Goal: Task Accomplishment & Management: Manage account settings

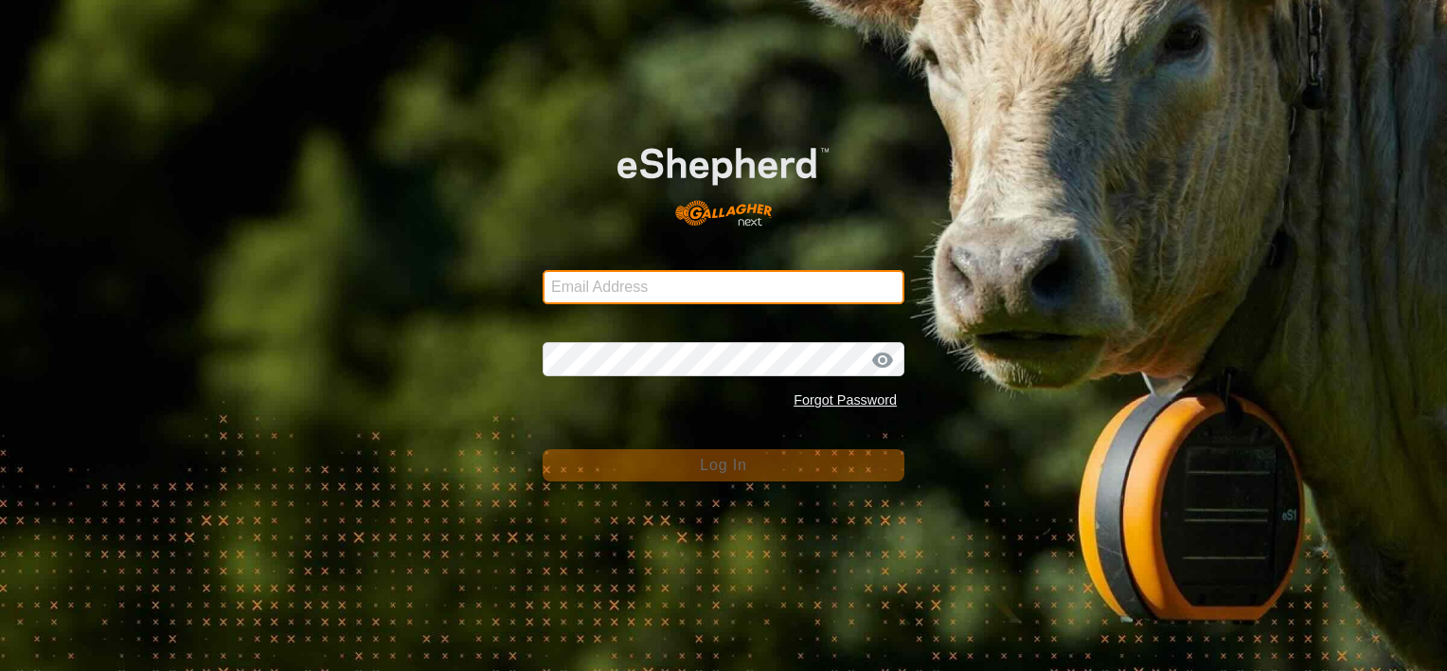
type input "dave@casorsoranch.com"
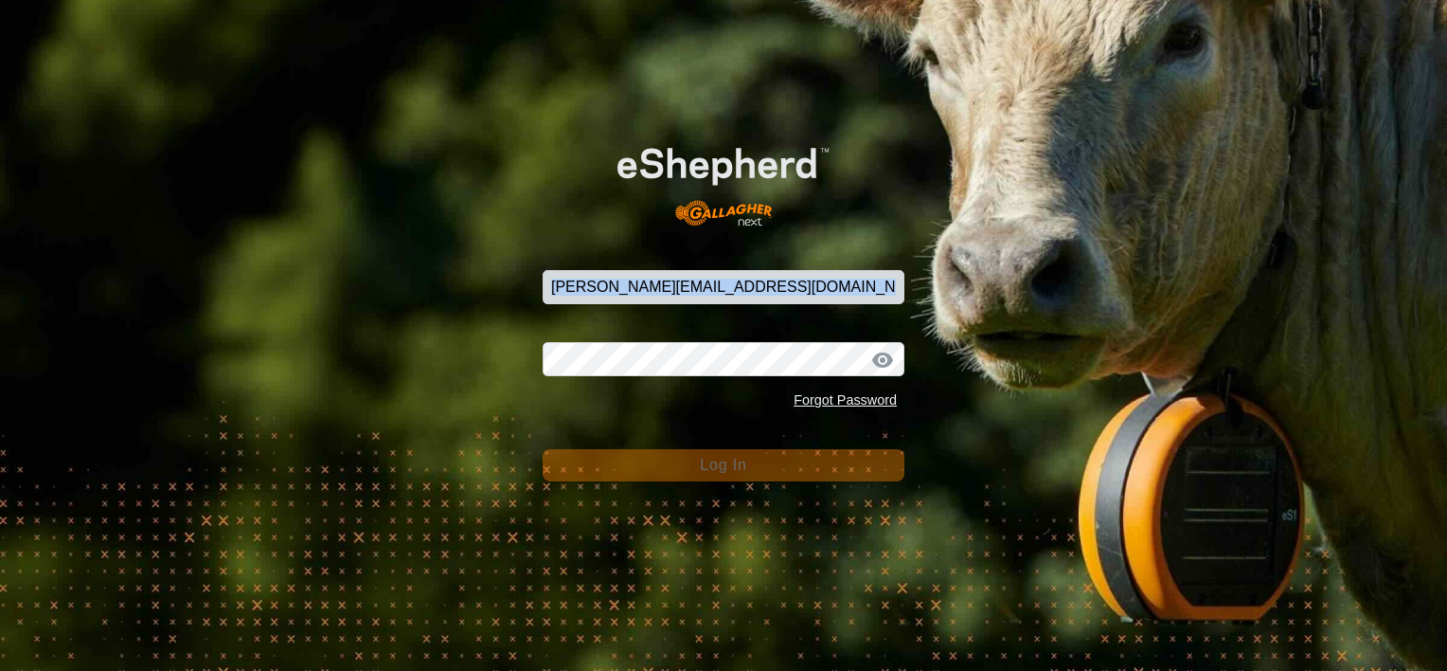
click at [380, 321] on div "Email Address dave@casorsoranch.com Password Forgot Password Log In" at bounding box center [723, 335] width 1447 height 671
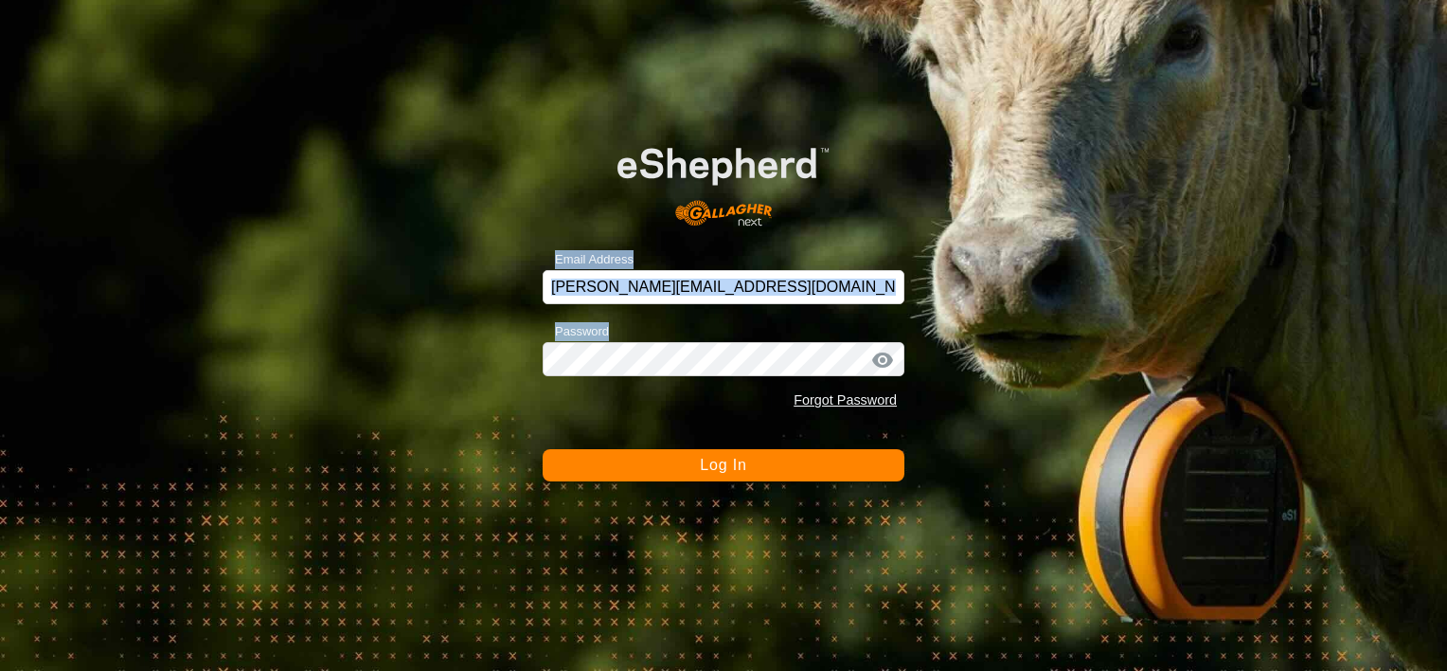
click at [671, 462] on button "Log In" at bounding box center [724, 465] width 362 height 32
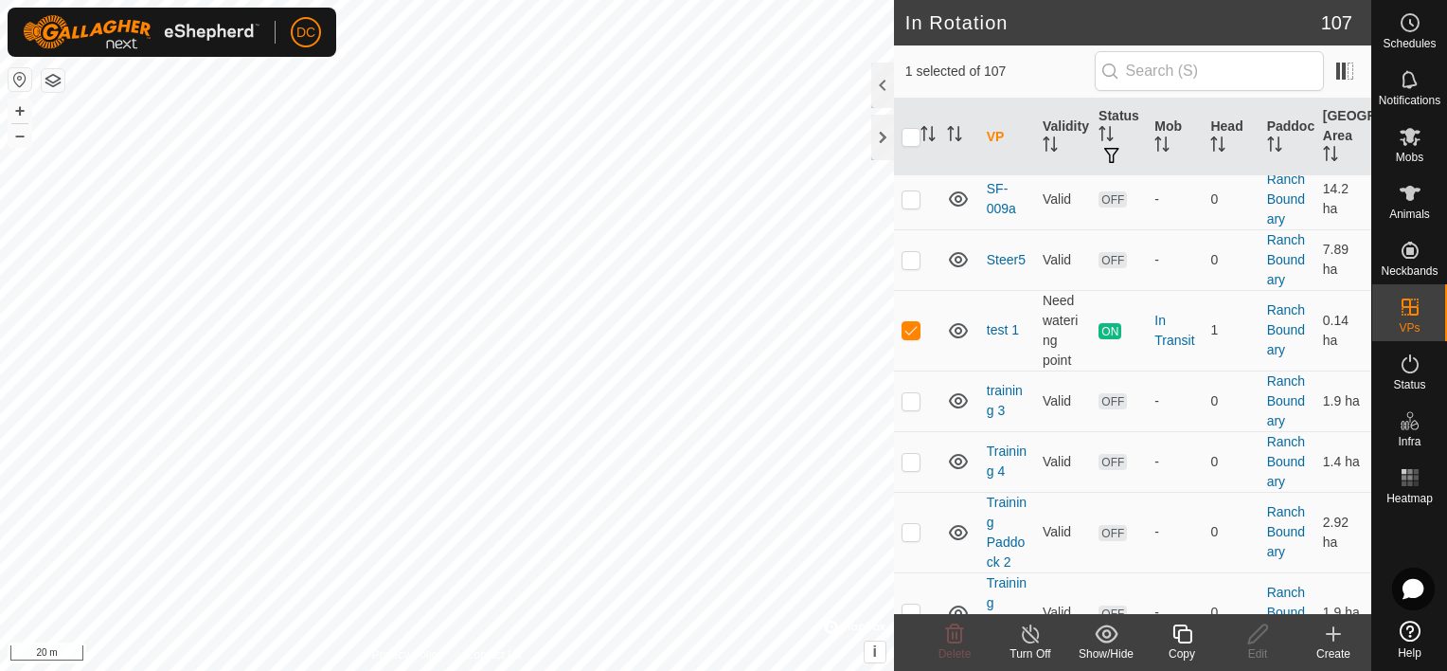
scroll to position [4736, 0]
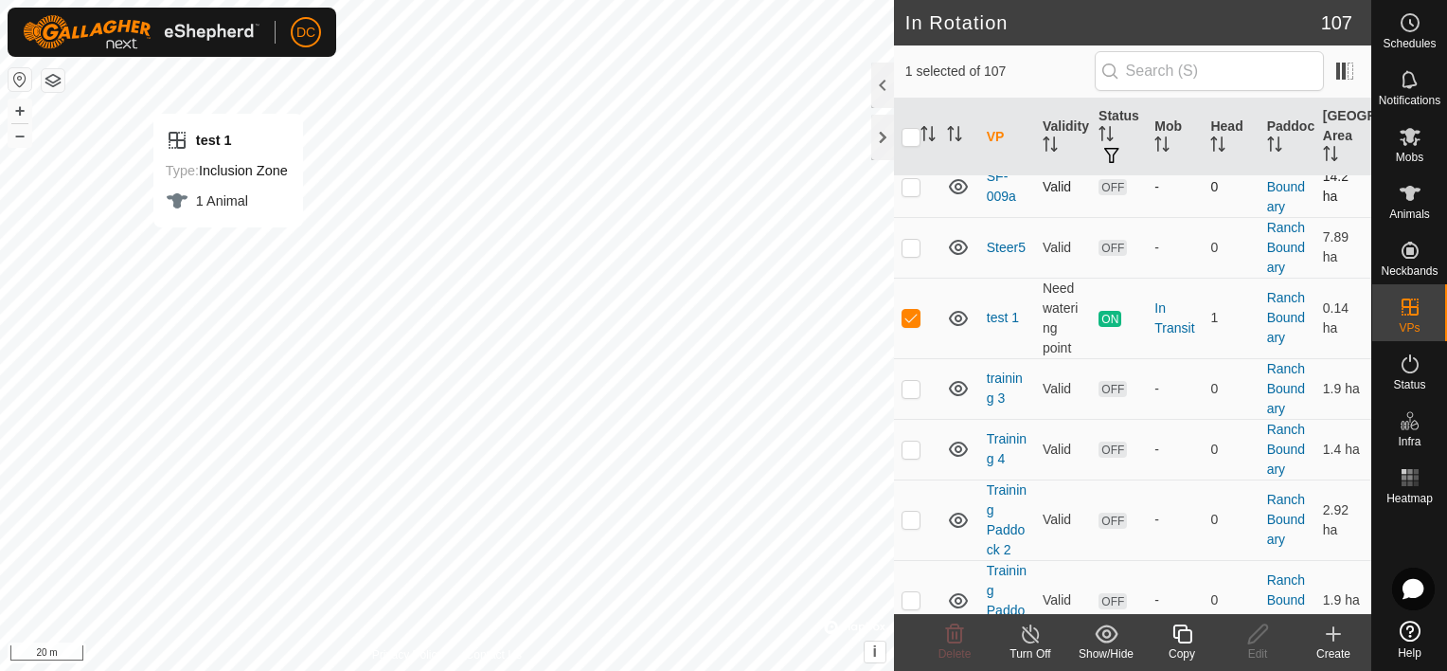
checkbox input "true"
checkbox input "false"
checkbox input "true"
click at [1101, 326] on span "ON" at bounding box center [1110, 319] width 23 height 16
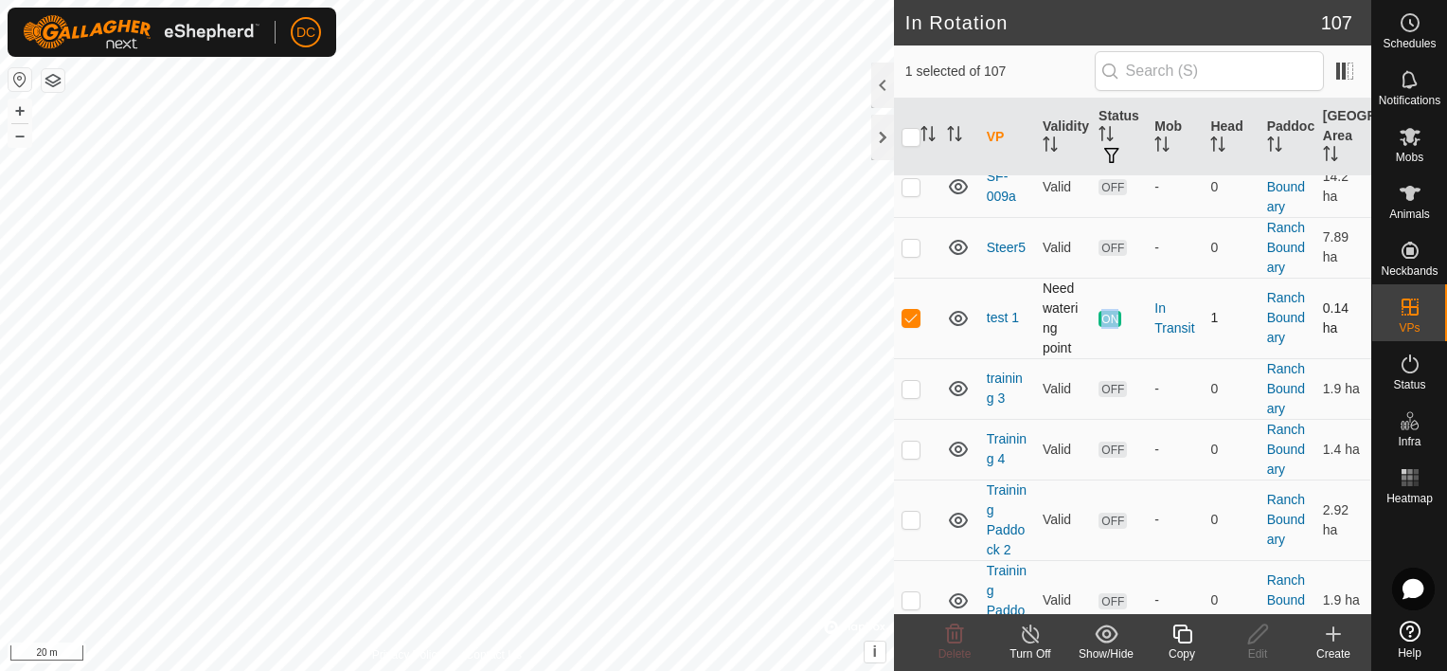
click at [1101, 326] on span "ON" at bounding box center [1110, 319] width 23 height 16
drag, startPoint x: 1101, startPoint y: 326, endPoint x: 1057, endPoint y: 324, distance: 43.6
click at [1057, 324] on td "Need watering point" at bounding box center [1063, 318] width 56 height 81
drag, startPoint x: 1057, startPoint y: 324, endPoint x: 993, endPoint y: 323, distance: 64.4
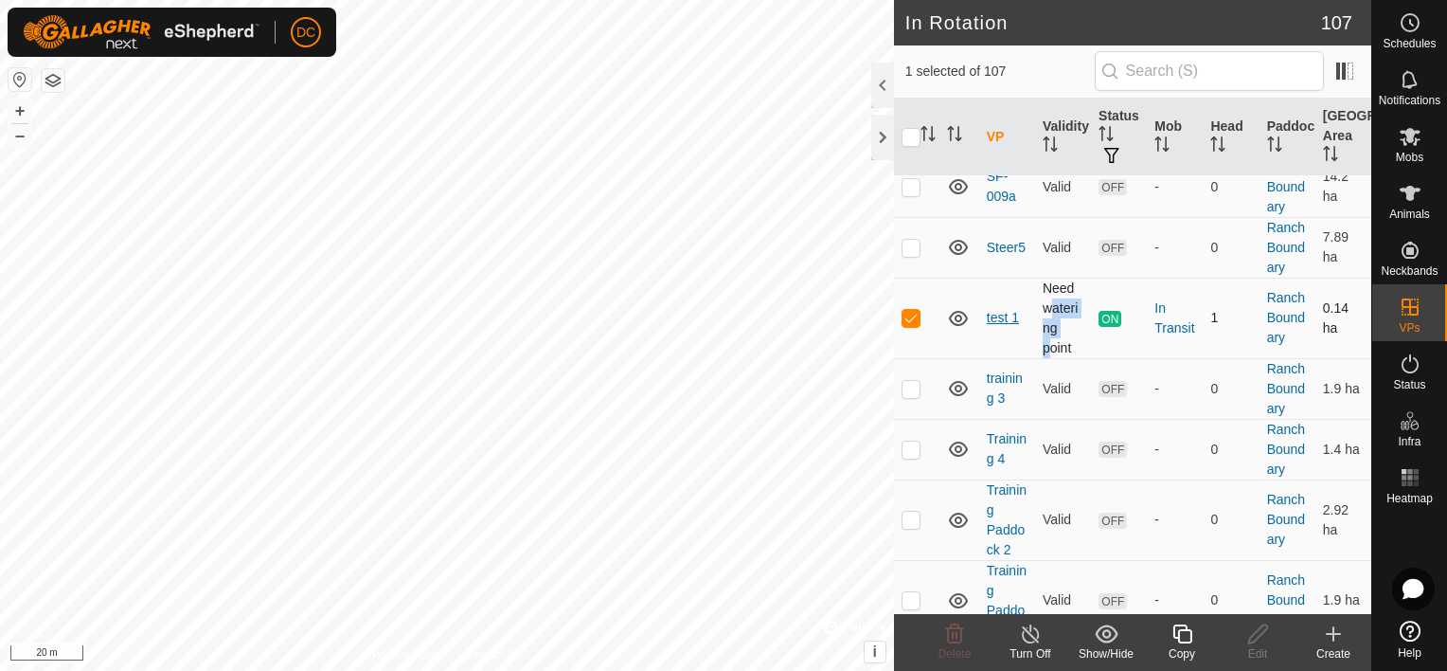
click at [993, 323] on link "test 1" at bounding box center [1003, 317] width 32 height 15
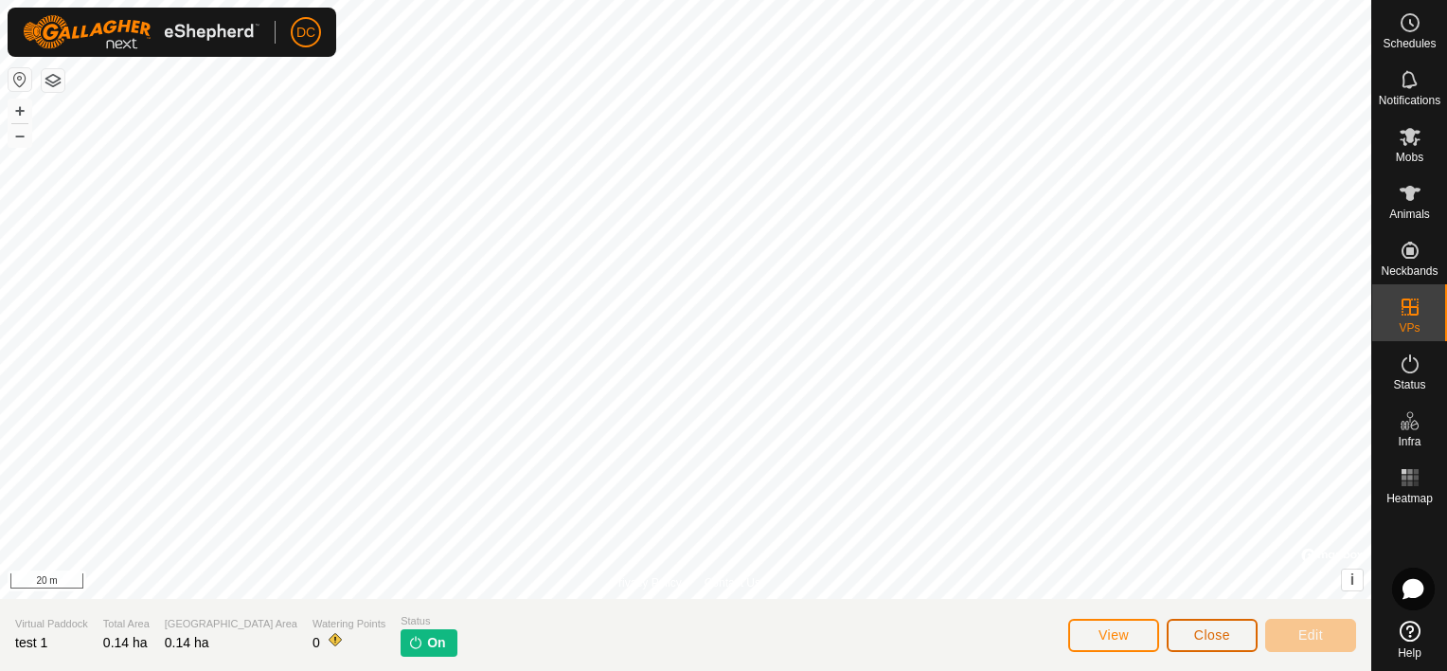
click at [1201, 633] on span "Close" at bounding box center [1212, 634] width 36 height 15
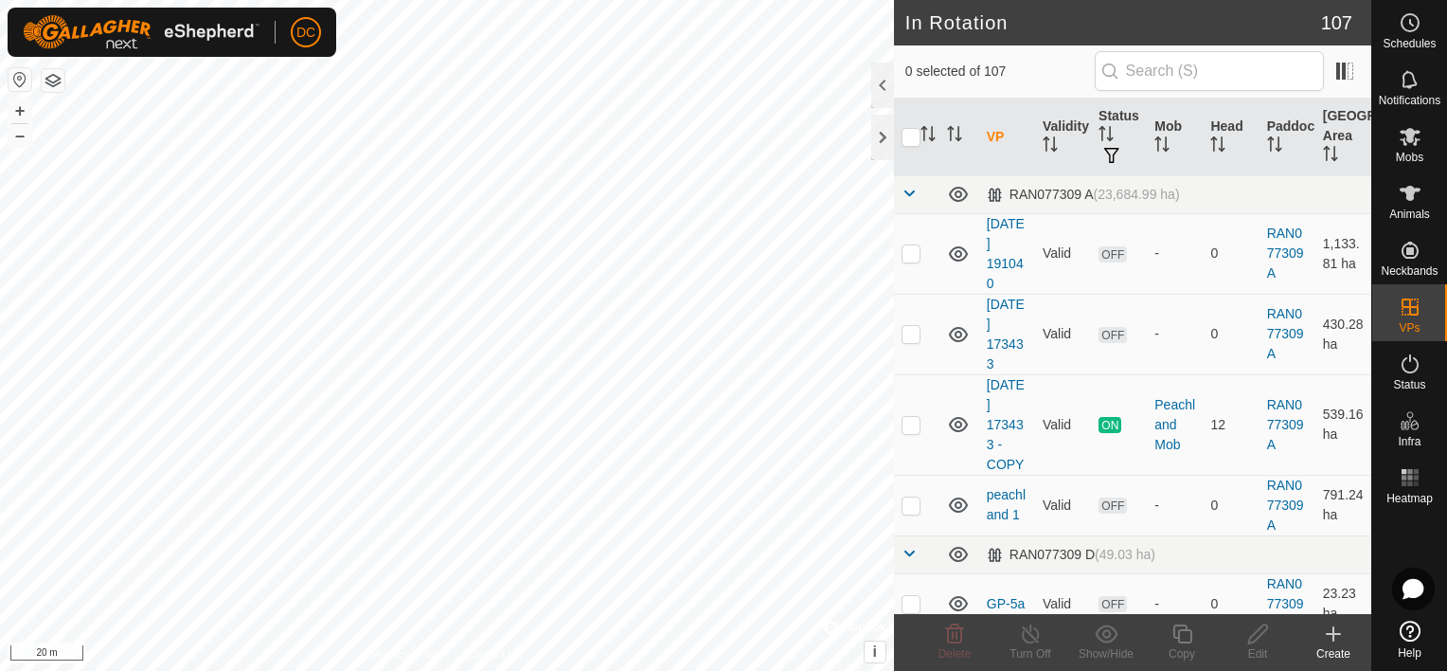
checkbox input "true"
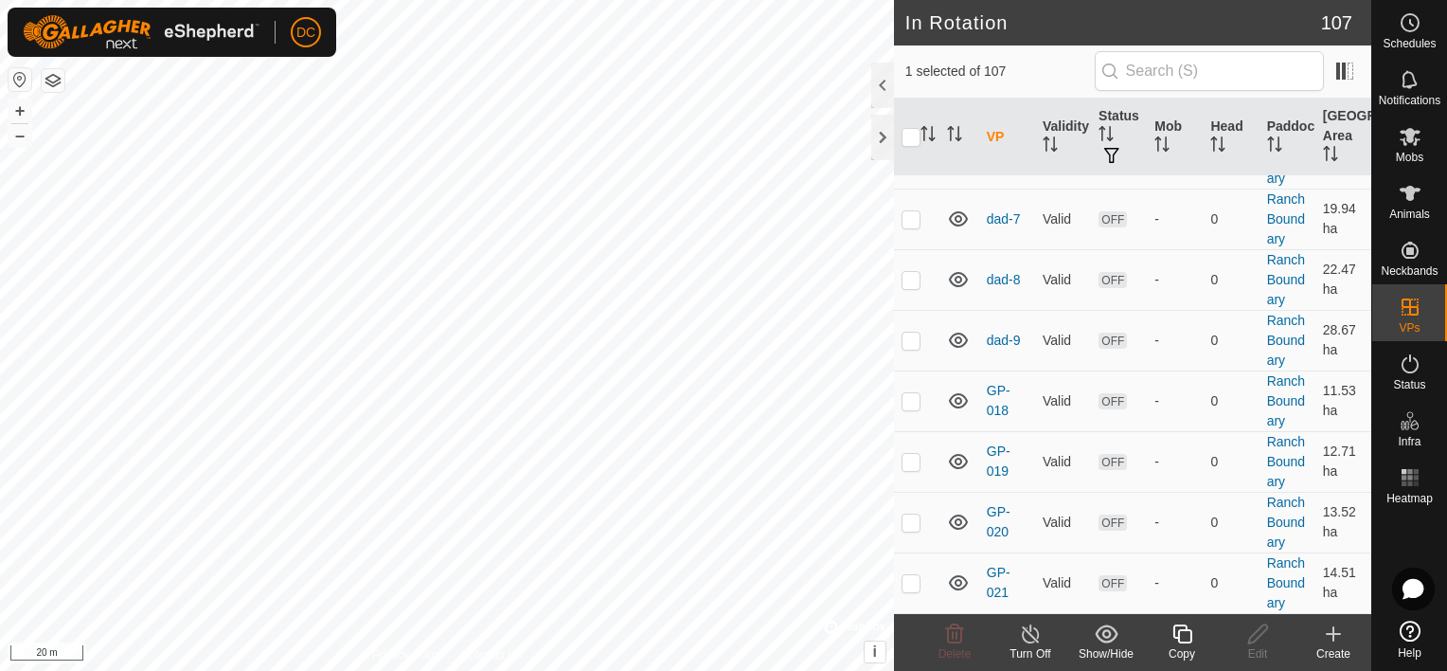
scroll to position [1231, 0]
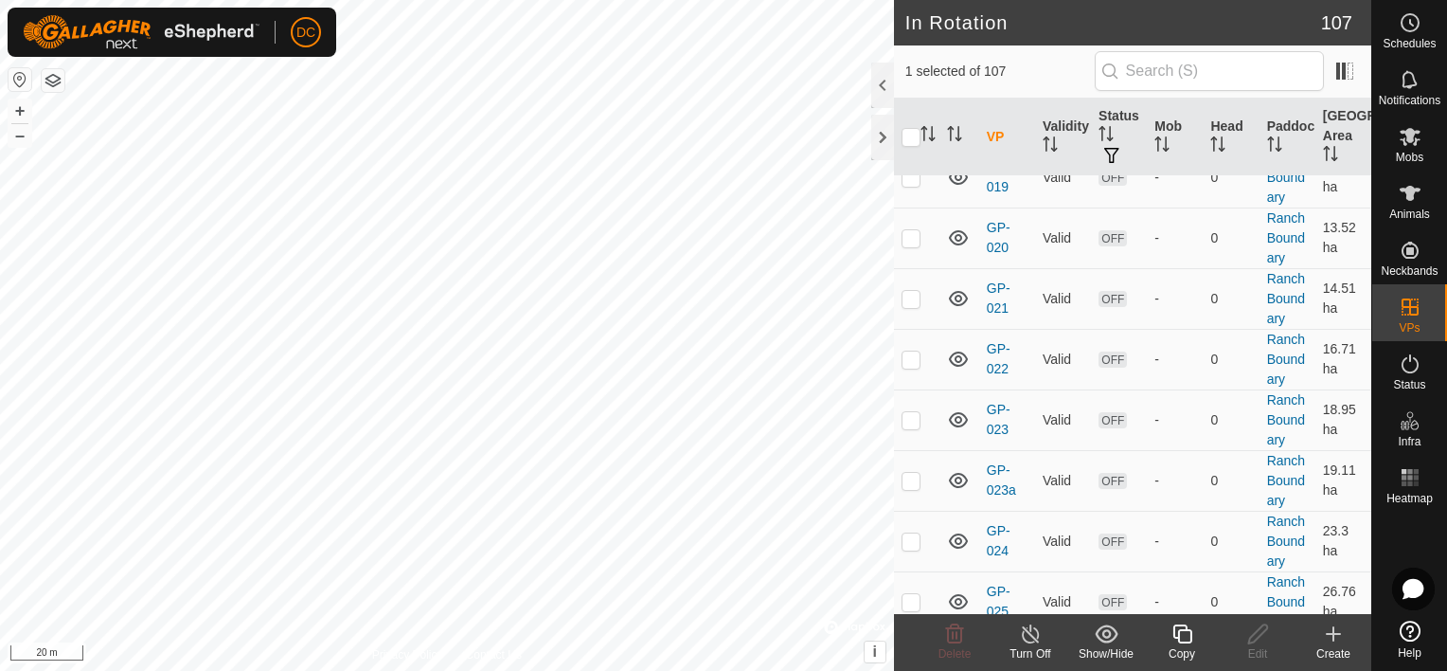
click at [1033, 634] on icon at bounding box center [1031, 633] width 24 height 23
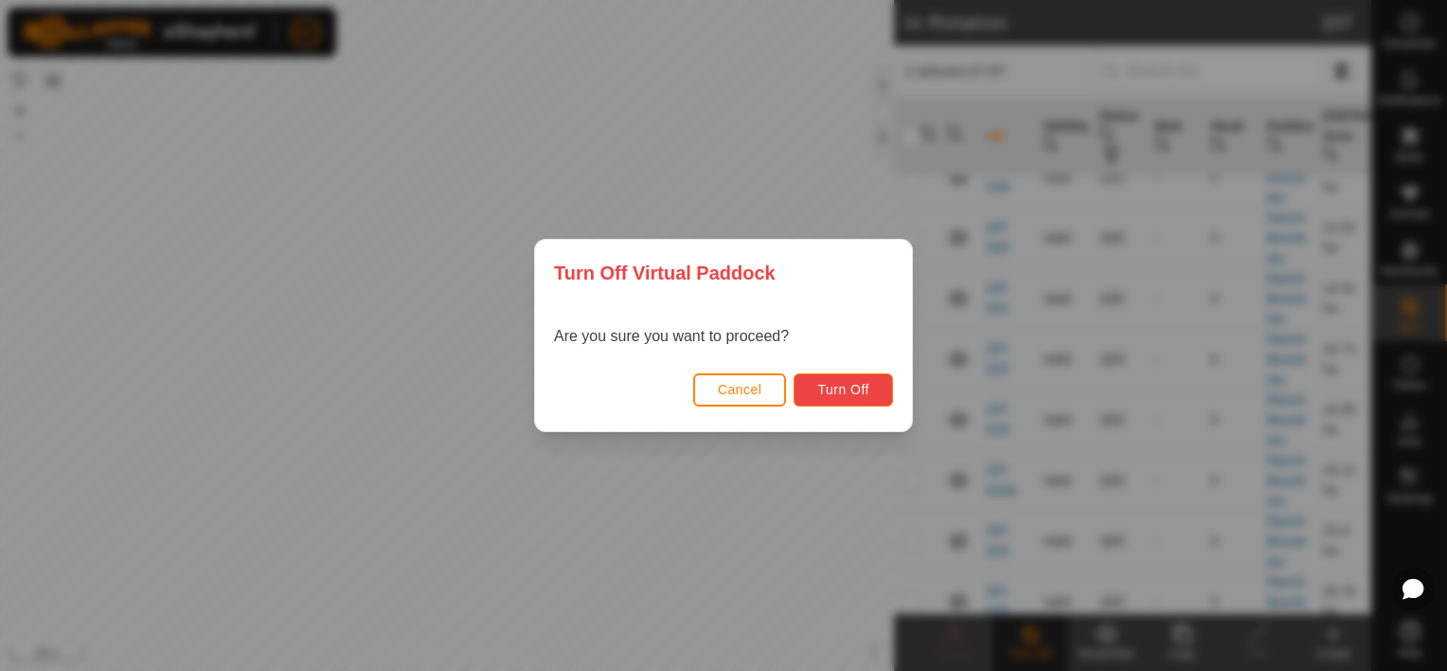
click at [847, 386] on span "Turn Off" at bounding box center [843, 389] width 52 height 15
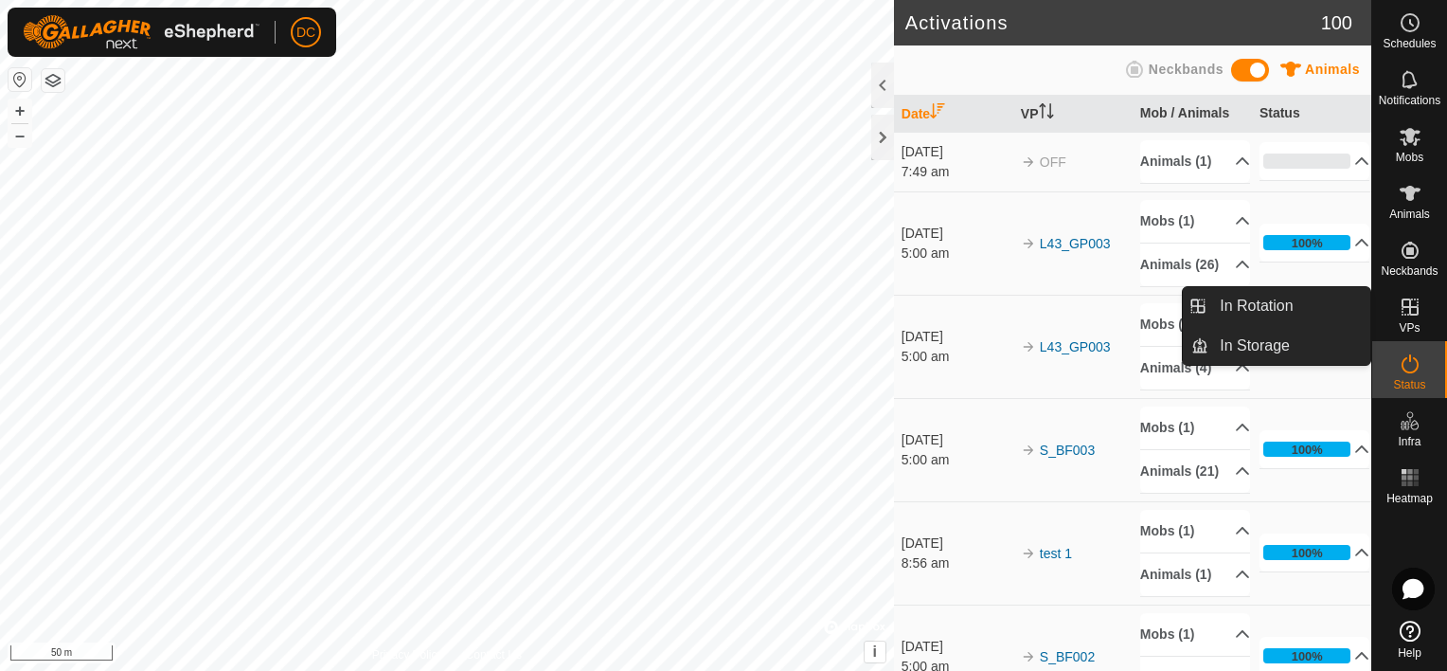
click at [1410, 309] on icon at bounding box center [1410, 307] width 23 height 23
click at [1266, 297] on link "In Rotation" at bounding box center [1290, 306] width 162 height 38
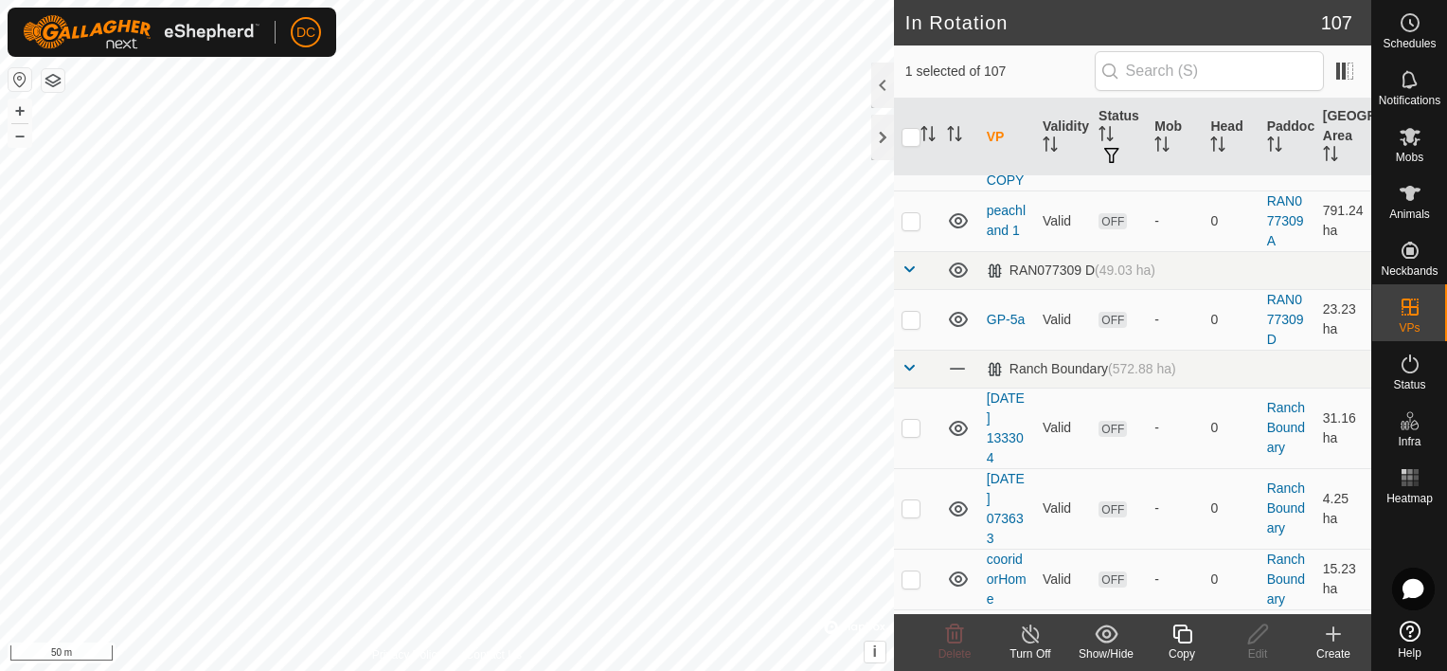
scroll to position [474, 0]
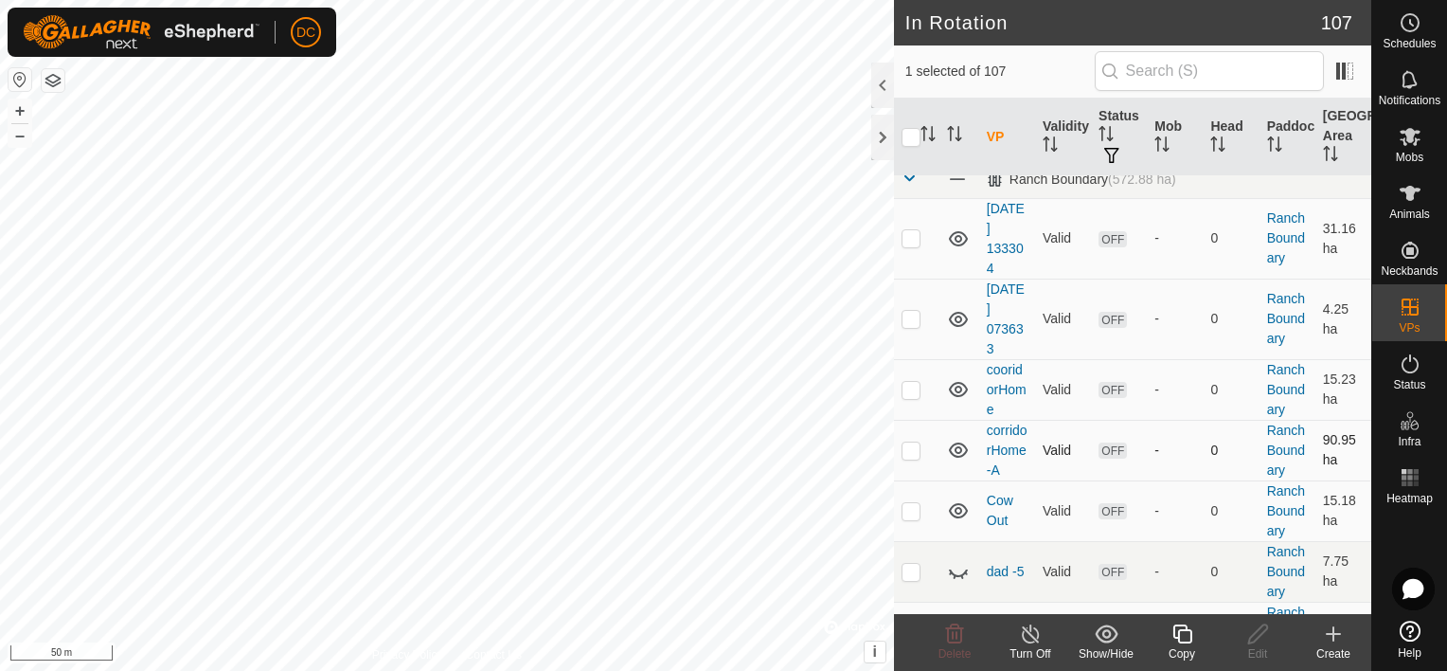
checkbox input "false"
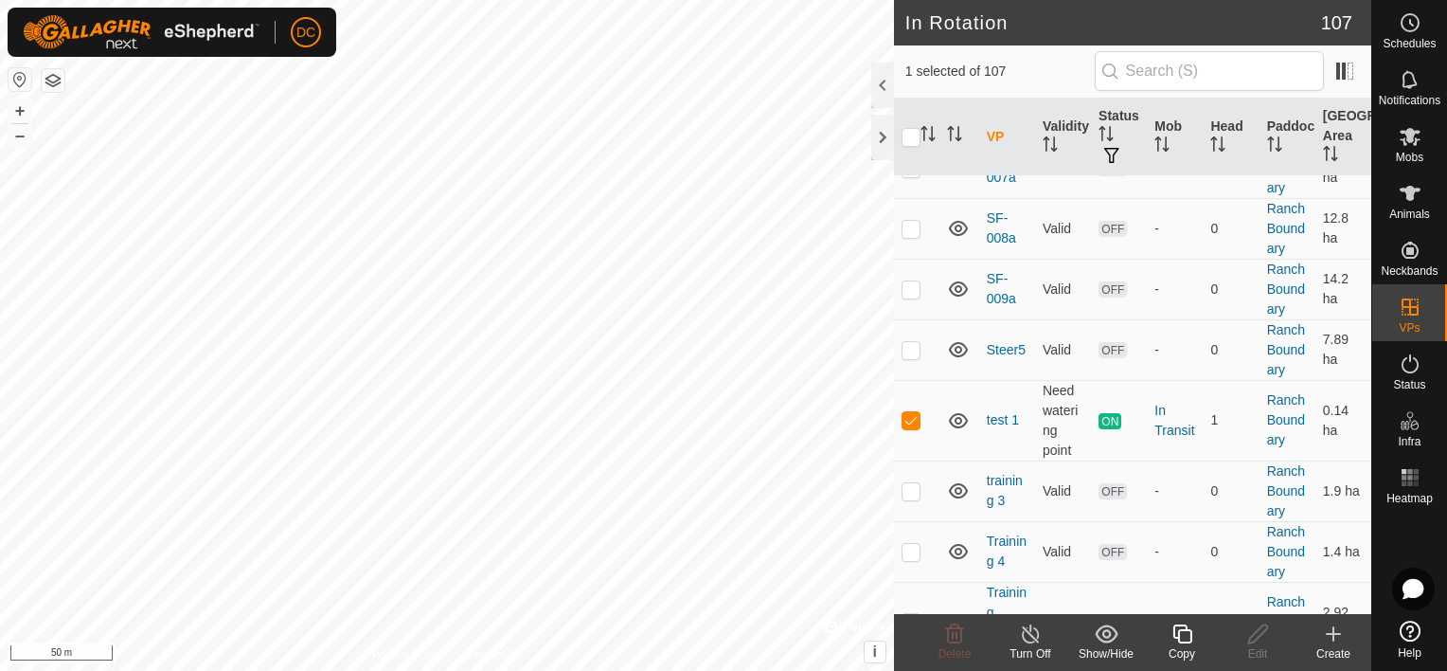
scroll to position [4641, 0]
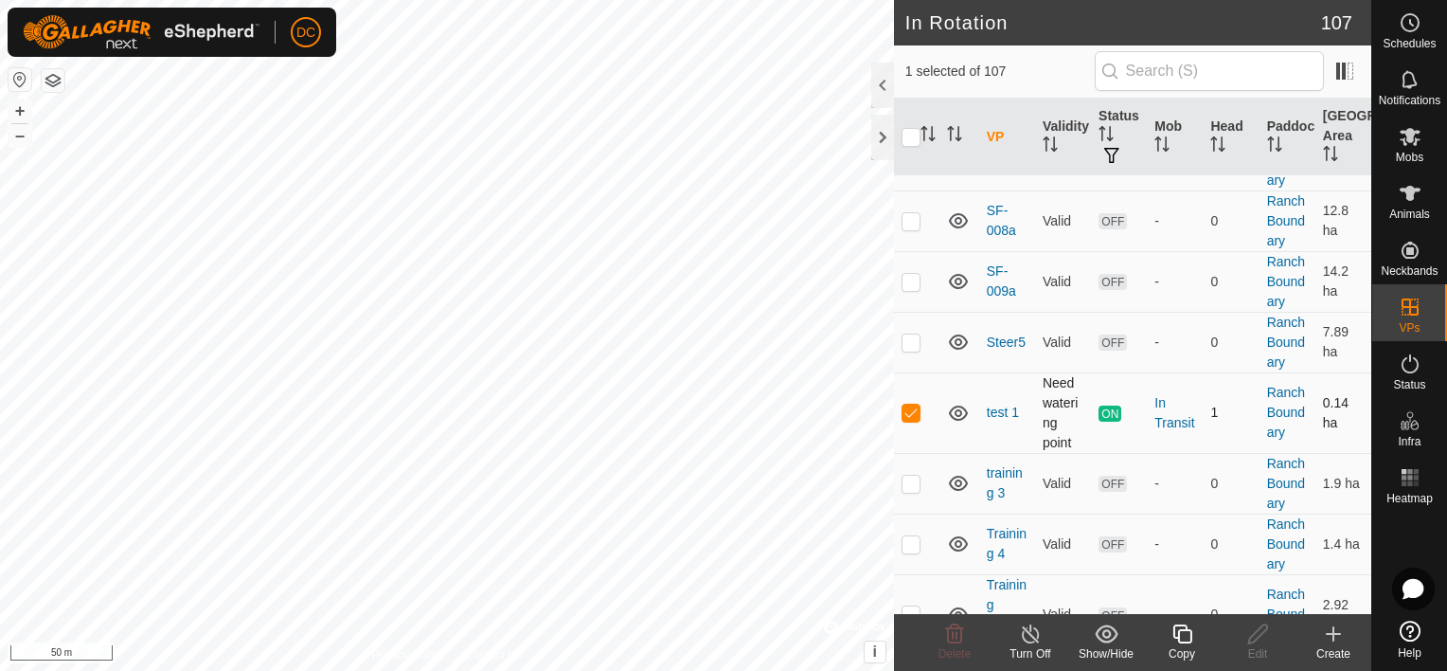
click at [913, 415] on p-checkbox at bounding box center [911, 411] width 19 height 15
checkbox input "true"
click at [1147, 421] on td "In Transit" at bounding box center [1175, 412] width 56 height 81
click at [1156, 412] on div "In Transit" at bounding box center [1175, 413] width 41 height 40
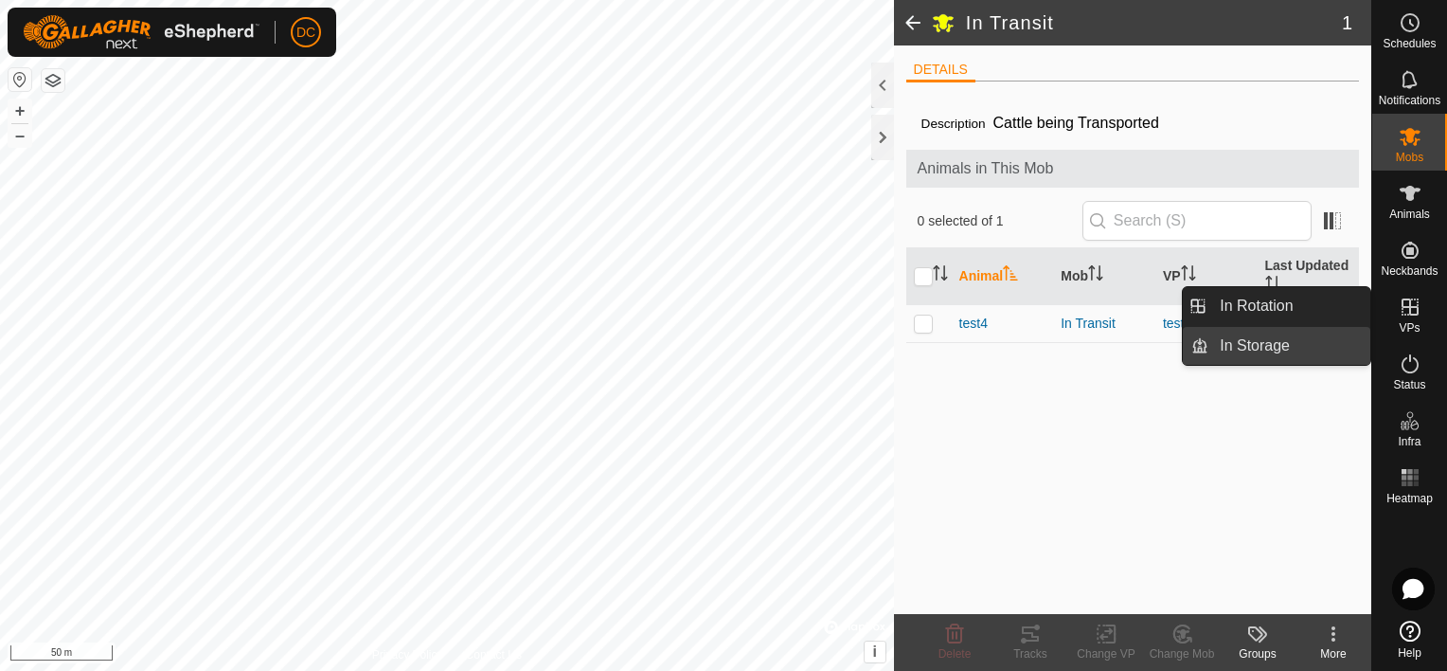
click at [1263, 345] on link "In Storage" at bounding box center [1290, 346] width 162 height 38
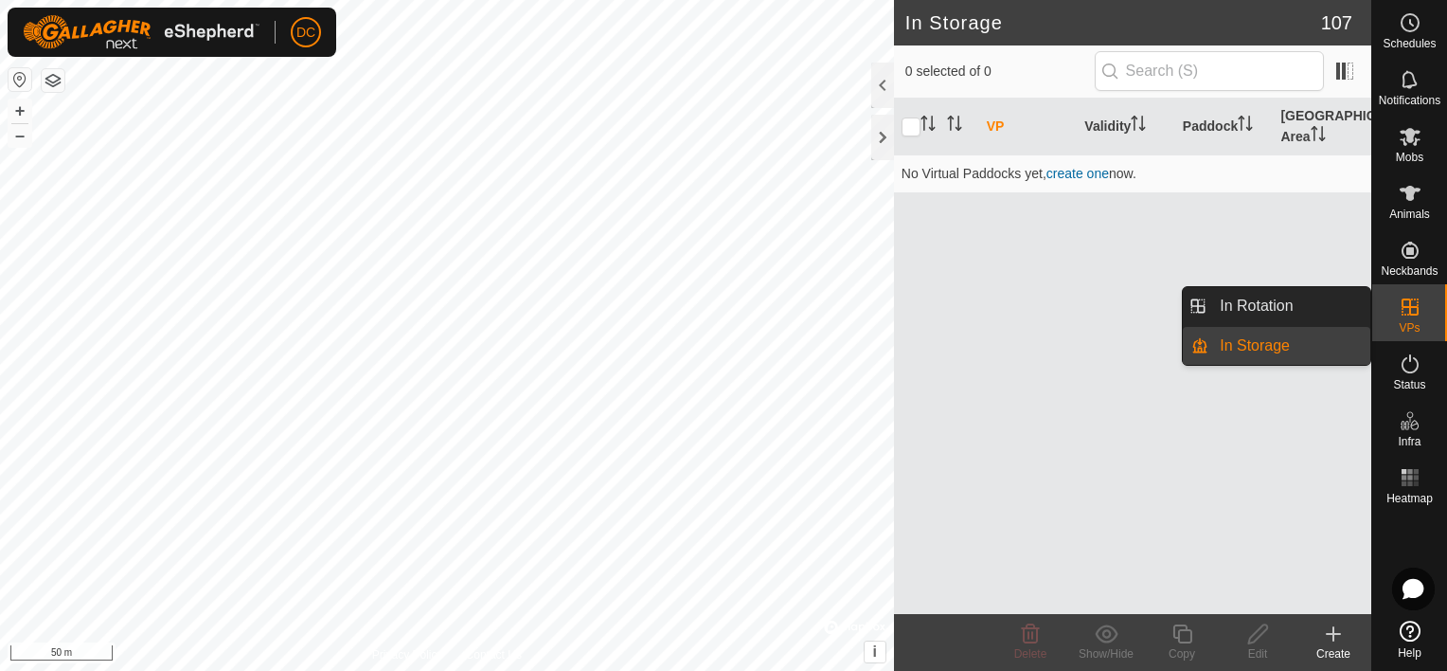
click at [1284, 302] on link "In Rotation" at bounding box center [1290, 306] width 162 height 38
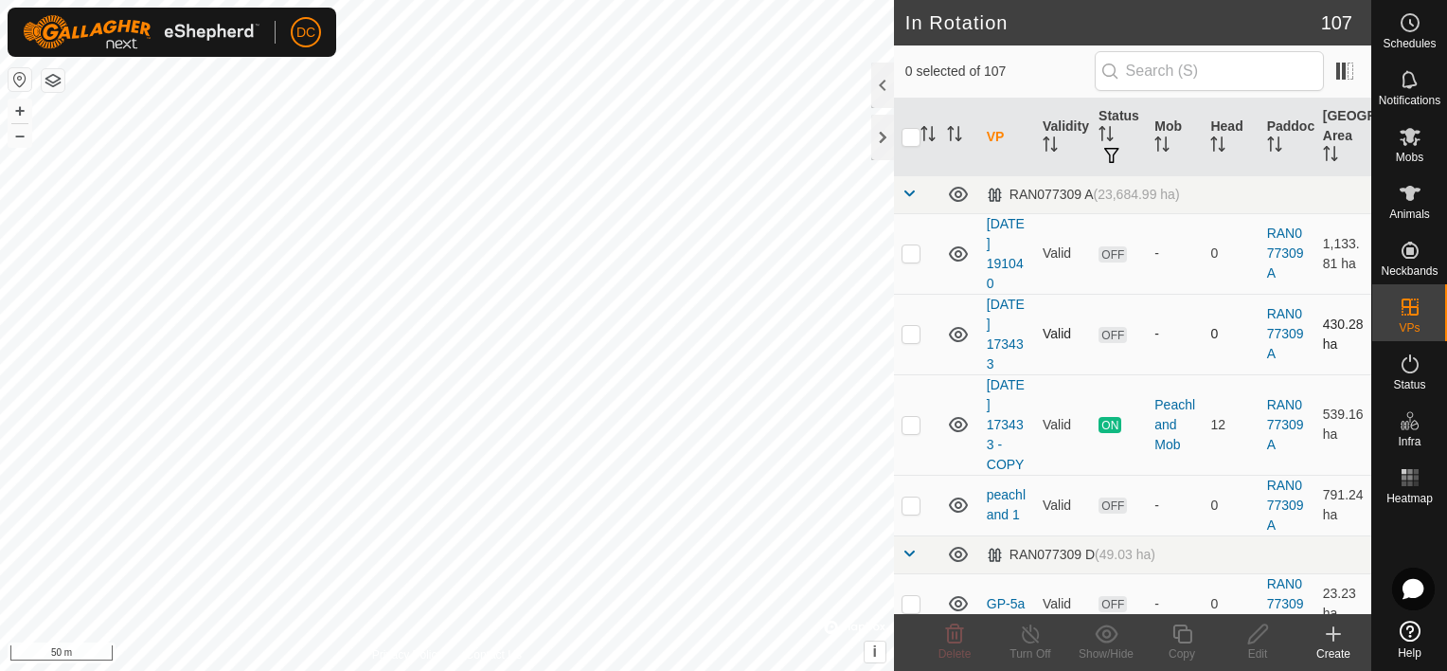
checkbox input "true"
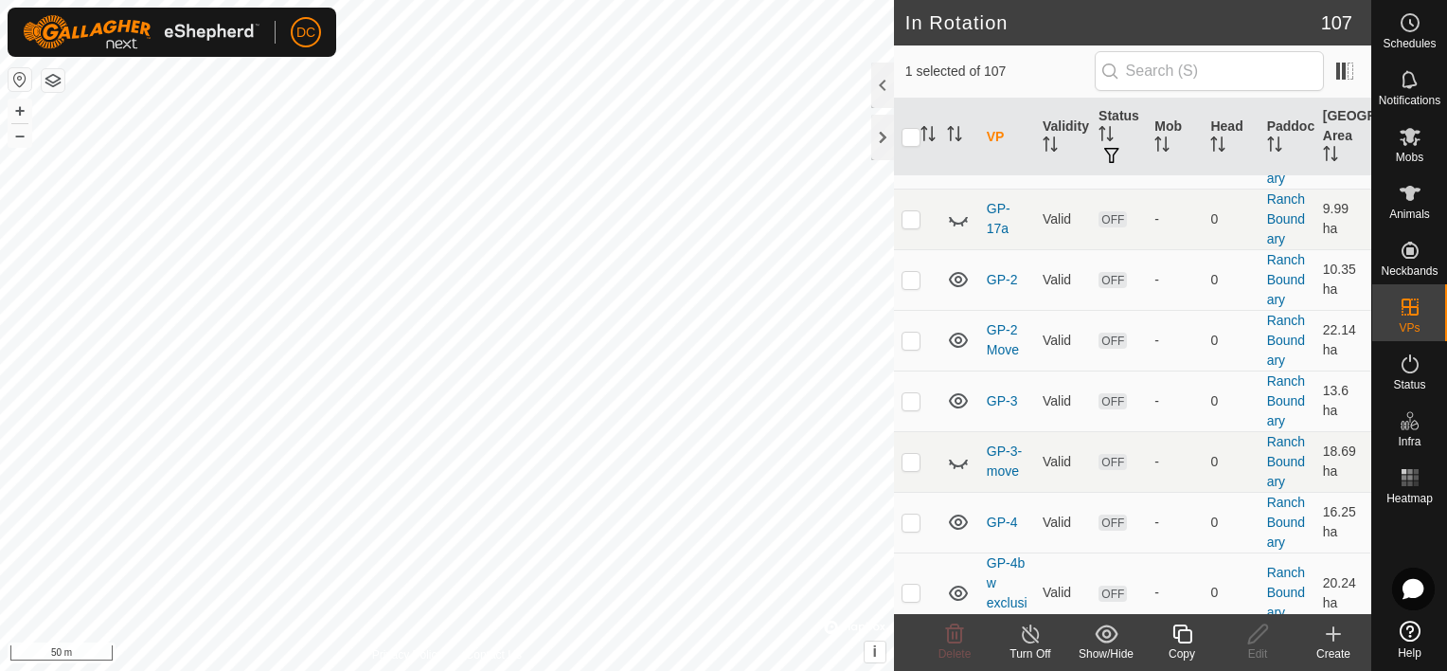
scroll to position [2842, 0]
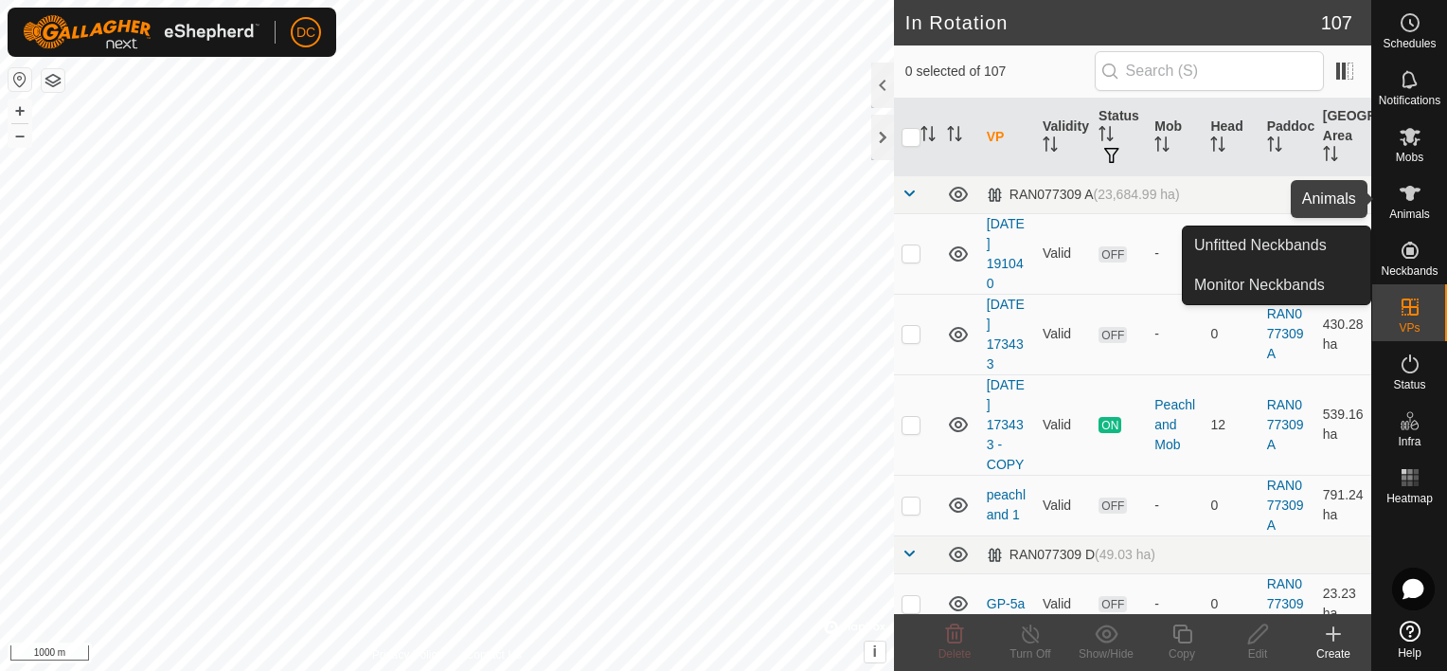
click at [1408, 193] on icon at bounding box center [1410, 193] width 21 height 15
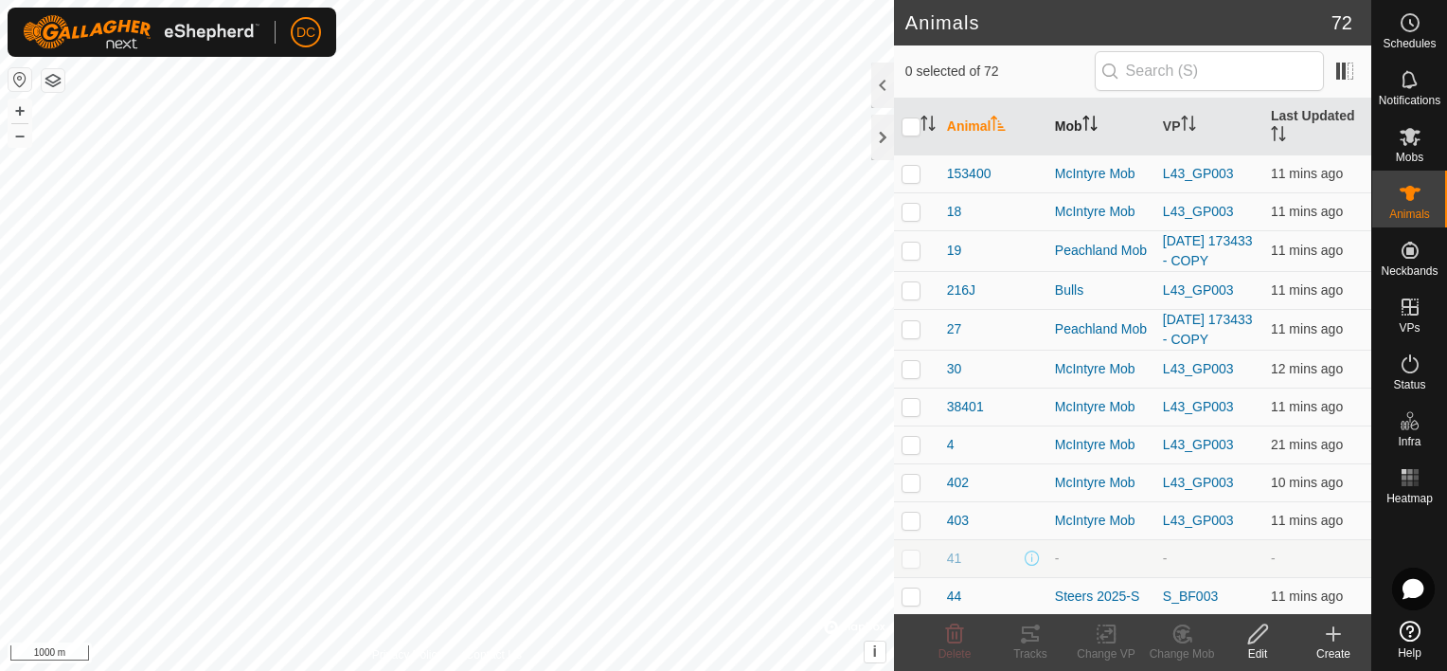
click at [1091, 124] on icon "Activate to sort" at bounding box center [1090, 123] width 15 height 15
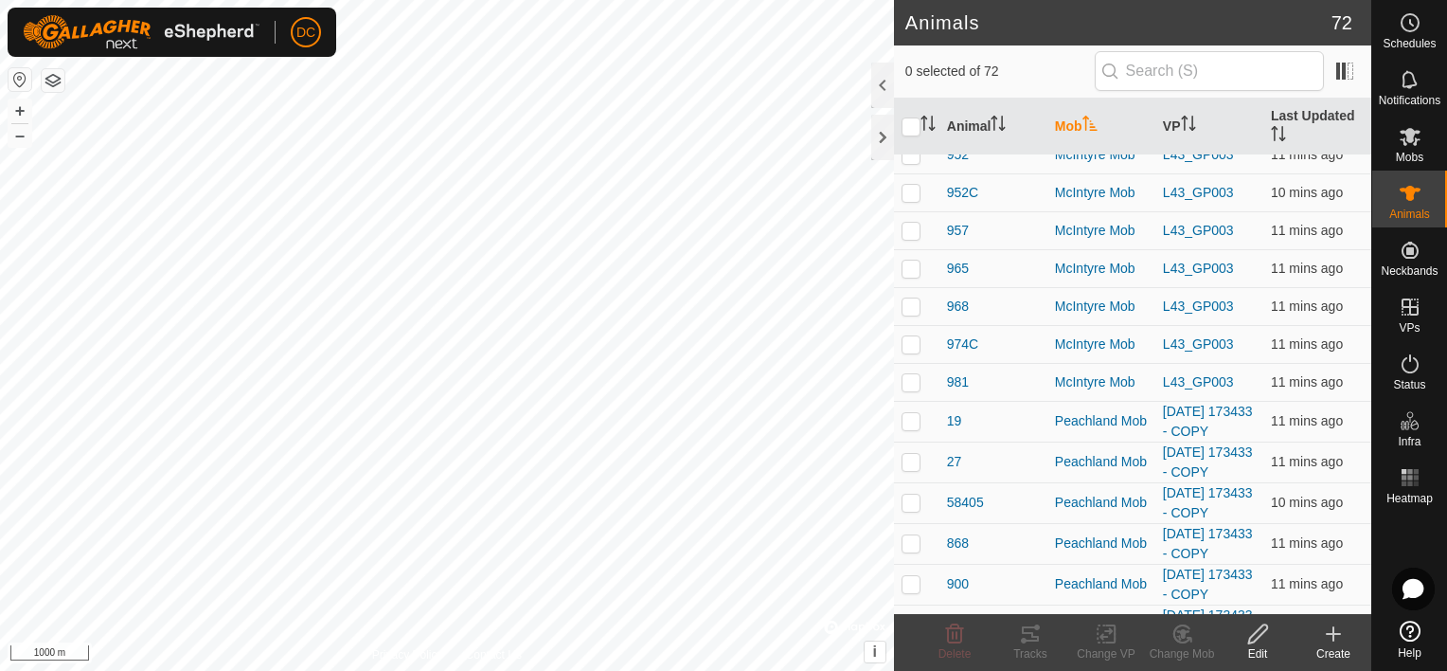
scroll to position [1326, 0]
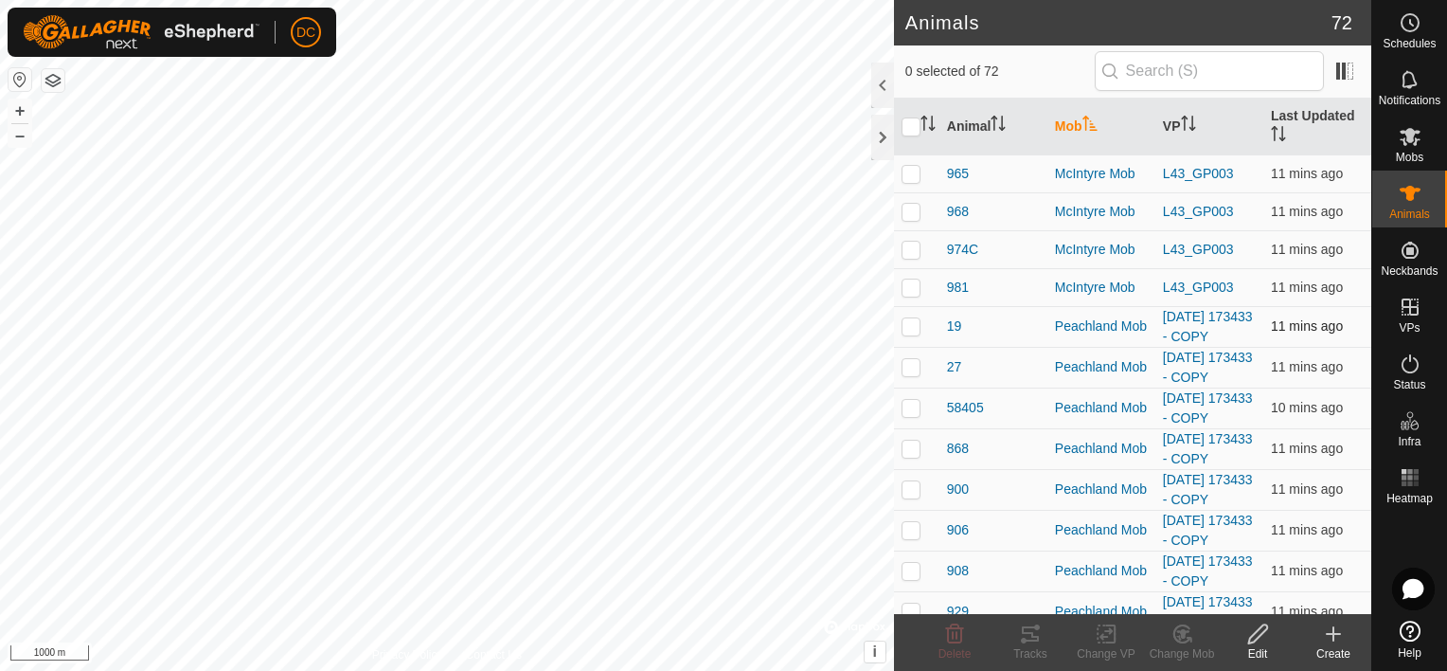
click at [905, 326] on p-checkbox at bounding box center [911, 325] width 19 height 15
checkbox input "true"
click at [909, 366] on p-checkbox at bounding box center [911, 366] width 19 height 15
checkbox input "true"
click at [907, 404] on p-checkbox at bounding box center [911, 407] width 19 height 15
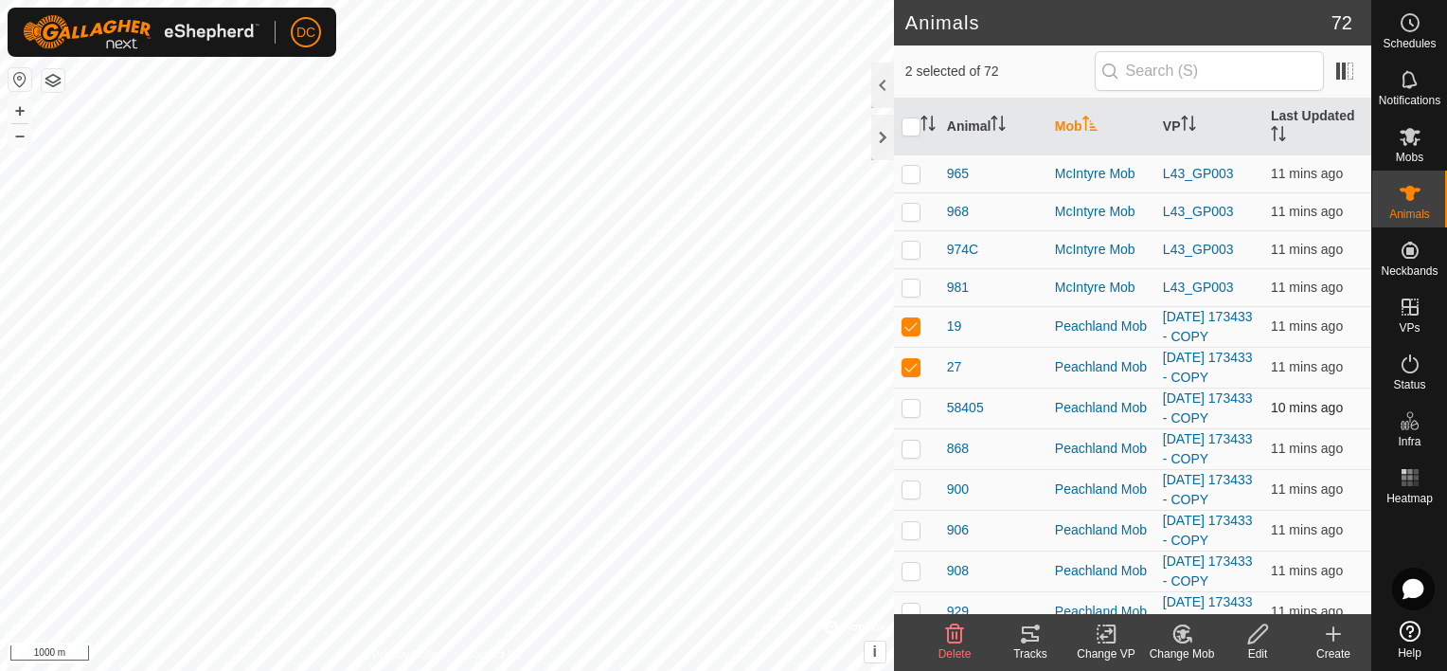
checkbox input "true"
click at [908, 440] on p-checkbox at bounding box center [911, 447] width 19 height 15
checkbox input "true"
click at [909, 493] on p-checkbox at bounding box center [911, 488] width 19 height 15
checkbox input "true"
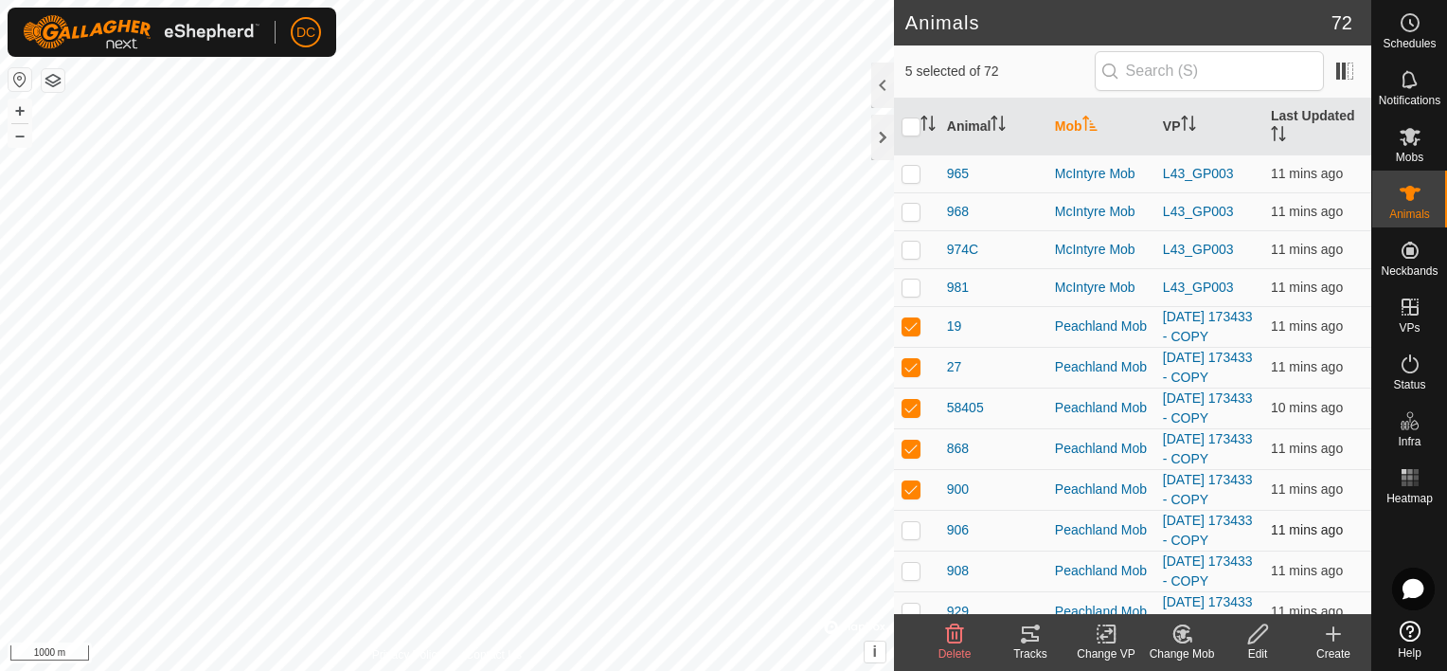
click at [911, 525] on p-checkbox at bounding box center [911, 529] width 19 height 15
checkbox input "true"
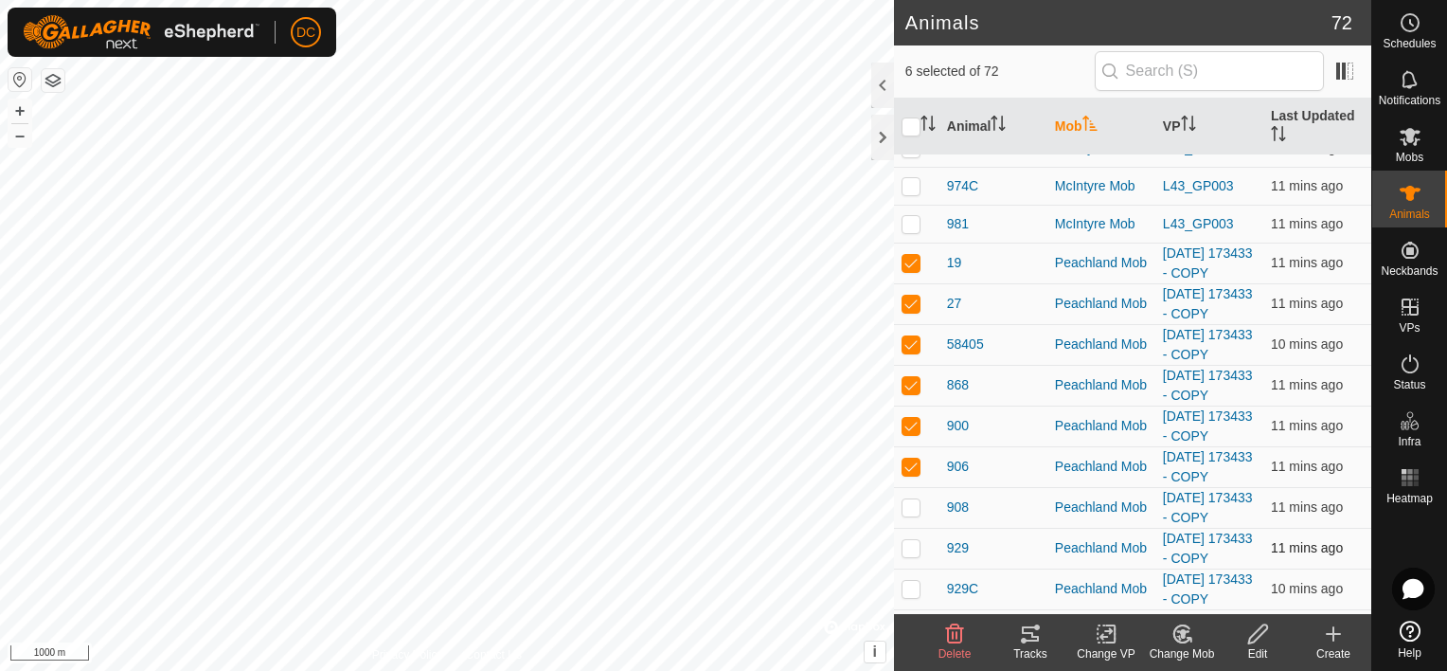
scroll to position [1421, 0]
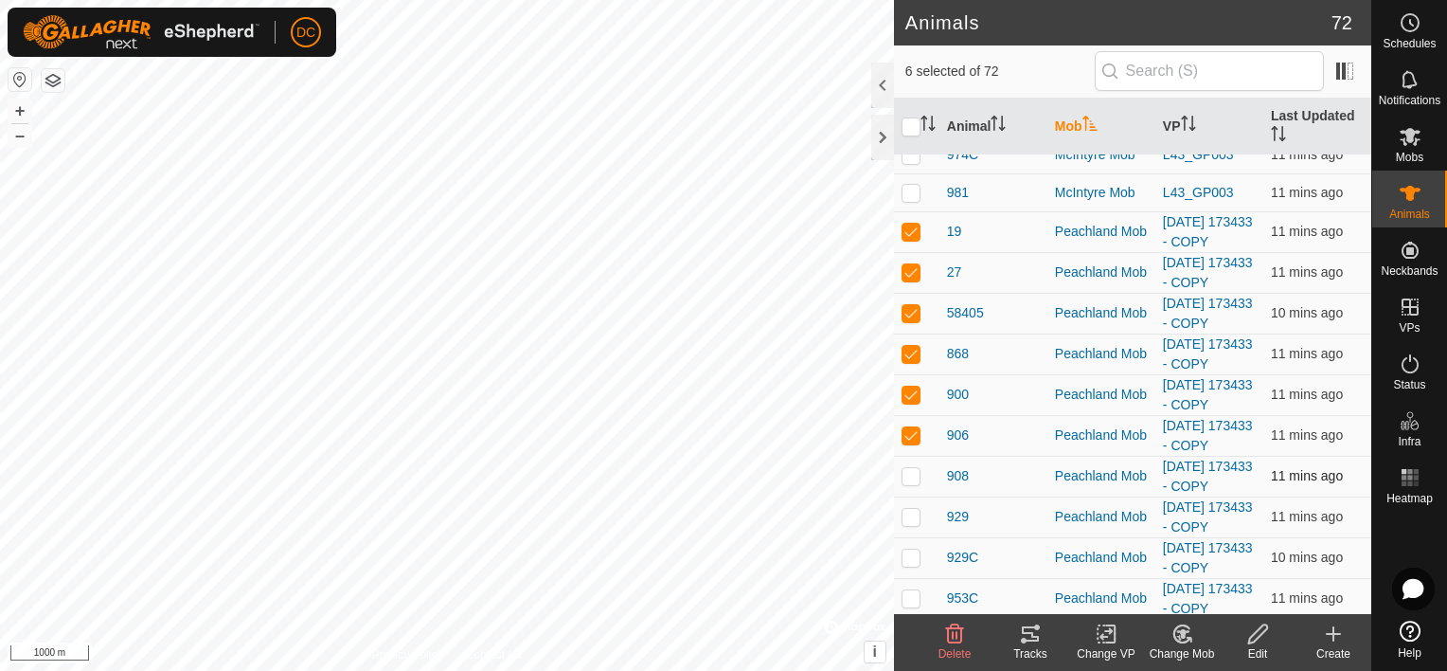
click at [911, 477] on p-checkbox at bounding box center [911, 475] width 19 height 15
checkbox input "true"
click at [909, 512] on p-checkbox at bounding box center [911, 516] width 19 height 15
checkbox input "true"
click at [903, 549] on p-checkbox at bounding box center [911, 556] width 19 height 15
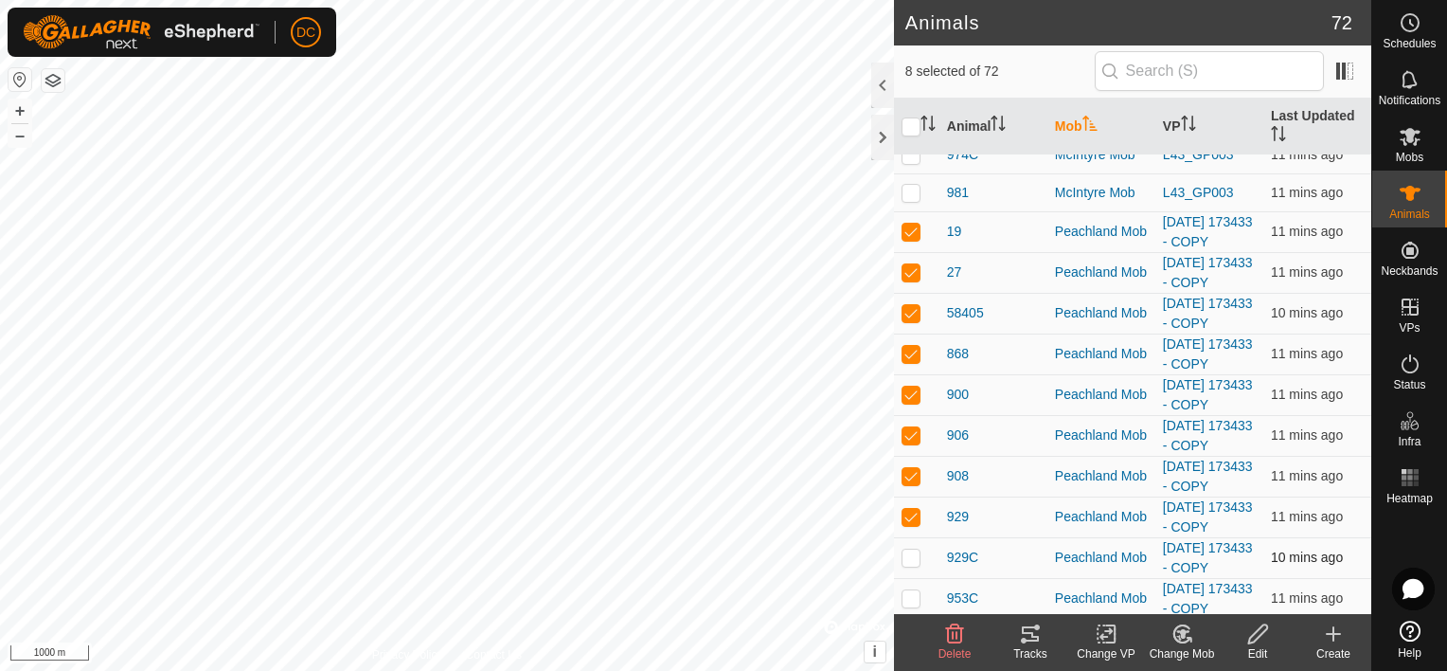
checkbox input "true"
click at [905, 590] on p-checkbox at bounding box center [911, 597] width 19 height 15
checkbox input "true"
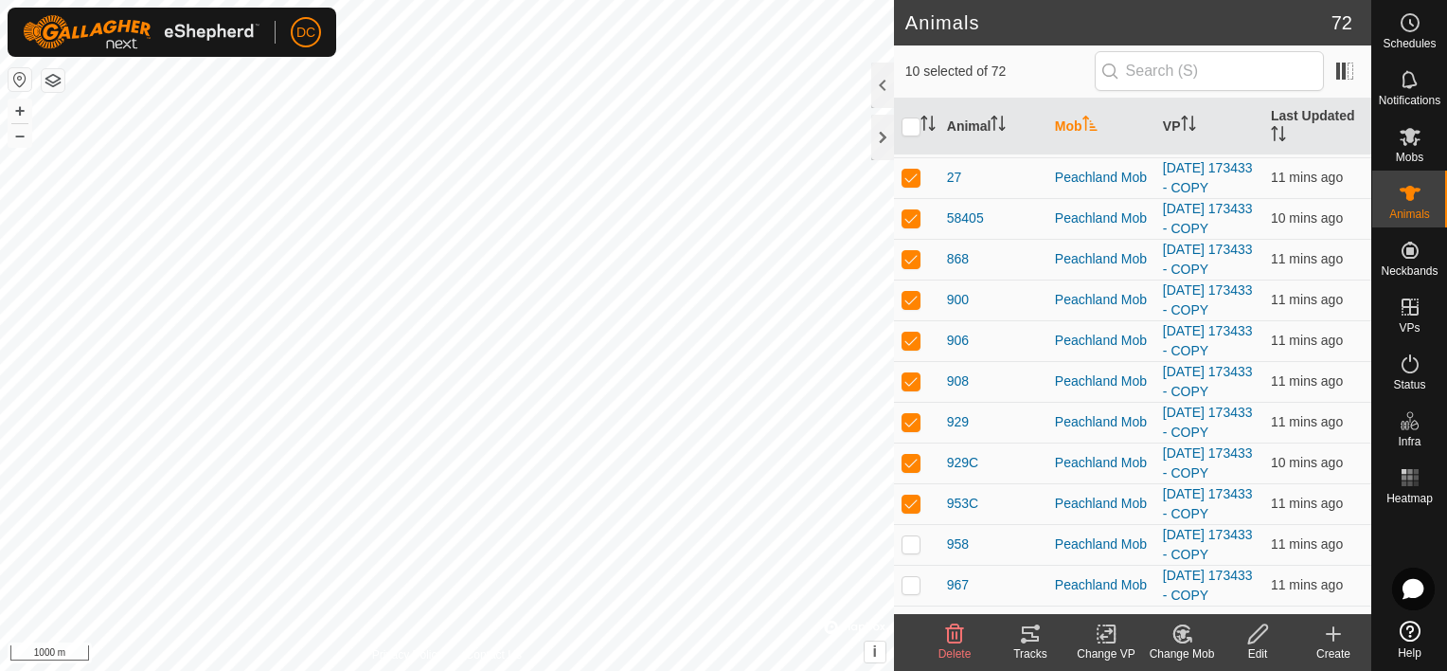
click at [1031, 636] on icon at bounding box center [1030, 633] width 23 height 23
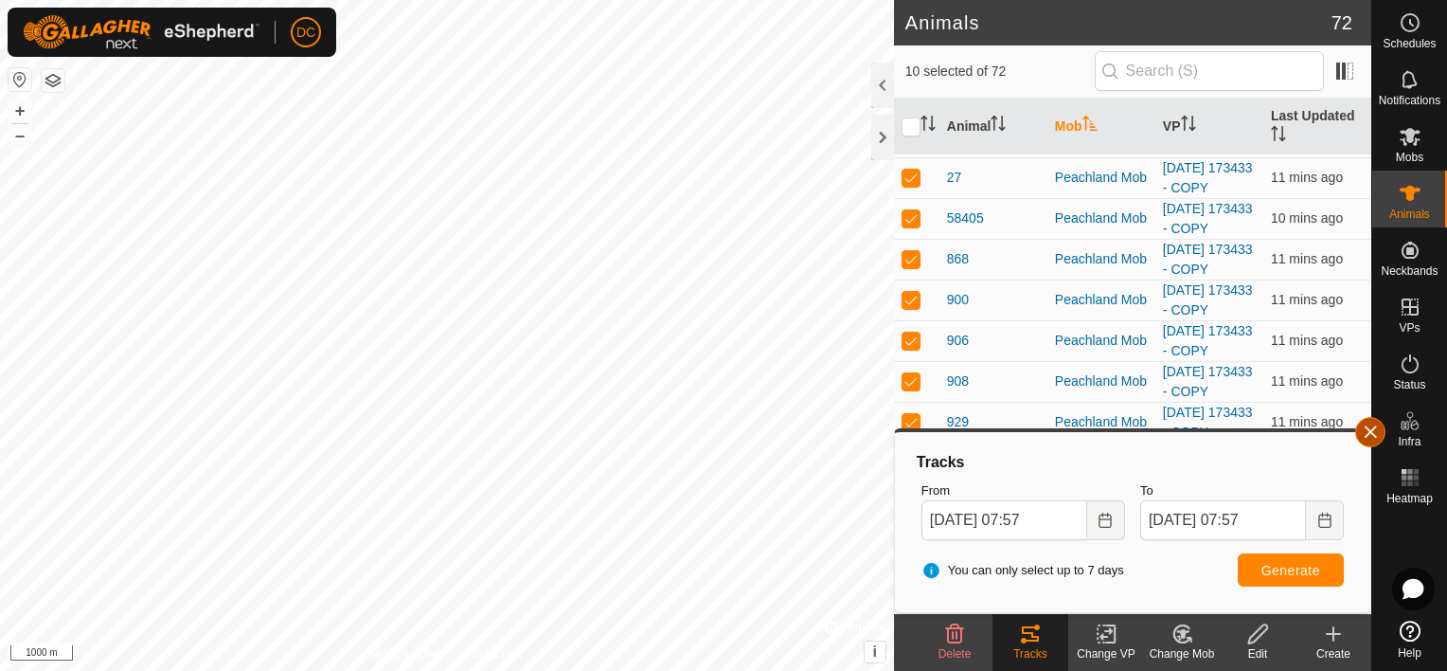
click at [1367, 435] on button "button" at bounding box center [1370, 432] width 30 height 30
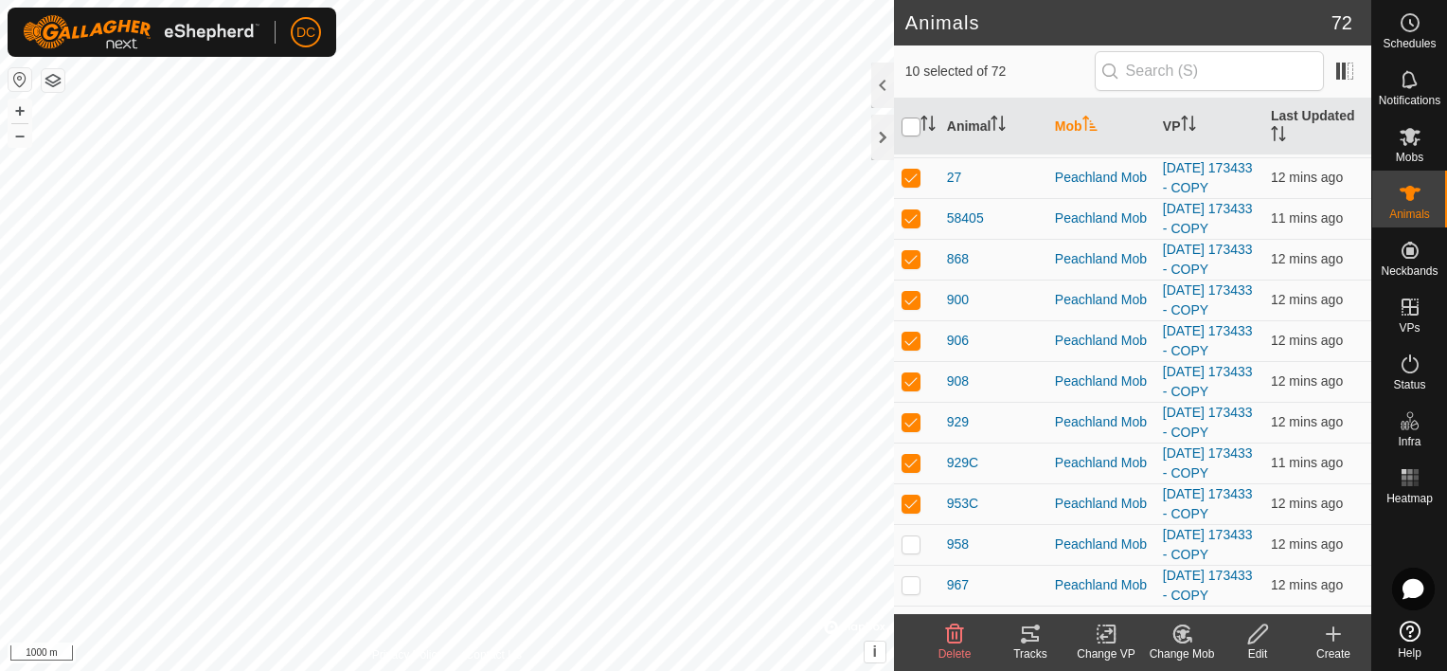
click at [904, 120] on input "checkbox" at bounding box center [911, 126] width 19 height 19
checkbox input "true"
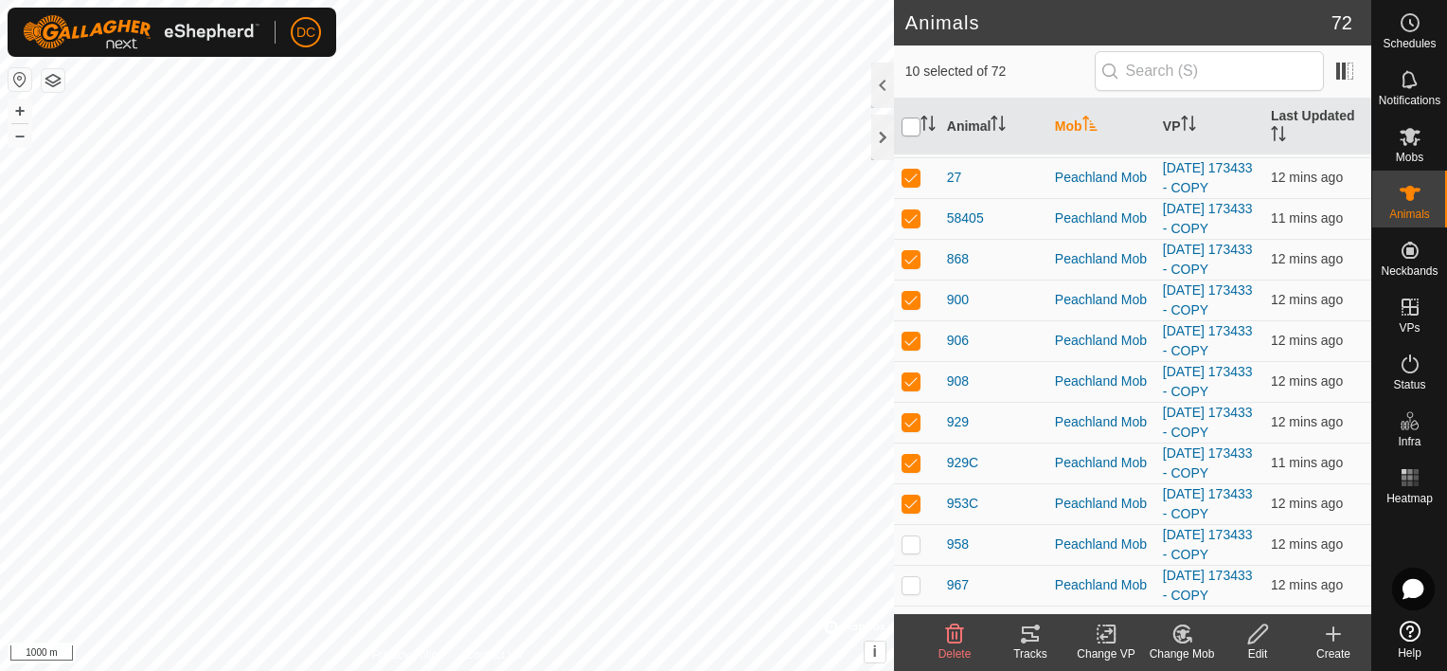
checkbox input "true"
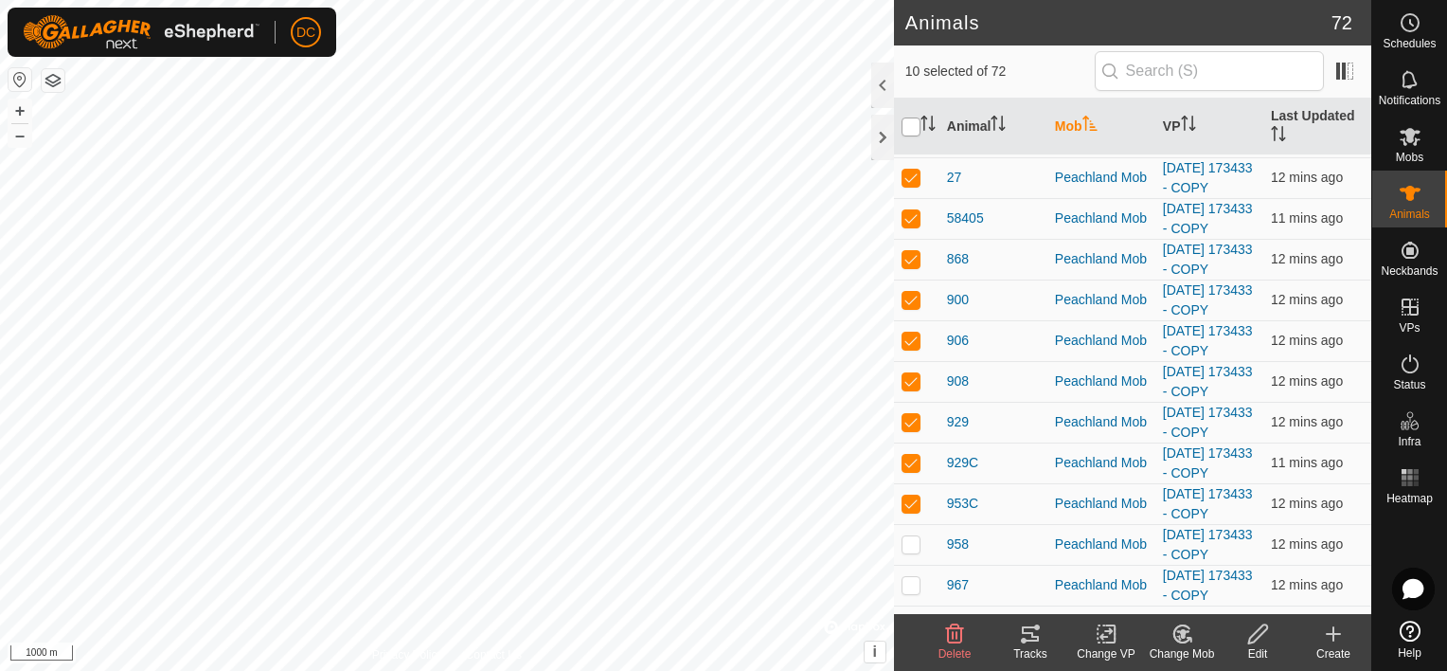
checkbox input "true"
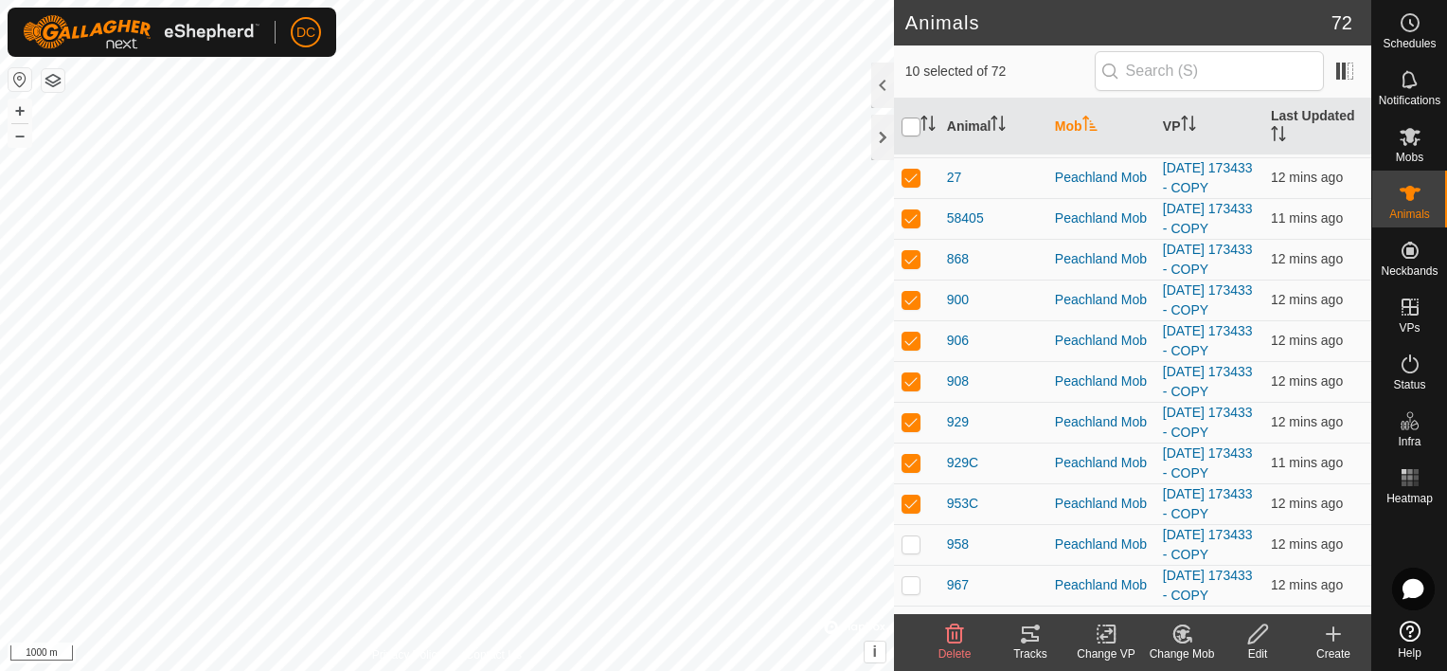
checkbox input "true"
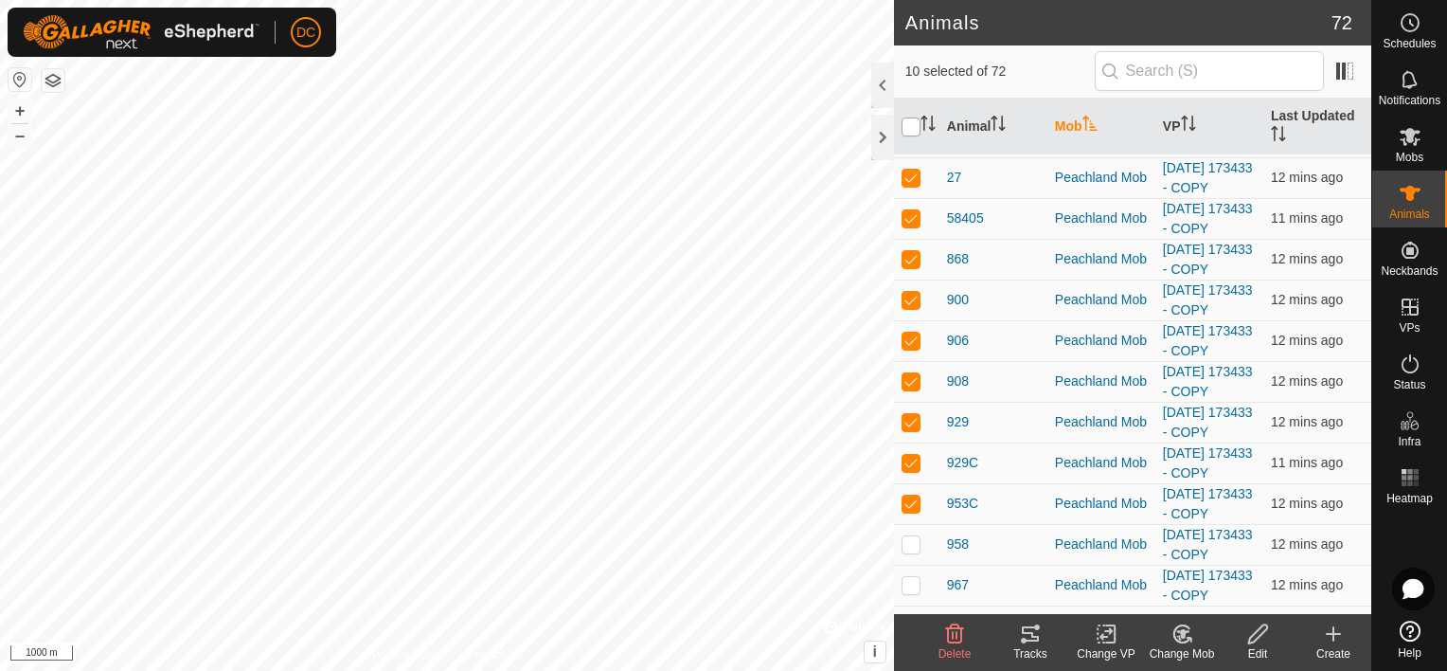
checkbox input "true"
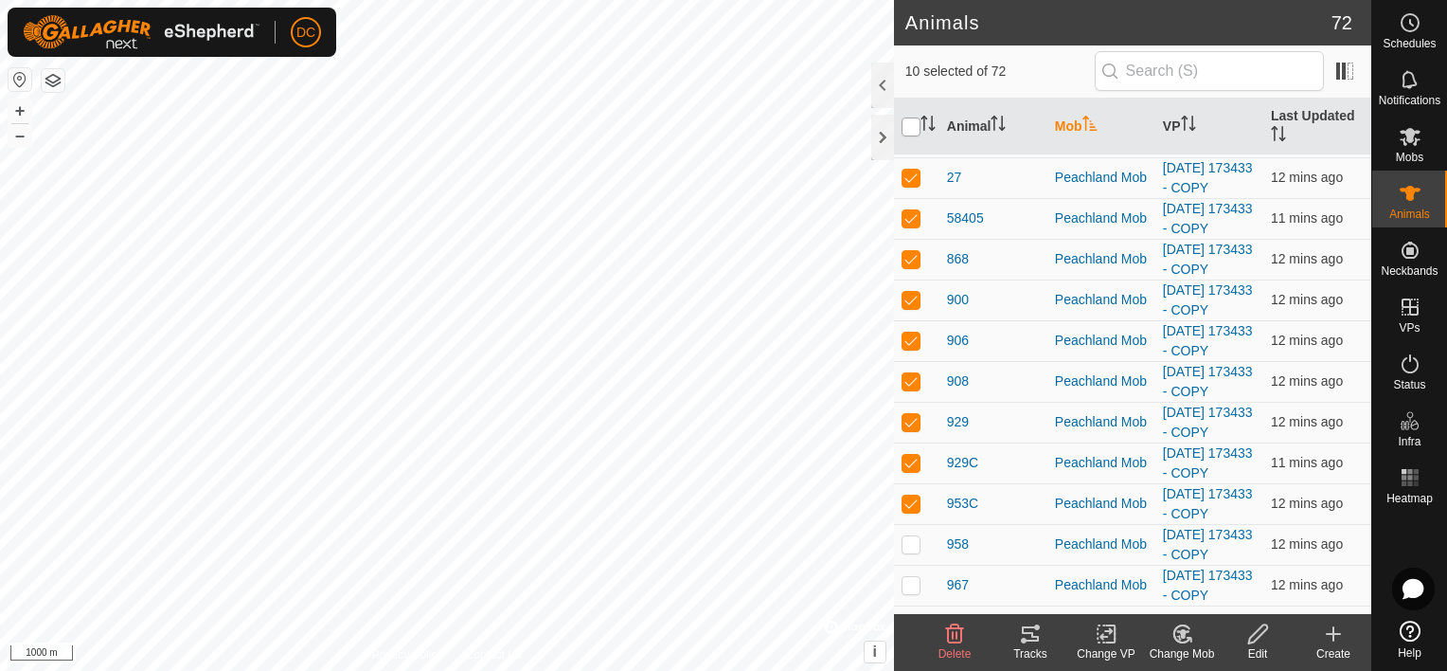
checkbox input "true"
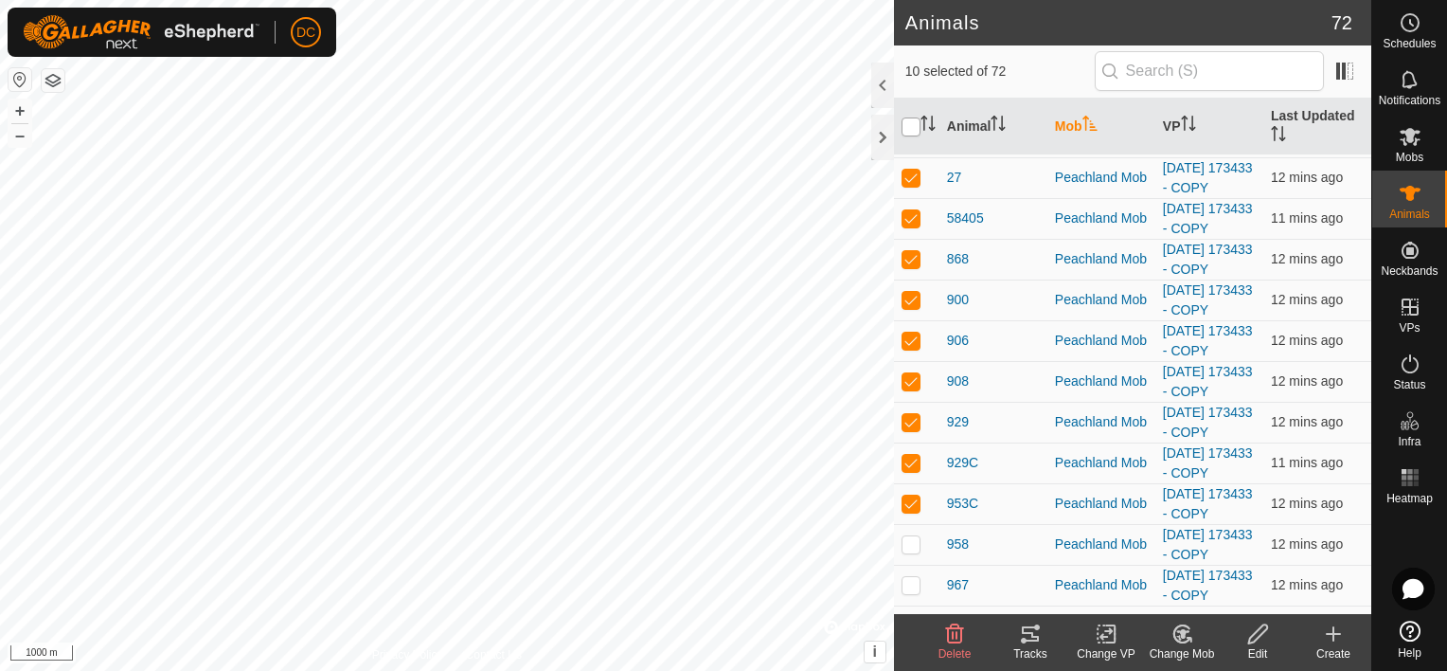
checkbox input "true"
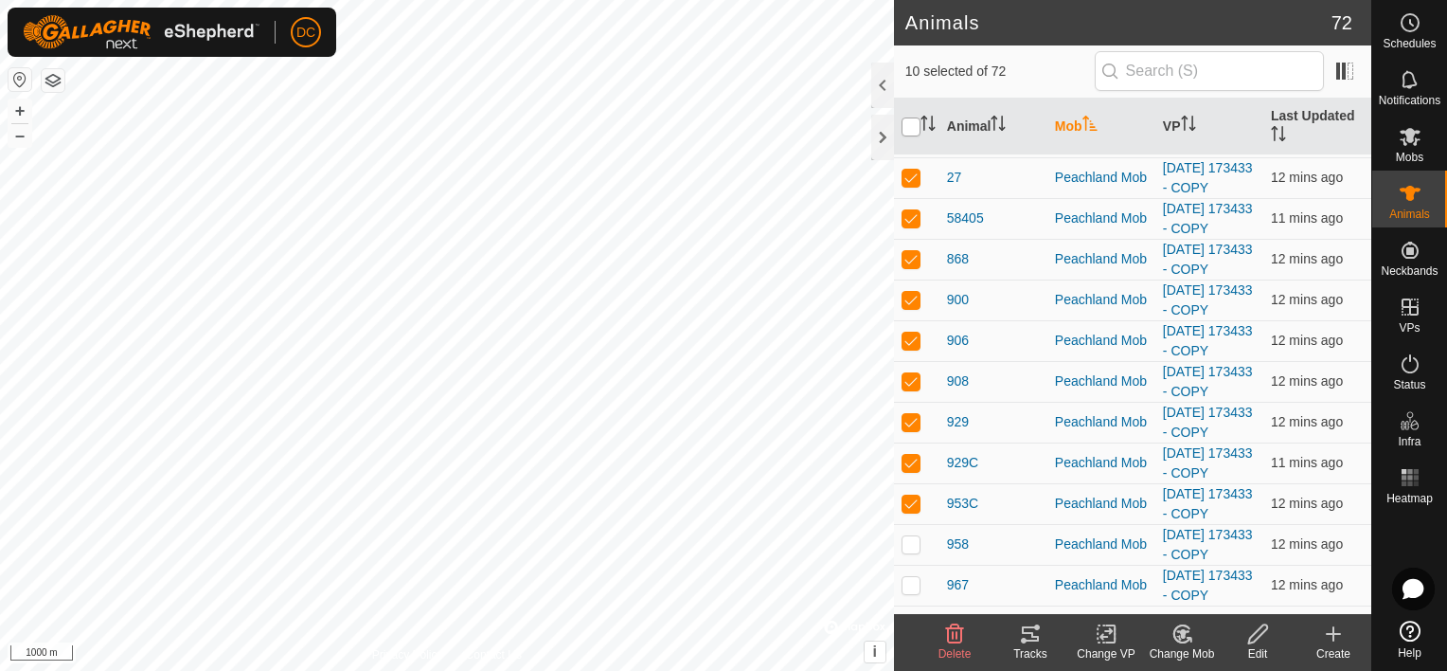
checkbox input "true"
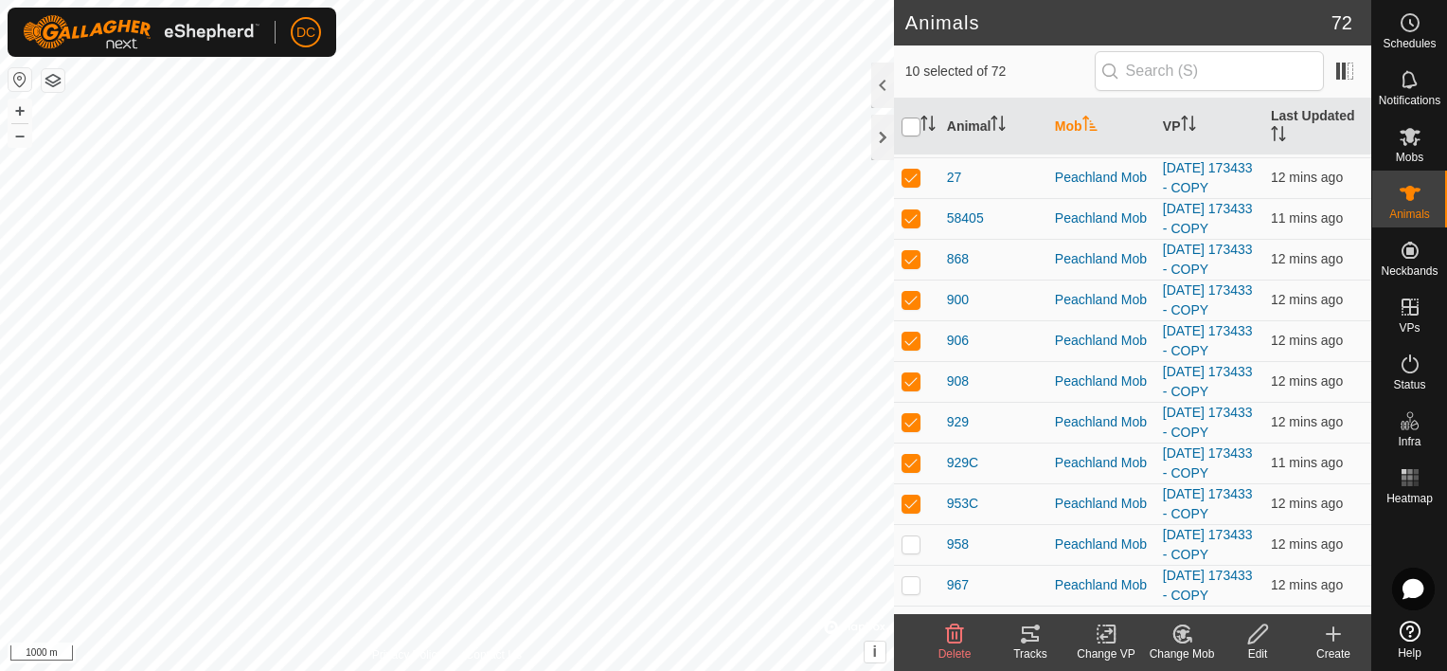
checkbox input "true"
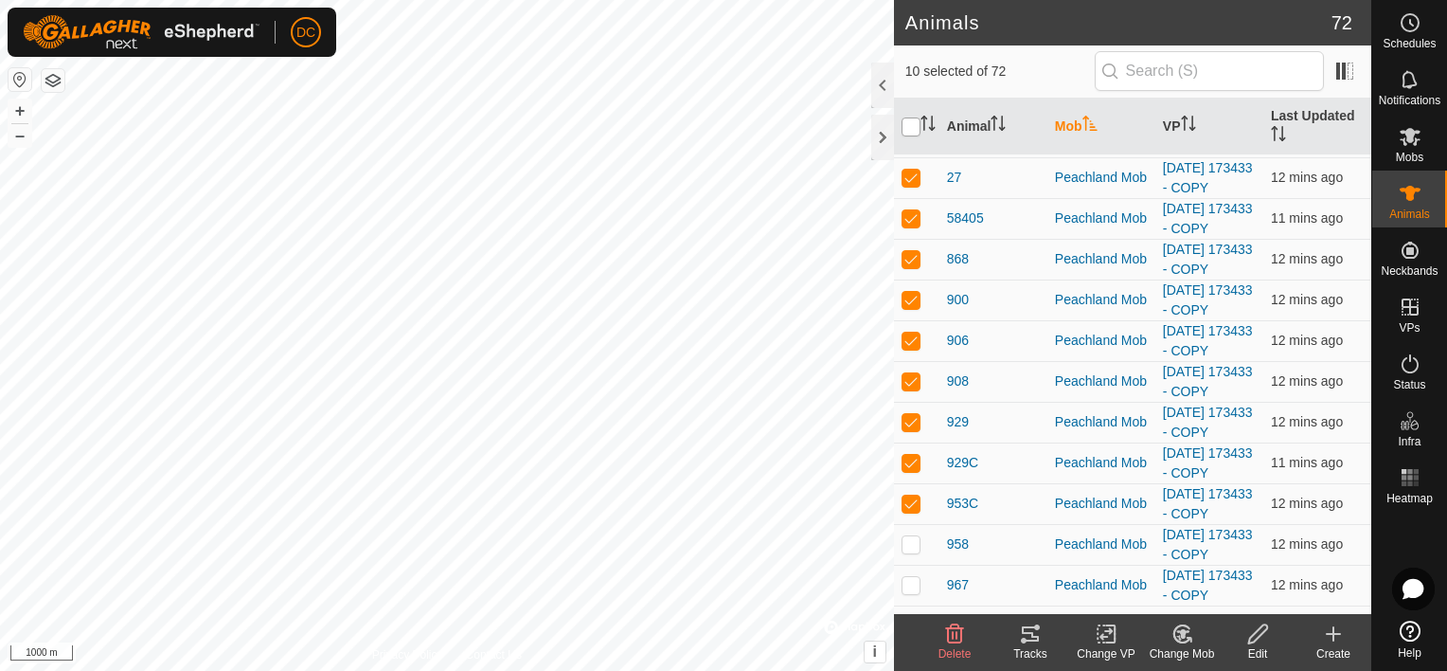
checkbox input "true"
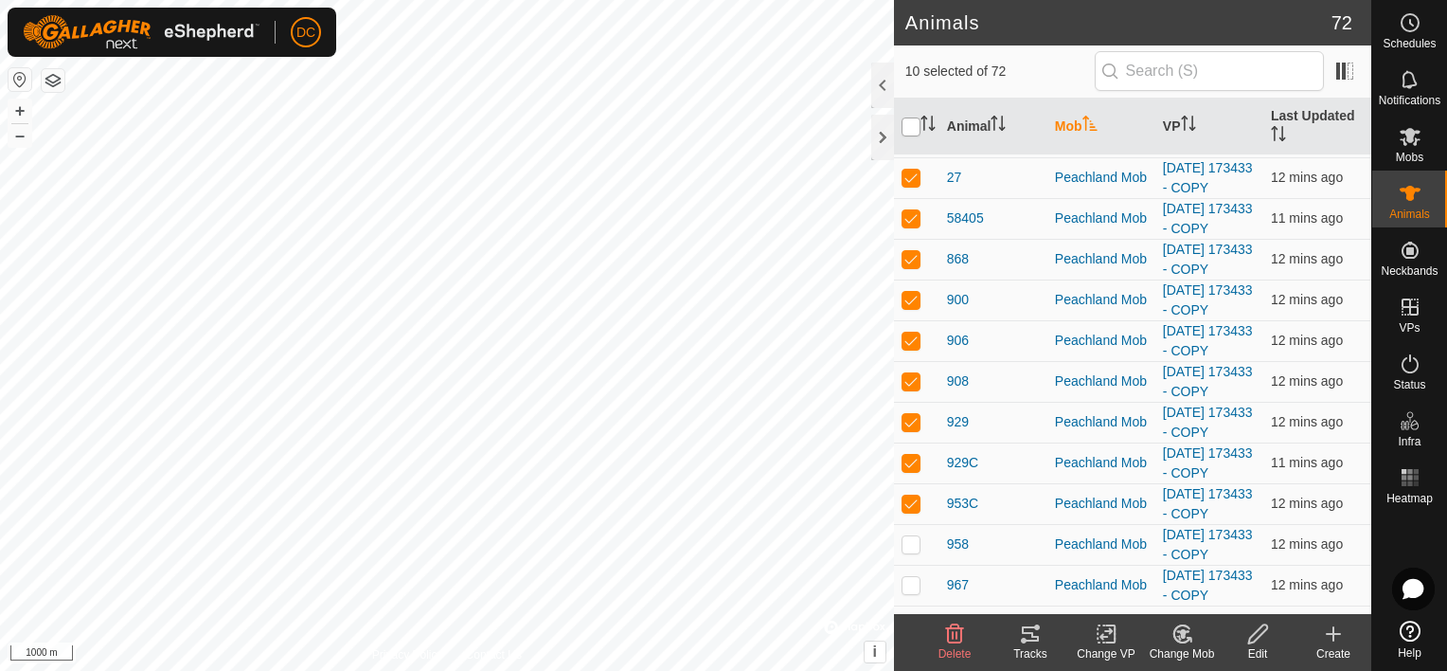
checkbox input "true"
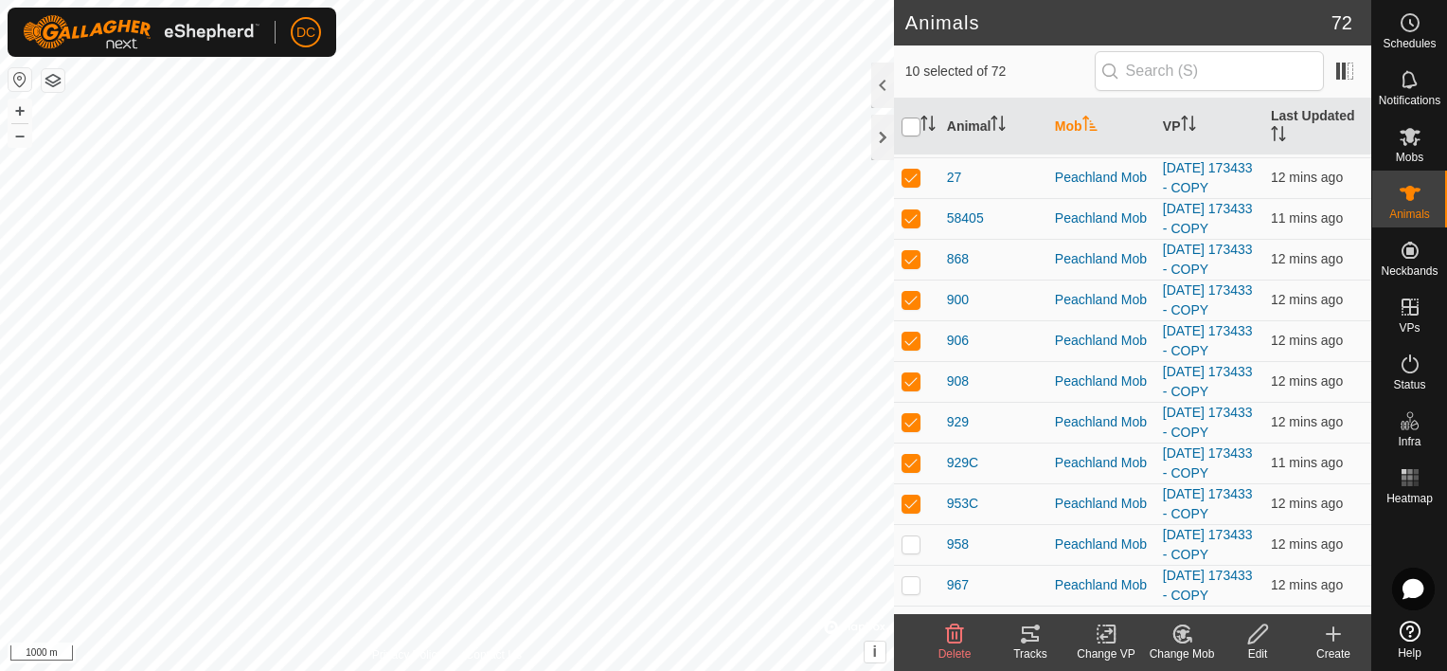
checkbox input "true"
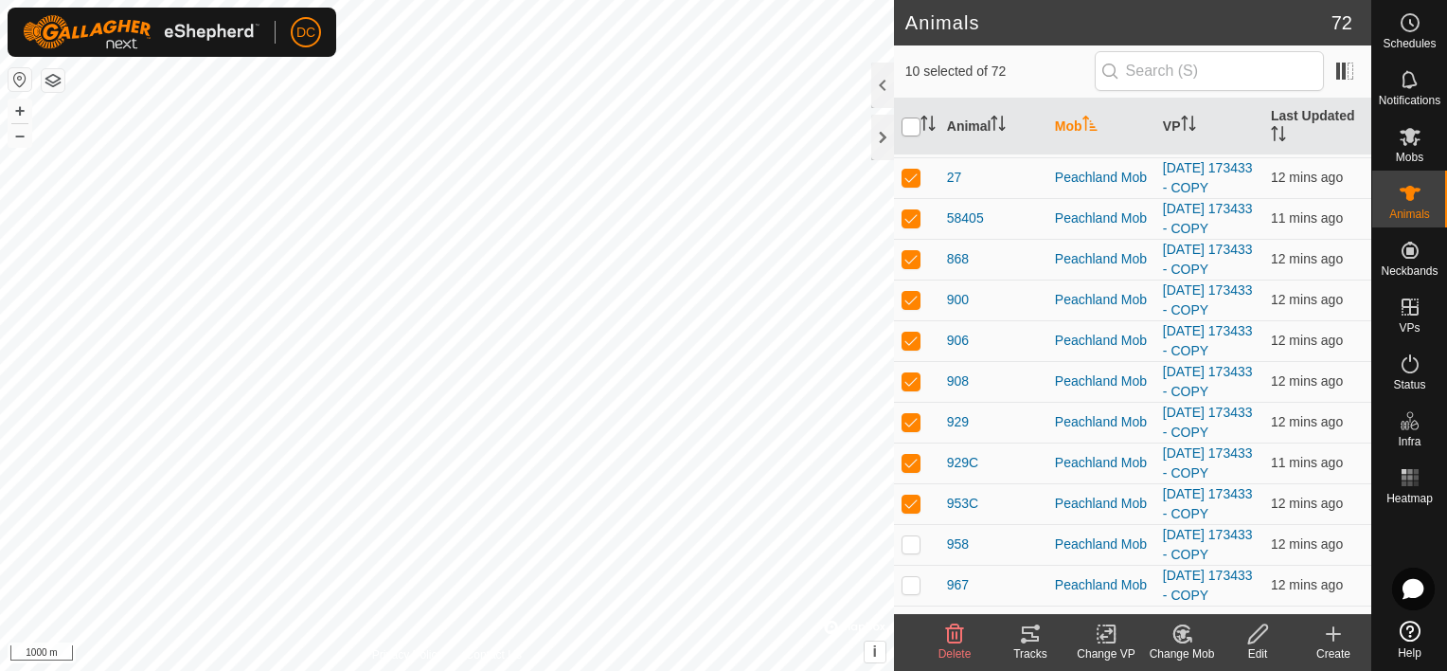
checkbox input "true"
click at [904, 120] on input "checkbox" at bounding box center [911, 126] width 19 height 19
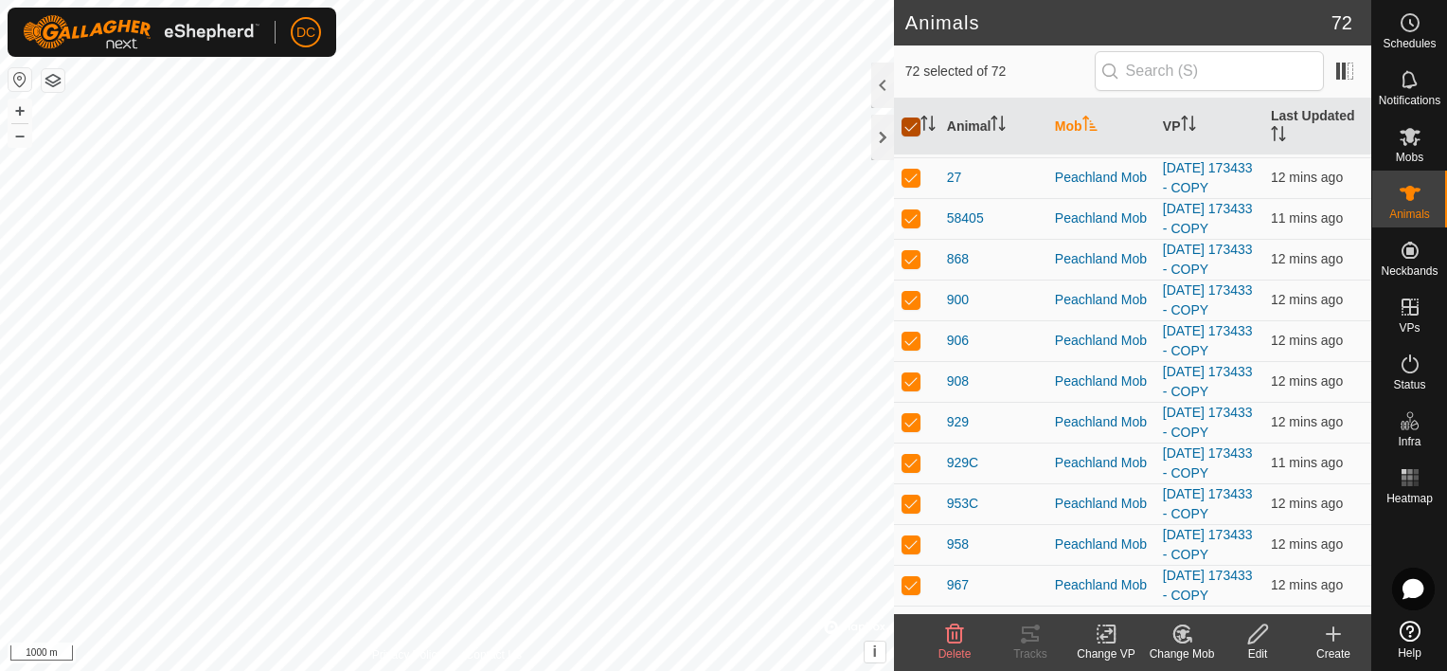
checkbox input "false"
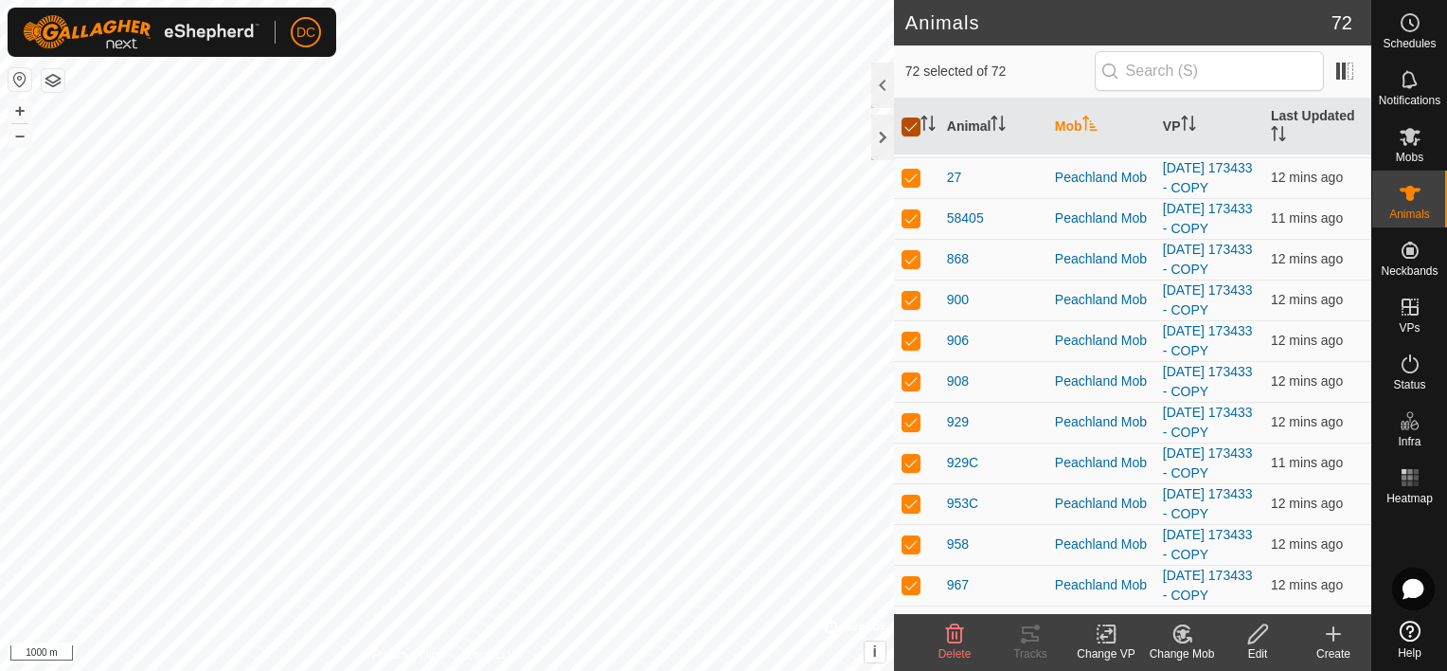
checkbox input "false"
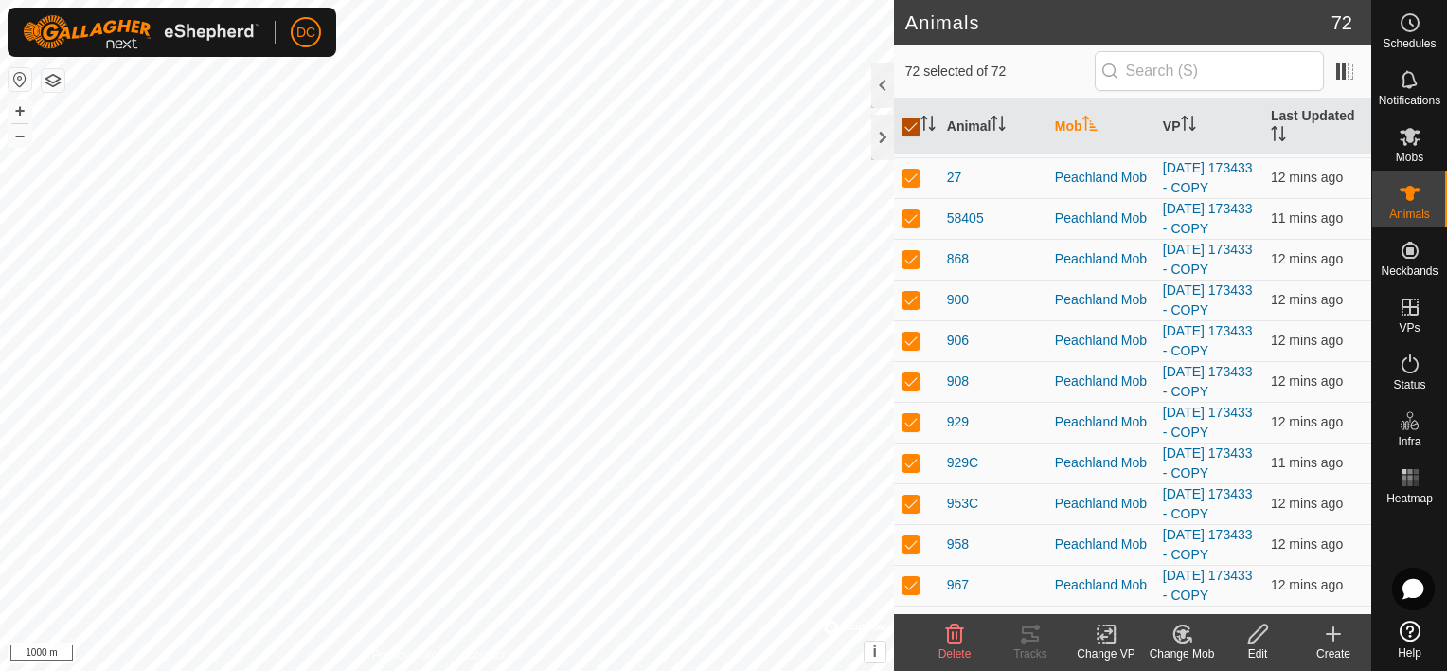
checkbox input "false"
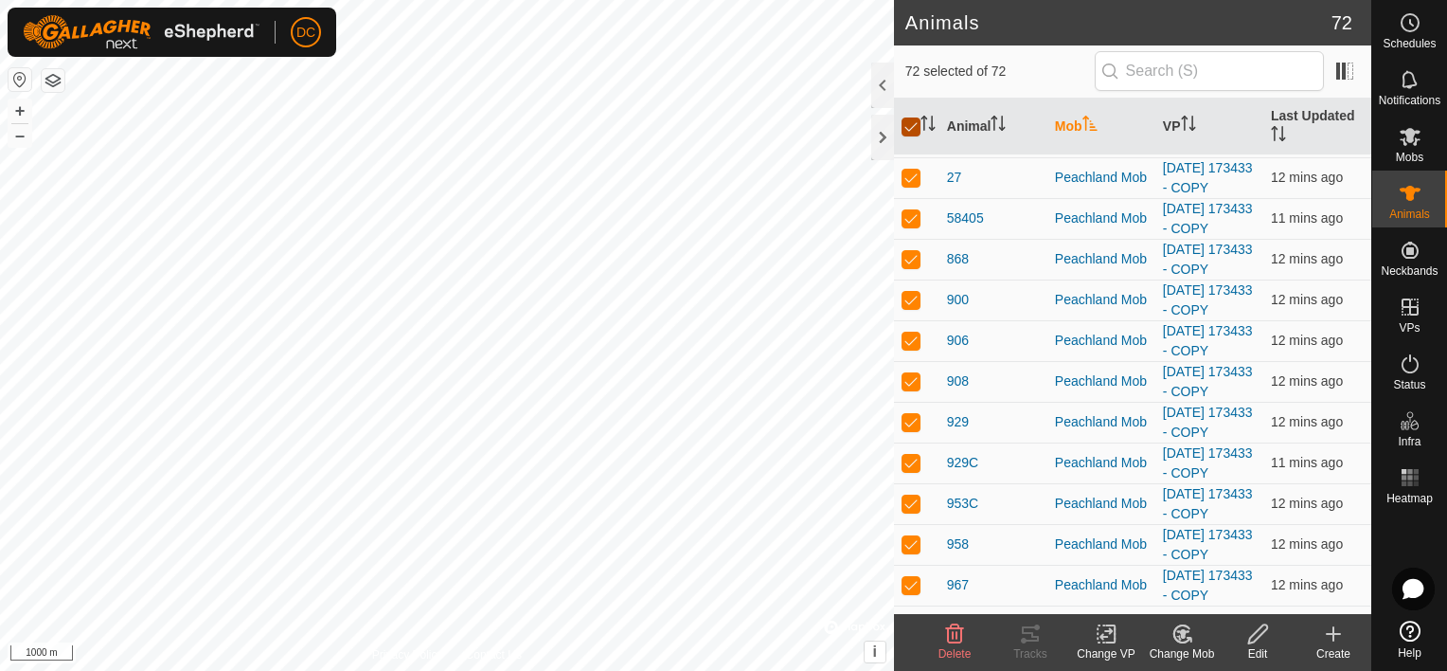
checkbox input "false"
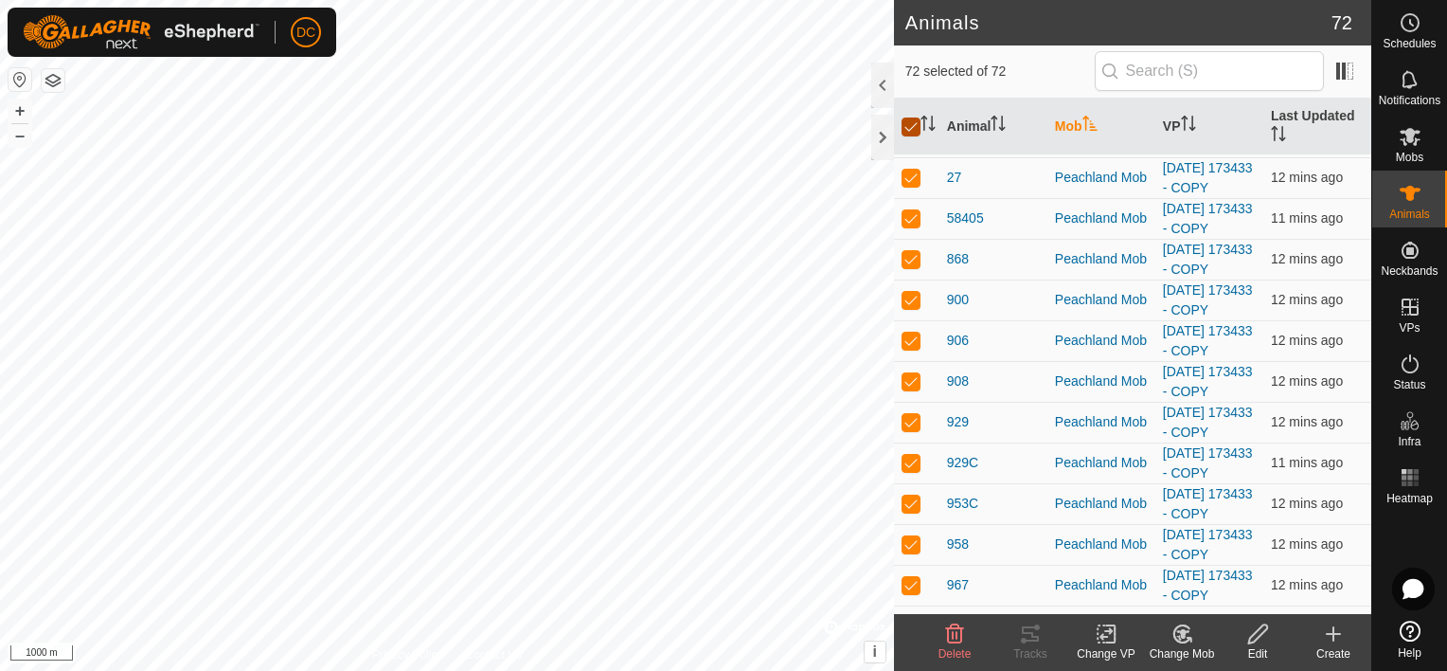
checkbox input "false"
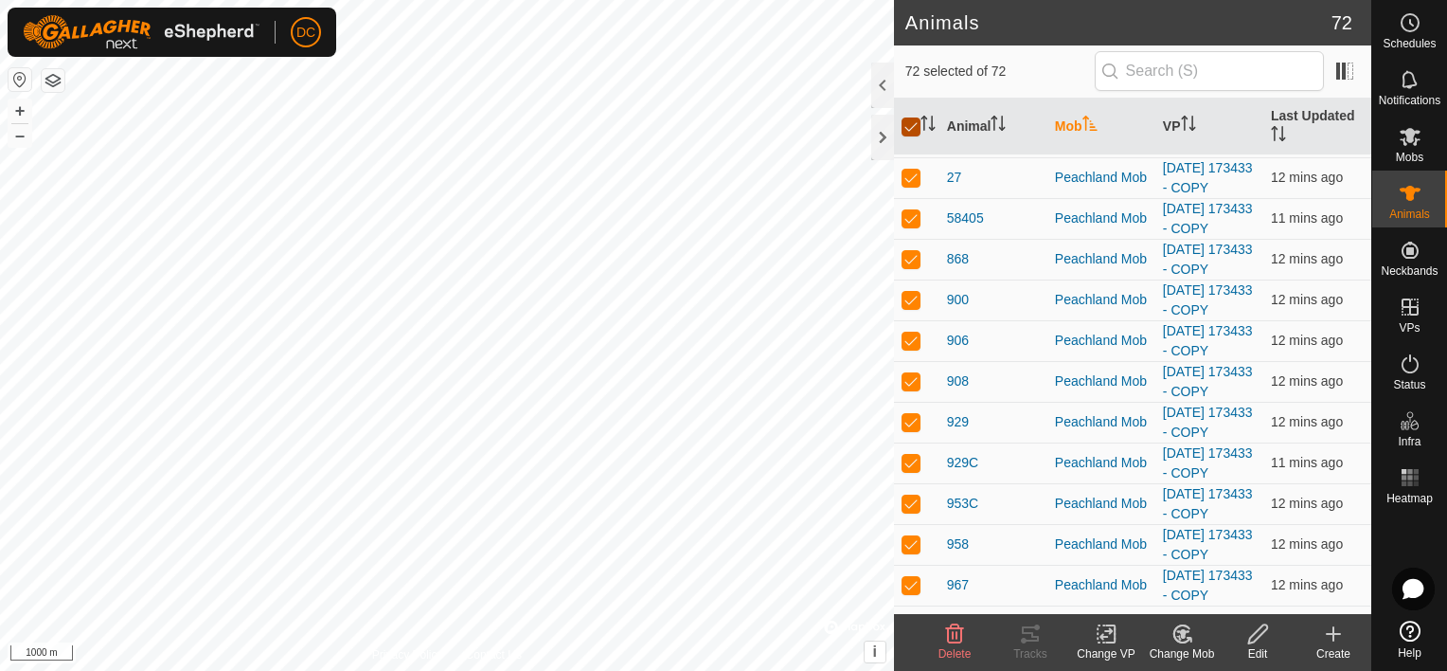
checkbox input "false"
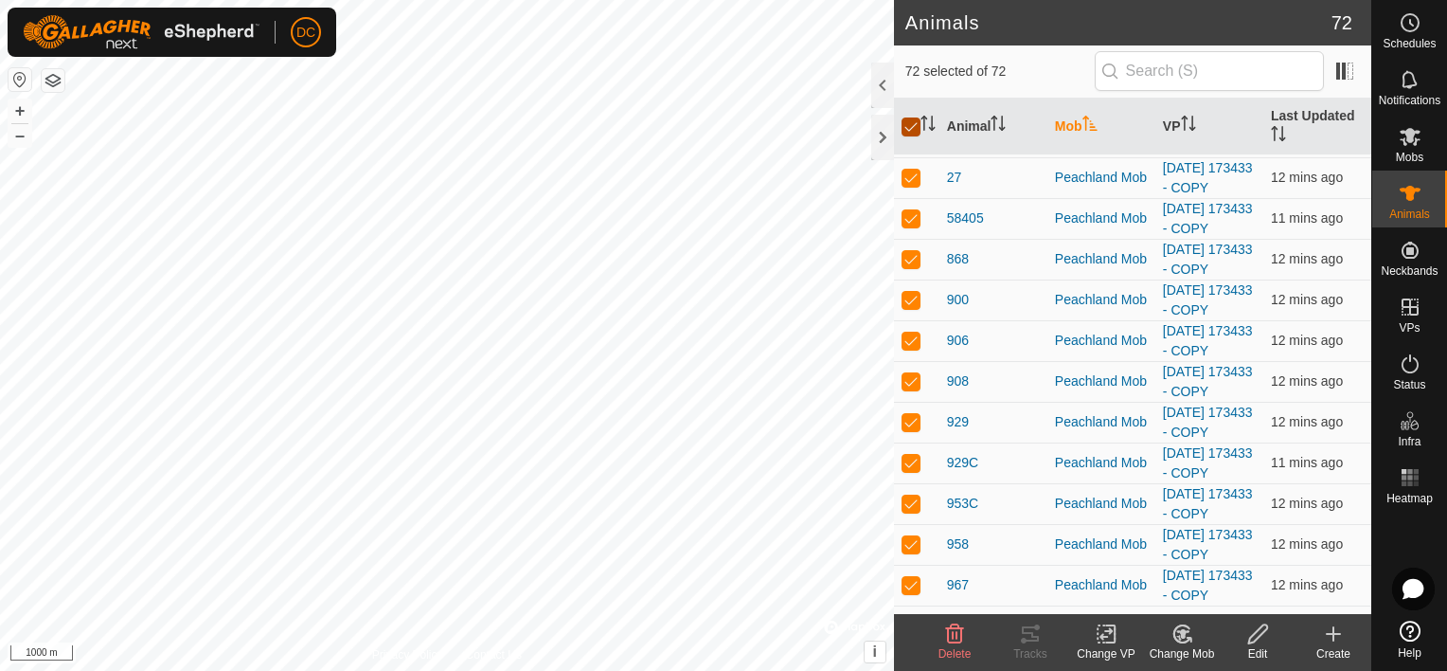
checkbox input "false"
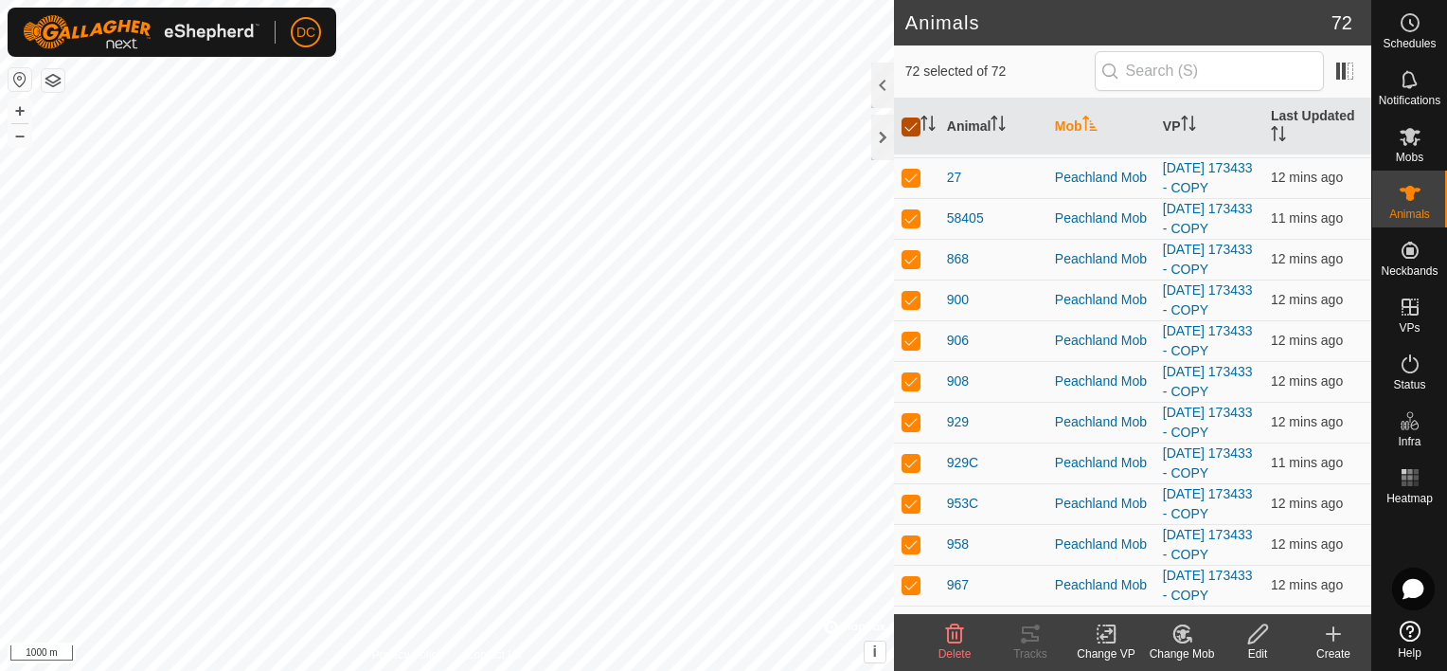
checkbox input "false"
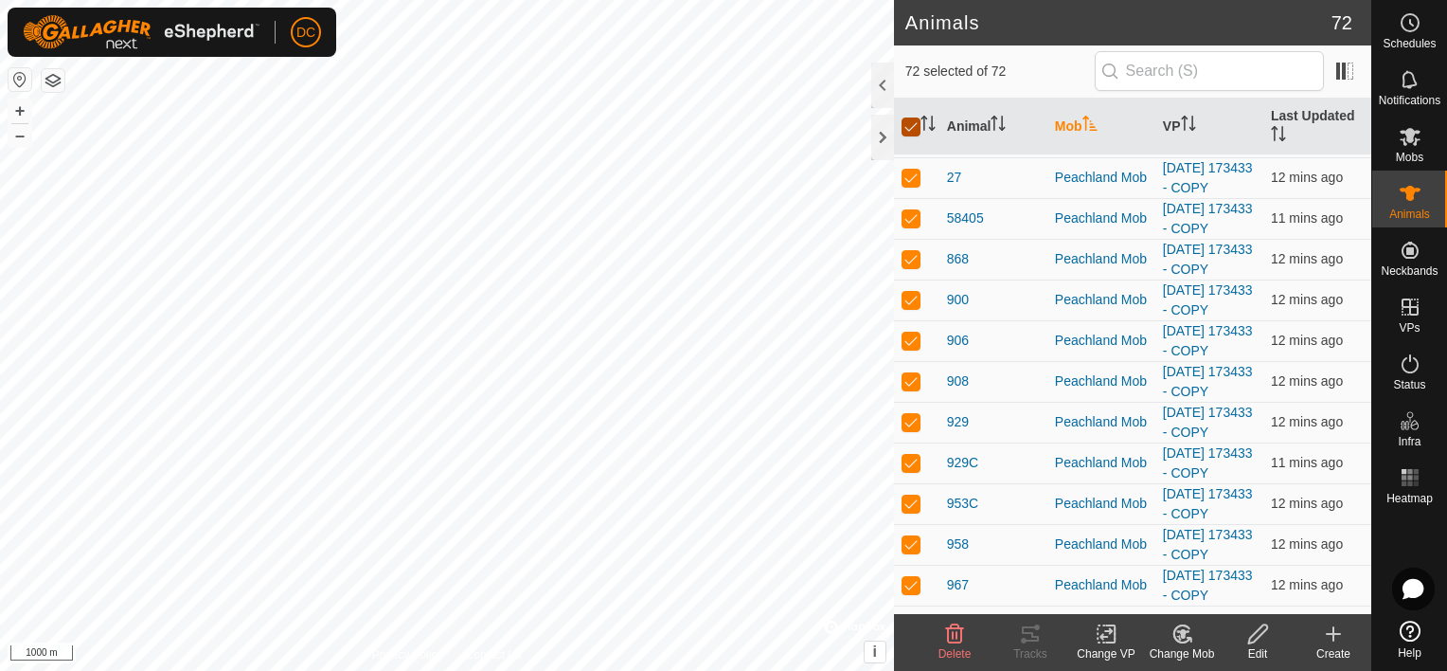
checkbox input "false"
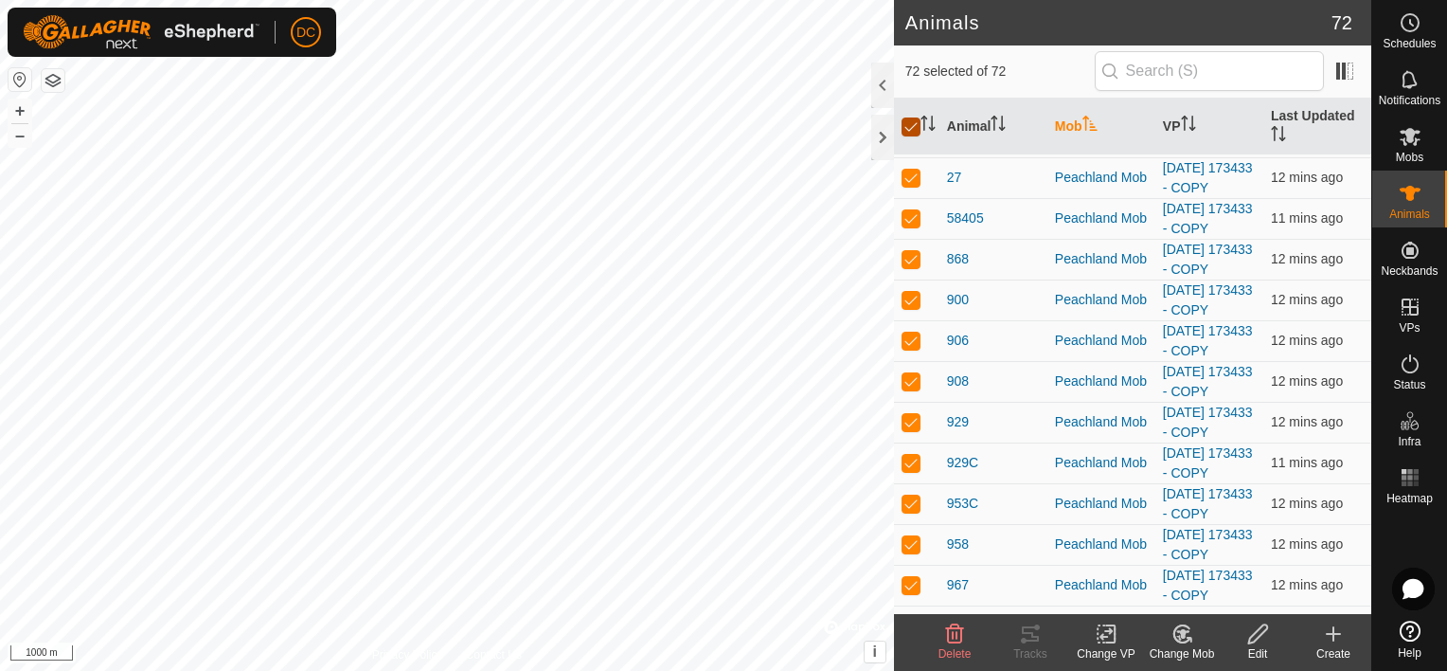
checkbox input "false"
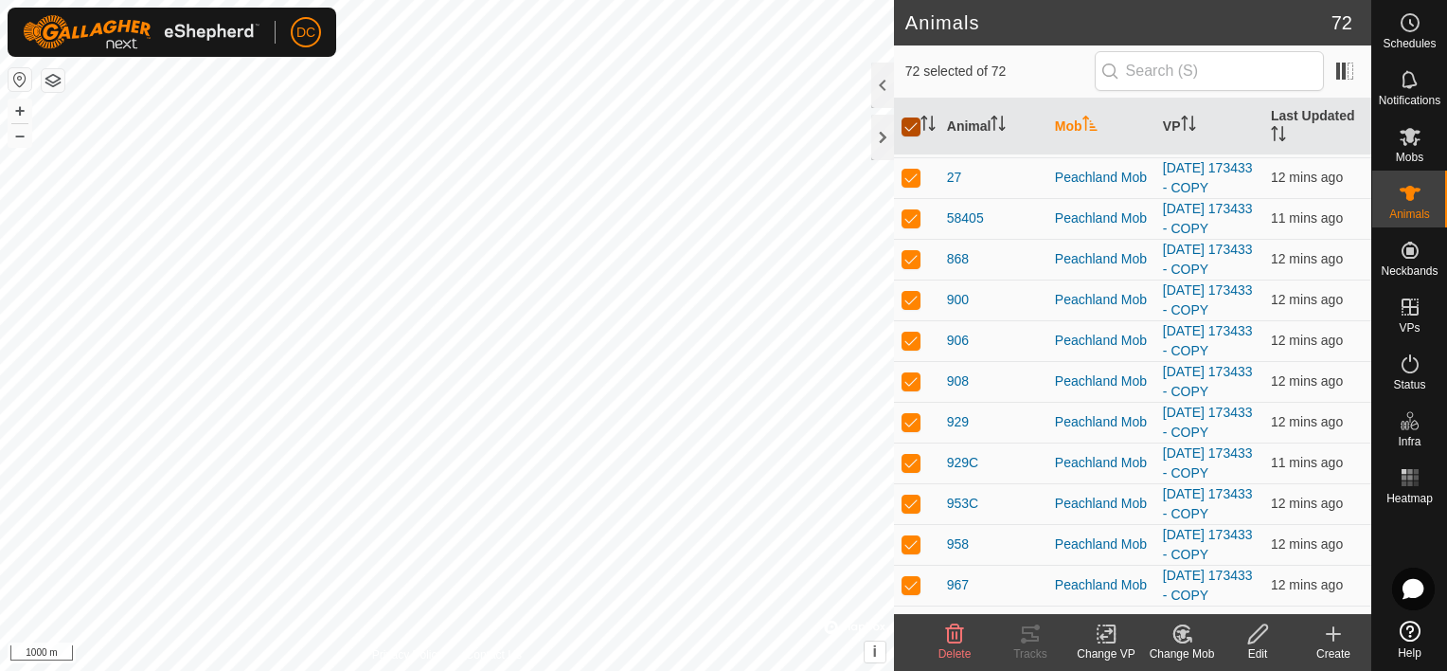
checkbox input "false"
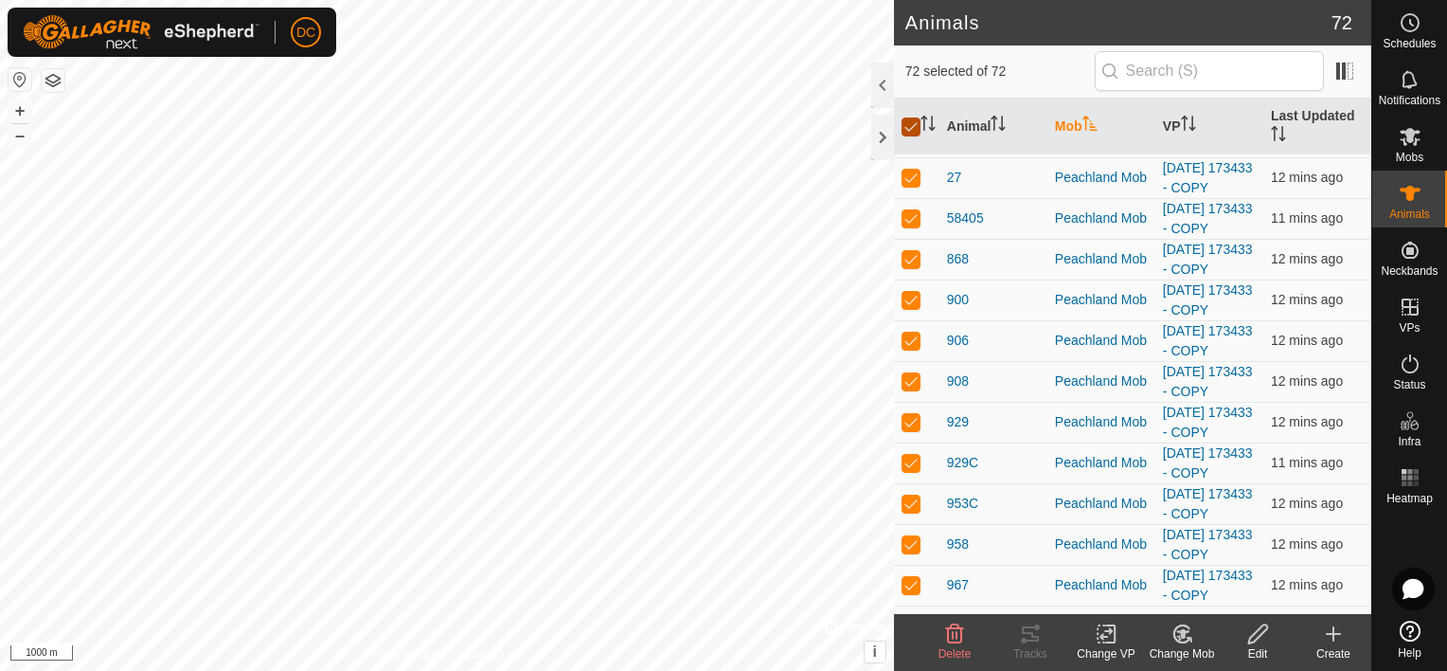
checkbox input "false"
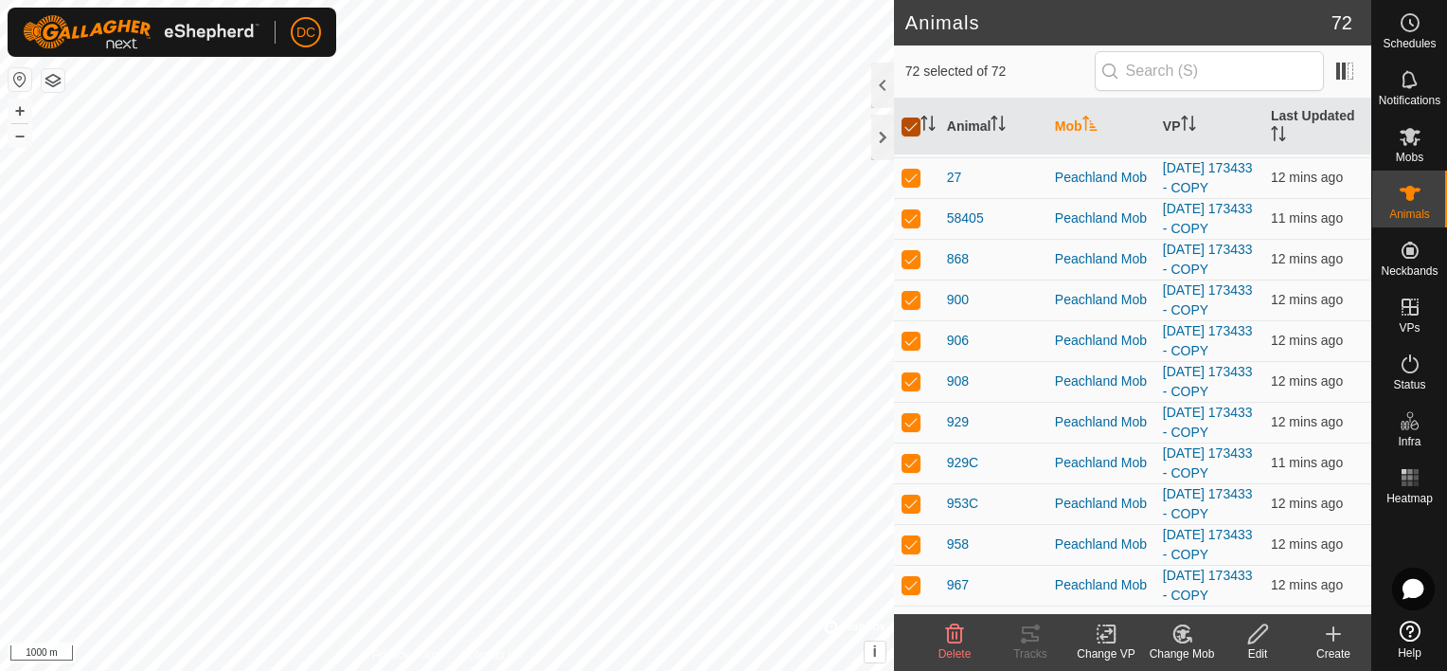
checkbox input "false"
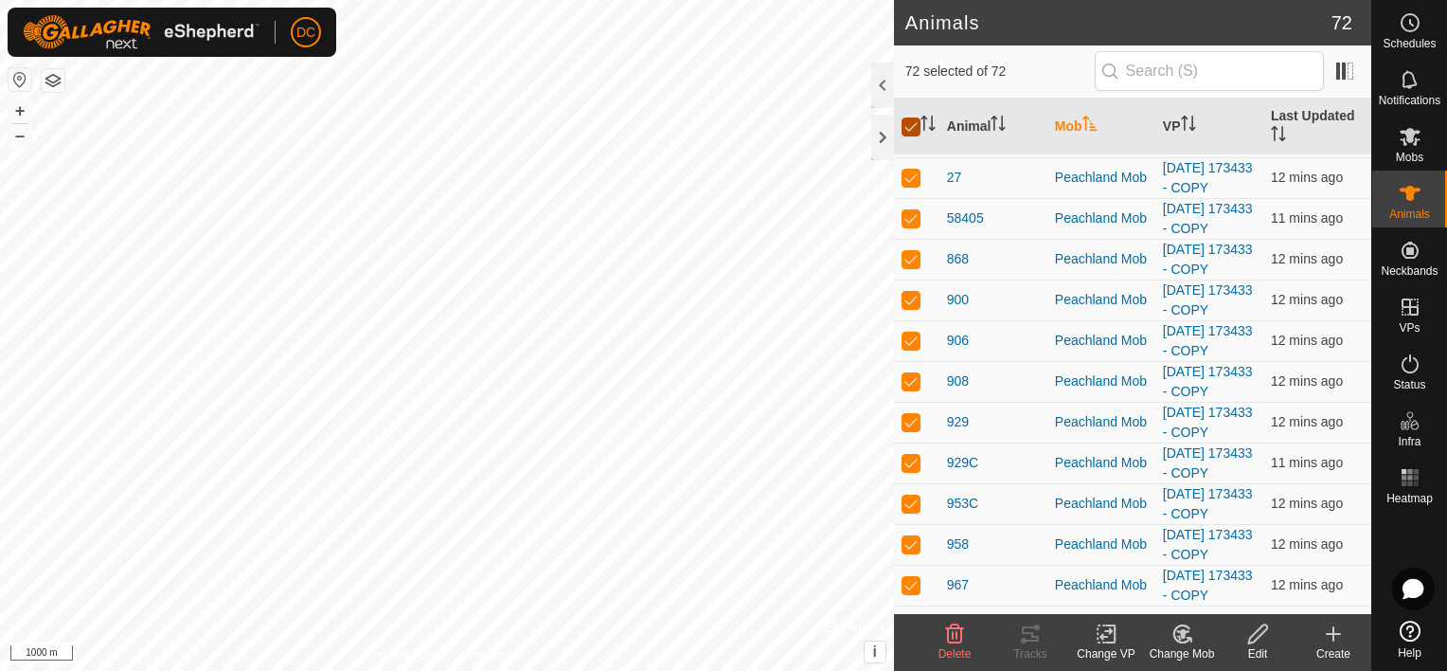
checkbox input "false"
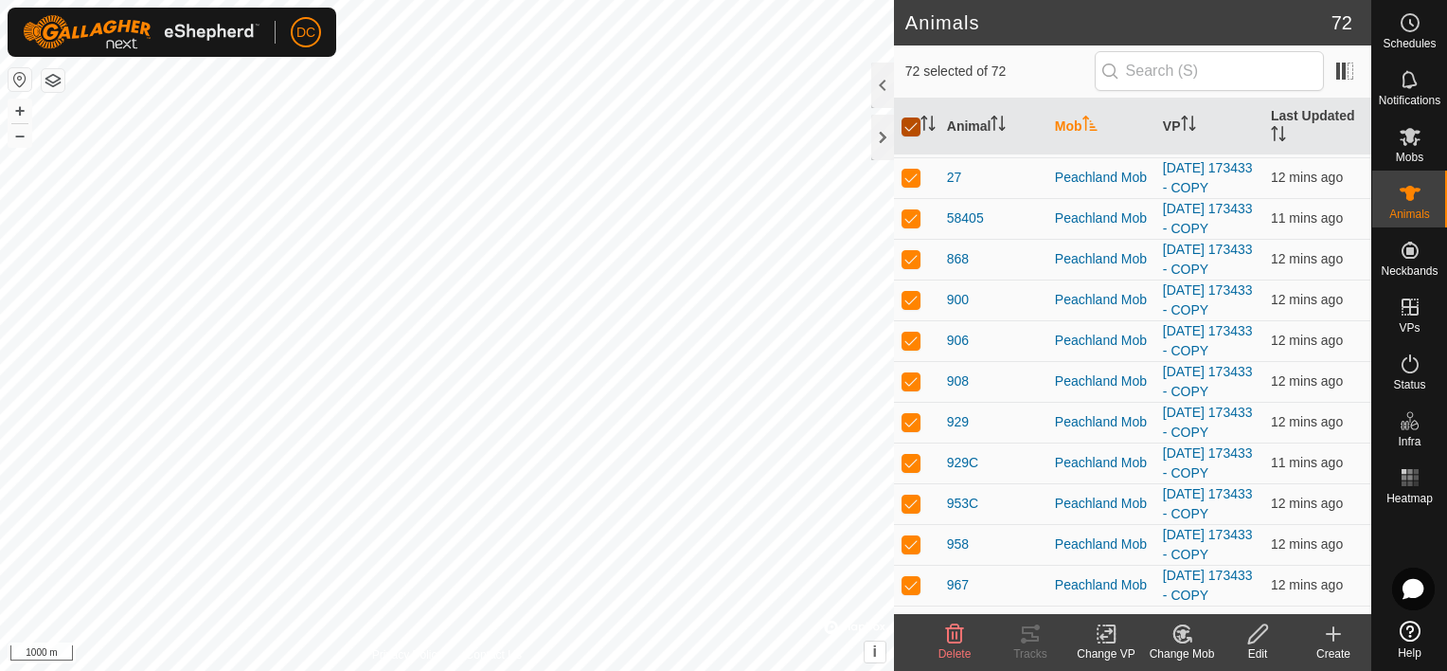
checkbox input "false"
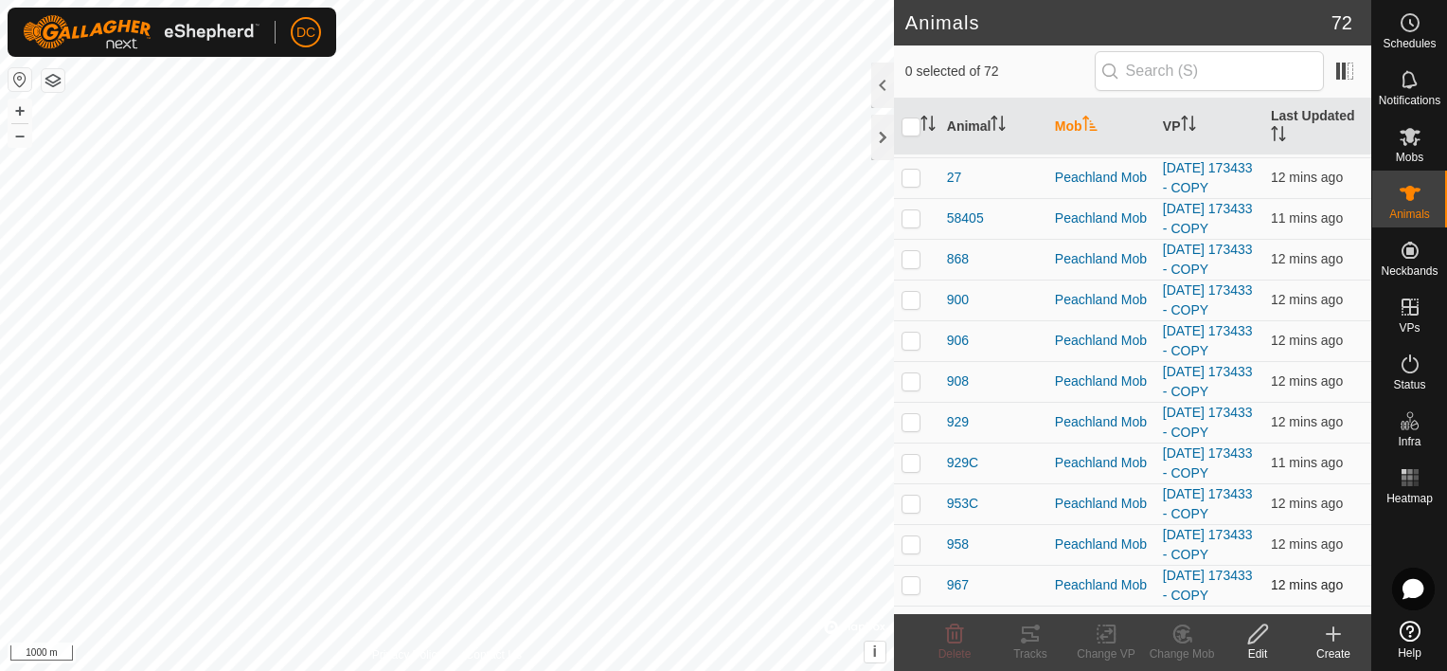
drag, startPoint x: 902, startPoint y: 541, endPoint x: 916, endPoint y: 572, distance: 34.3
click at [903, 541] on p-checkbox at bounding box center [911, 543] width 19 height 15
checkbox input "true"
click at [904, 586] on p-checkbox at bounding box center [911, 584] width 19 height 15
checkbox input "true"
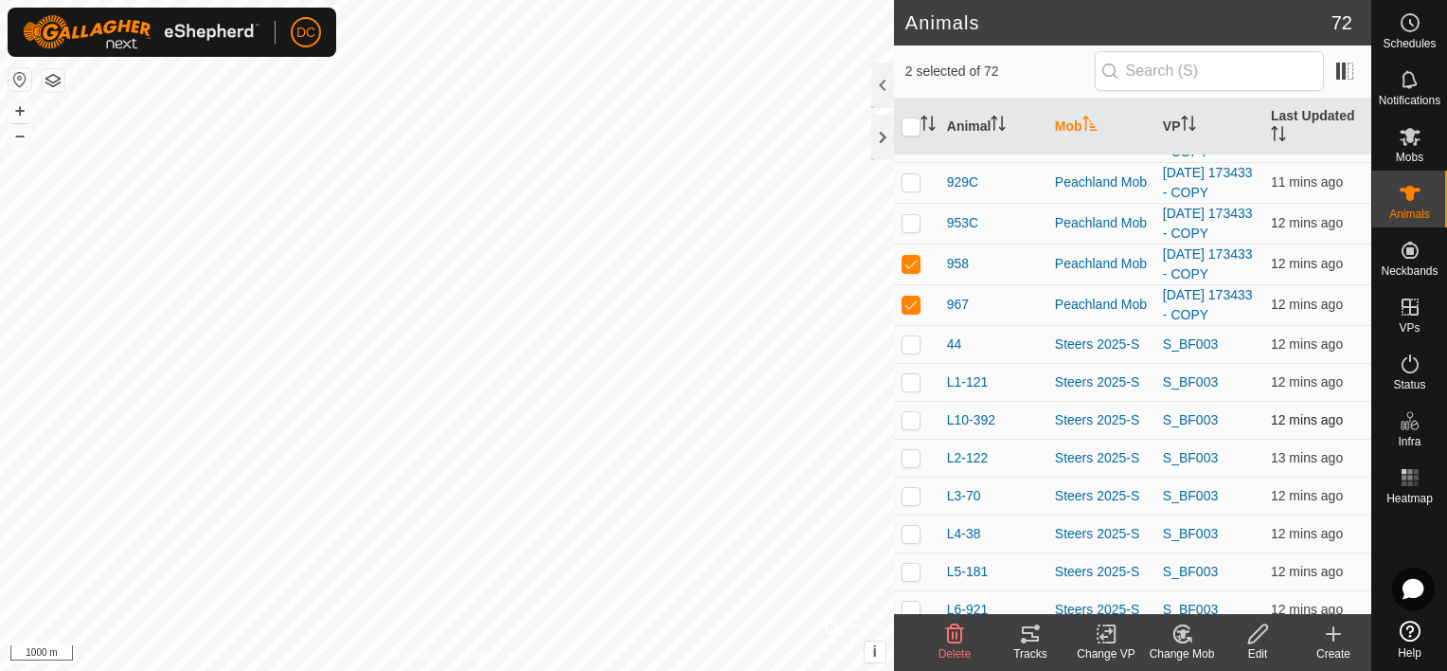
scroll to position [1800, 0]
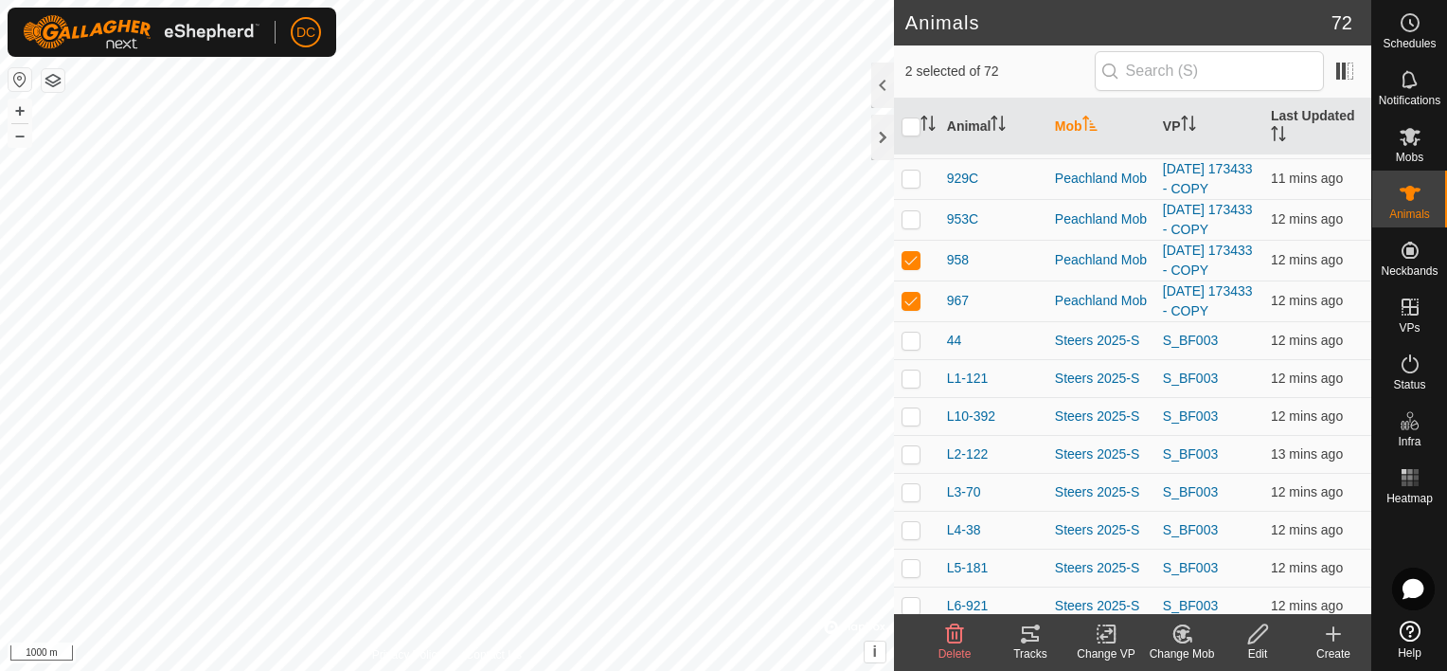
click at [1029, 637] on icon at bounding box center [1030, 633] width 23 height 23
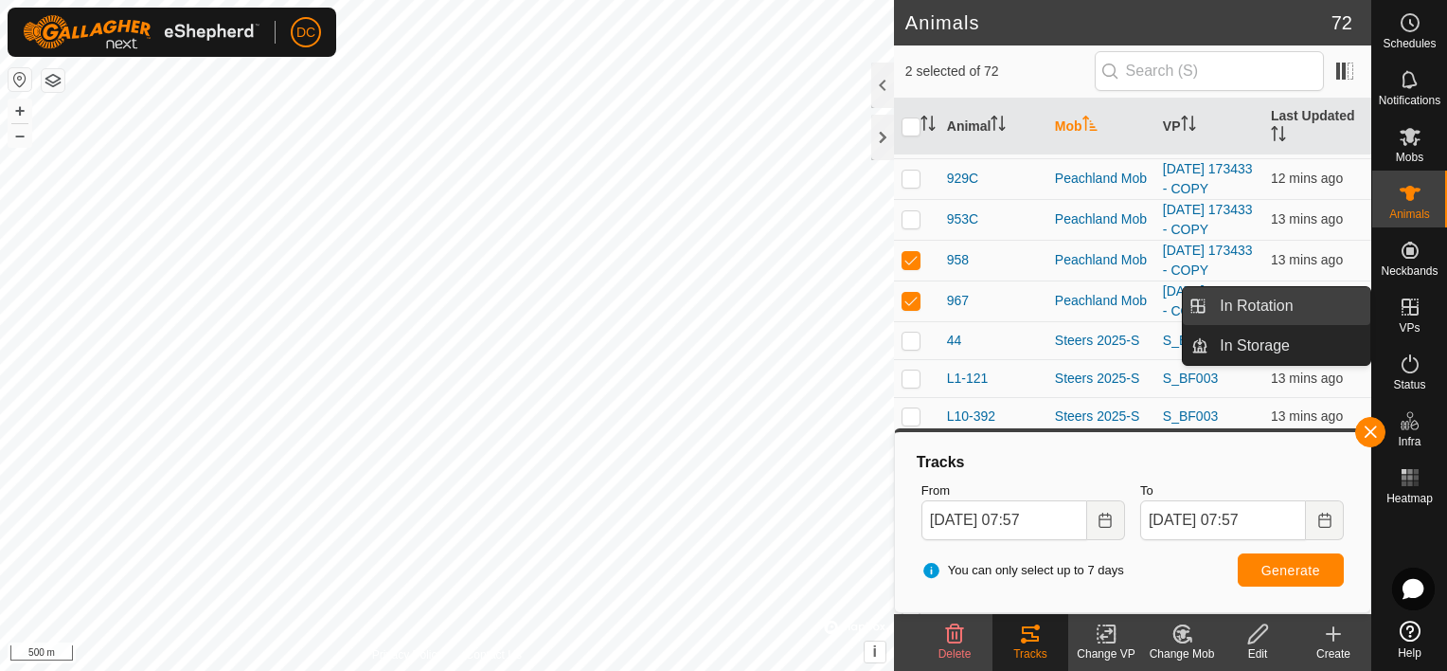
click at [1281, 300] on link "In Rotation" at bounding box center [1290, 306] width 162 height 38
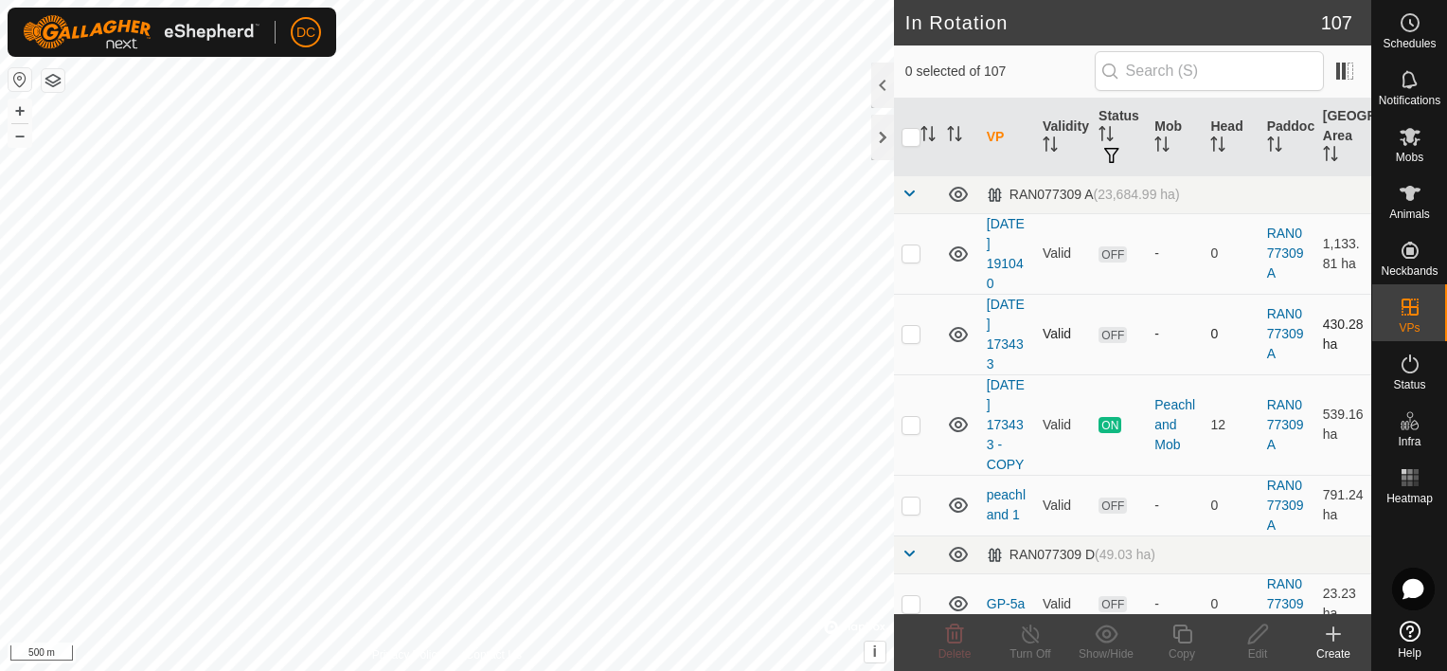
checkbox input "true"
click at [1182, 629] on icon at bounding box center [1182, 633] width 19 height 19
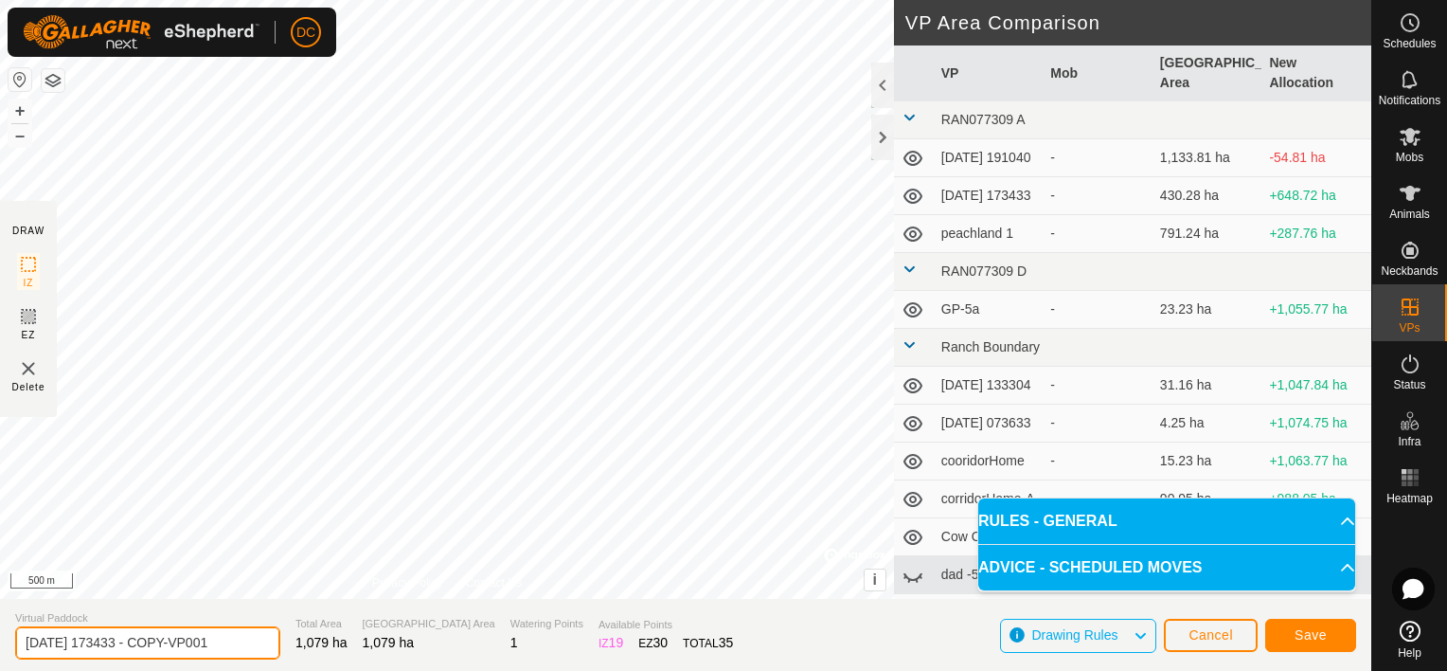
drag, startPoint x: 231, startPoint y: 640, endPoint x: -3, endPoint y: 666, distance: 235.3
click at [0, 666] on html "DC Schedules Notifications Mobs Animals Neckbands VPs Status Infra Heatmap Help…" at bounding box center [723, 335] width 1447 height 671
type input "[PERSON_NAME] 1"
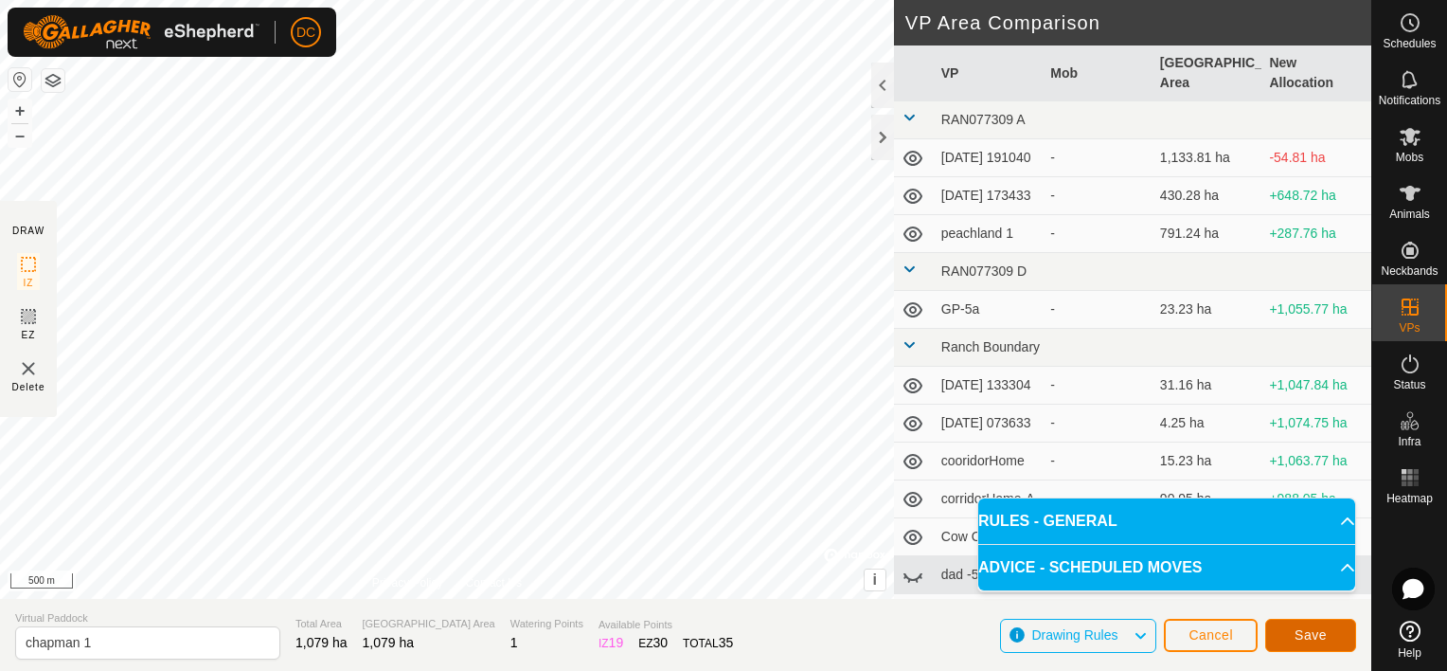
click at [1332, 632] on button "Save" at bounding box center [1310, 635] width 91 height 33
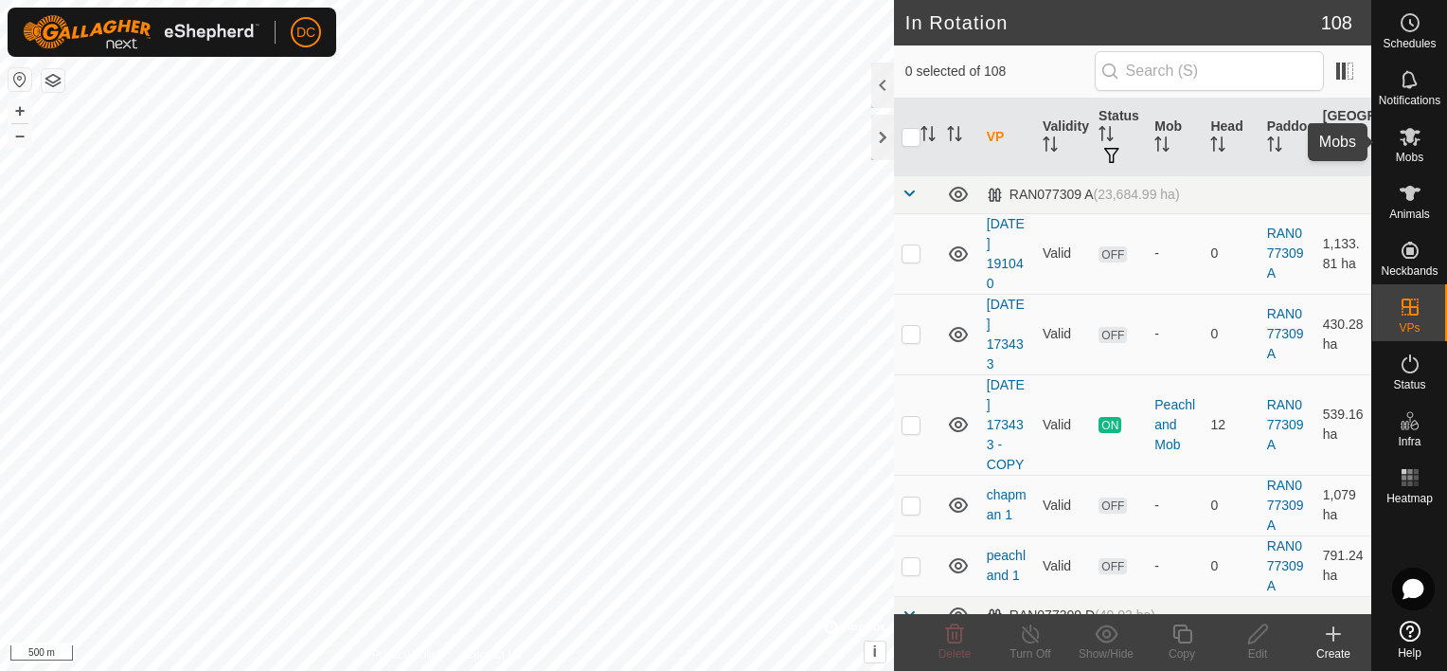
click at [1418, 142] on icon at bounding box center [1410, 136] width 23 height 23
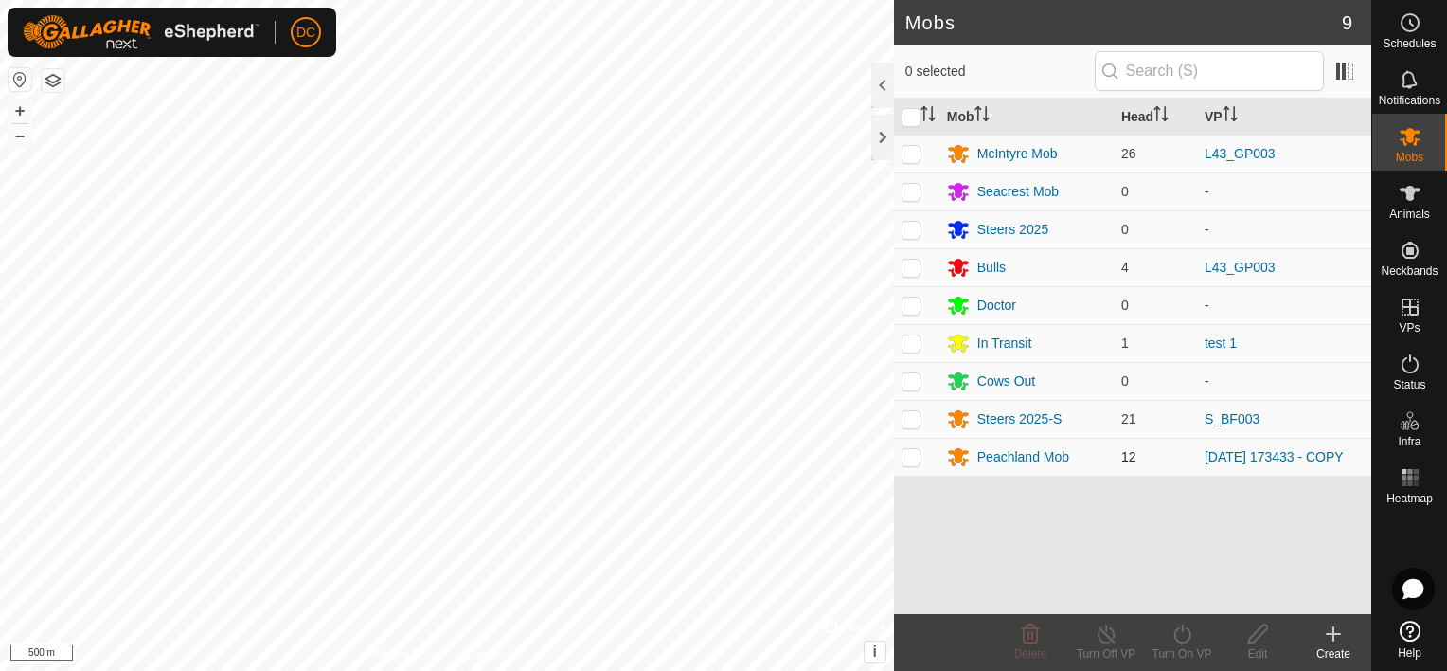
click at [910, 455] on p-checkbox at bounding box center [911, 456] width 19 height 15
checkbox input "true"
click at [1100, 641] on icon at bounding box center [1107, 633] width 24 height 23
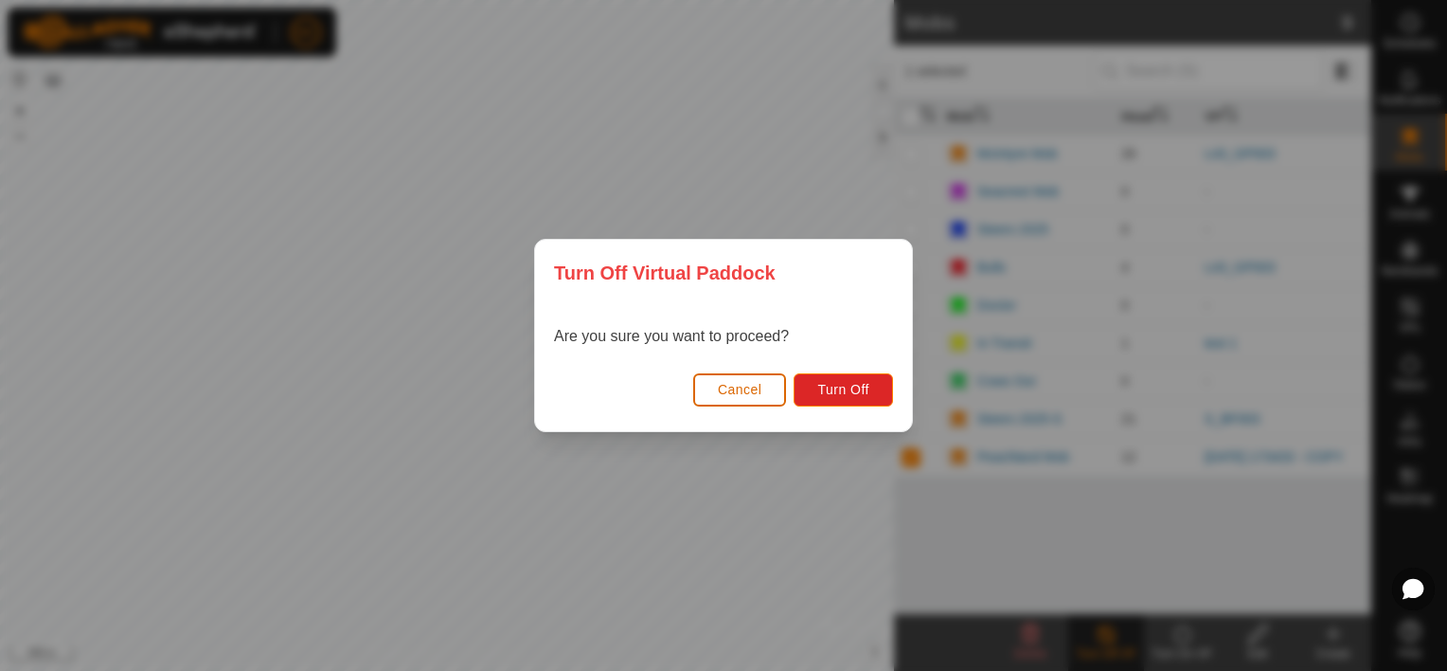
click at [739, 389] on span "Cancel" at bounding box center [740, 389] width 45 height 15
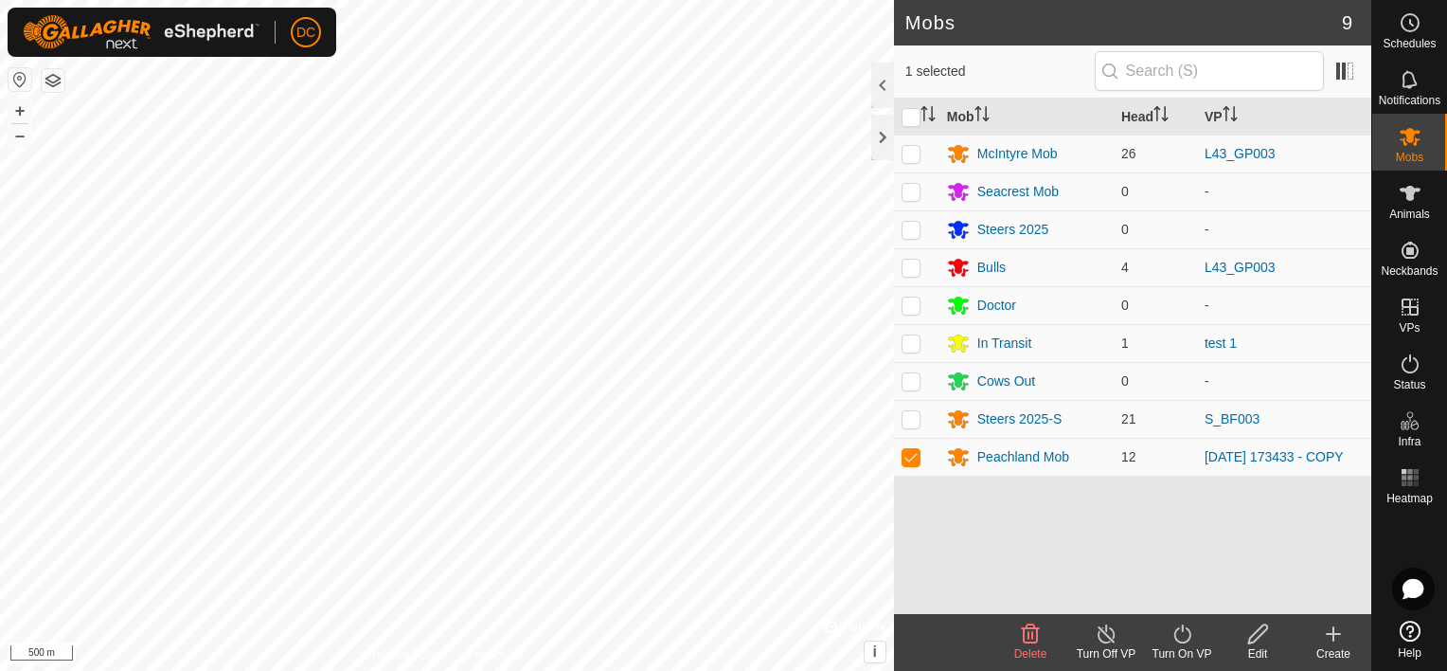
click at [1185, 638] on icon at bounding box center [1183, 633] width 24 height 23
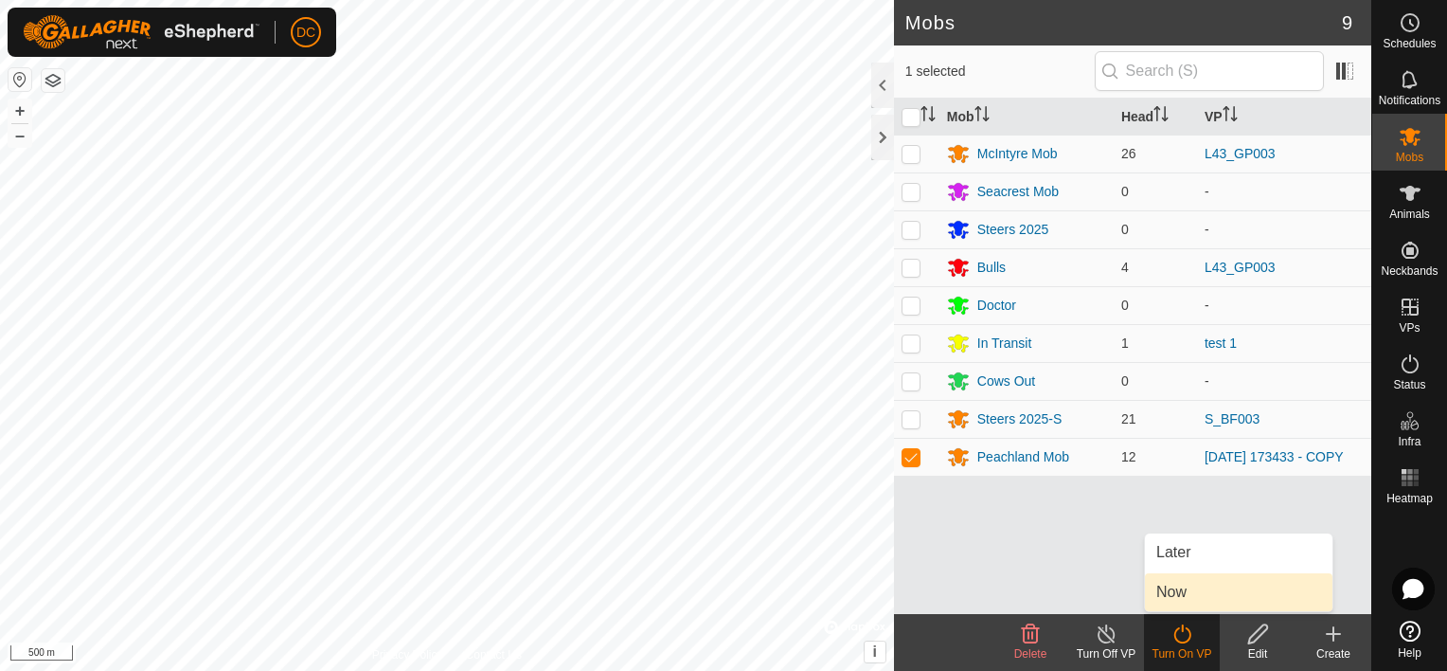
click at [1190, 583] on link "Now" at bounding box center [1239, 592] width 188 height 38
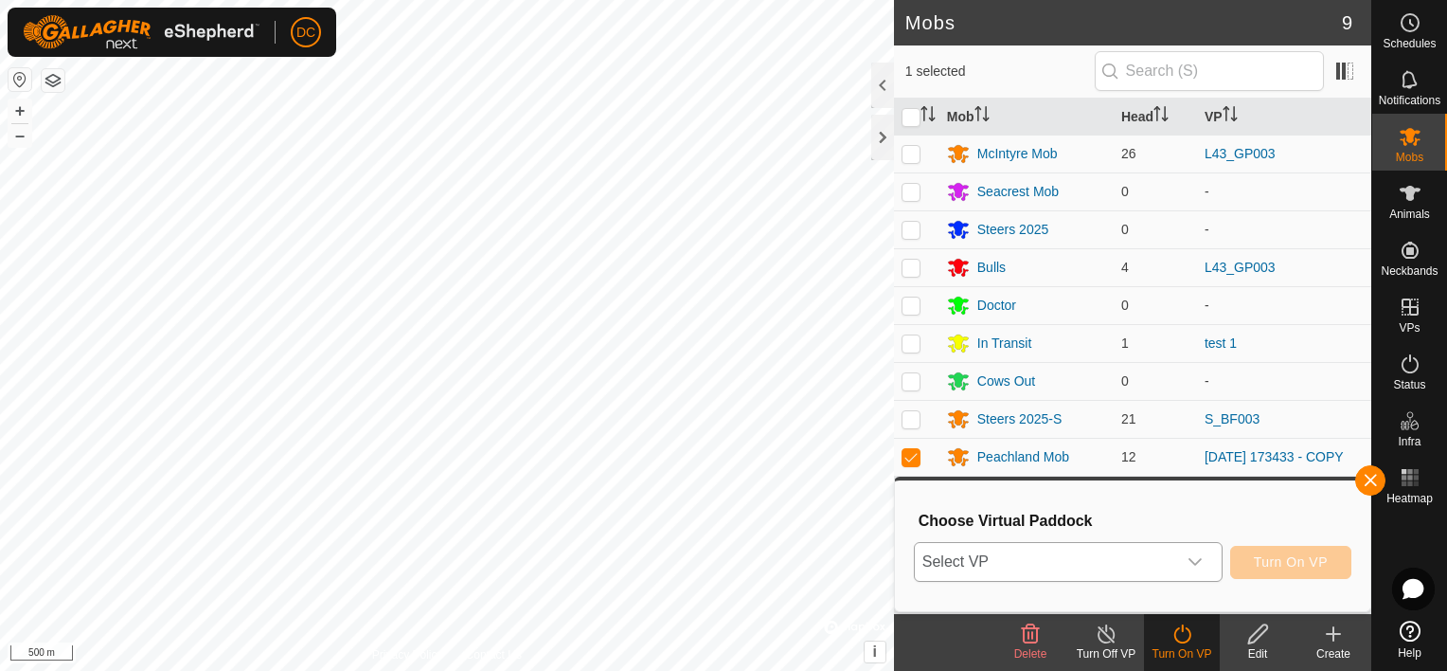
click at [1203, 556] on icon "dropdown trigger" at bounding box center [1195, 561] width 15 height 15
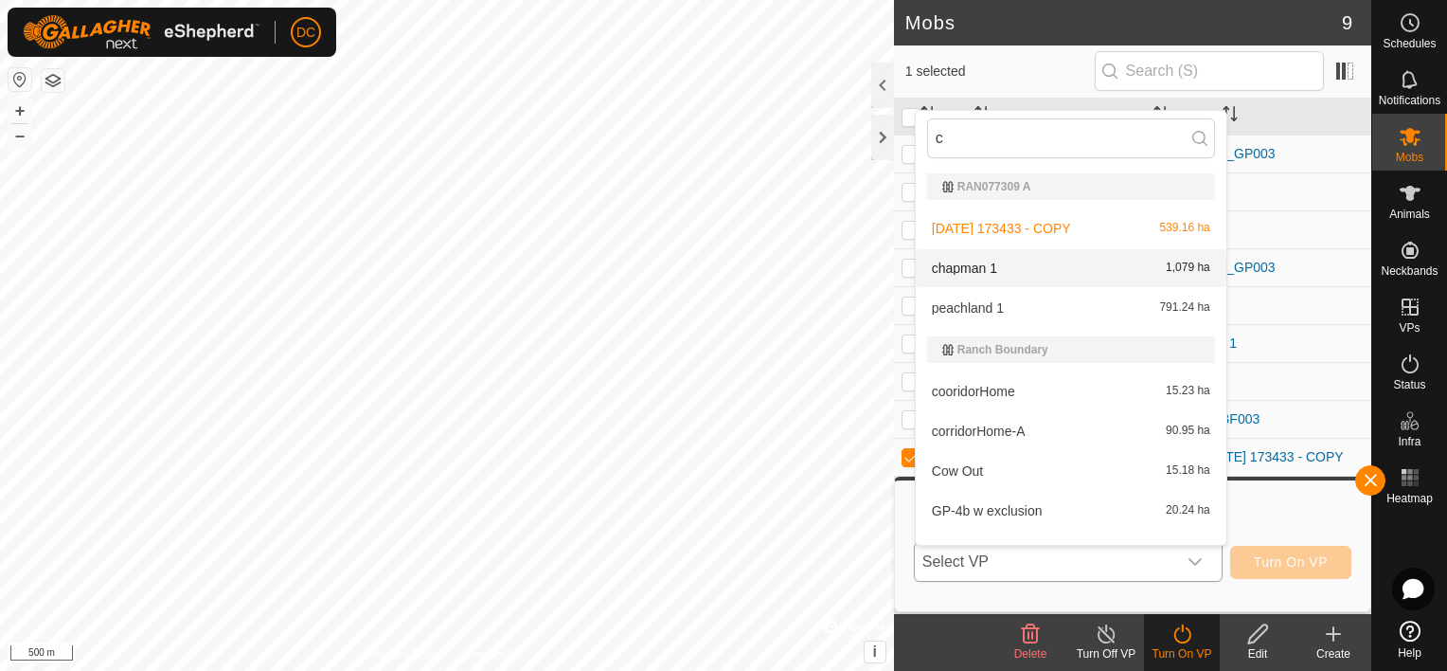
type input "c"
click at [966, 263] on li "chapman 1 1,079 ha" at bounding box center [1071, 268] width 311 height 38
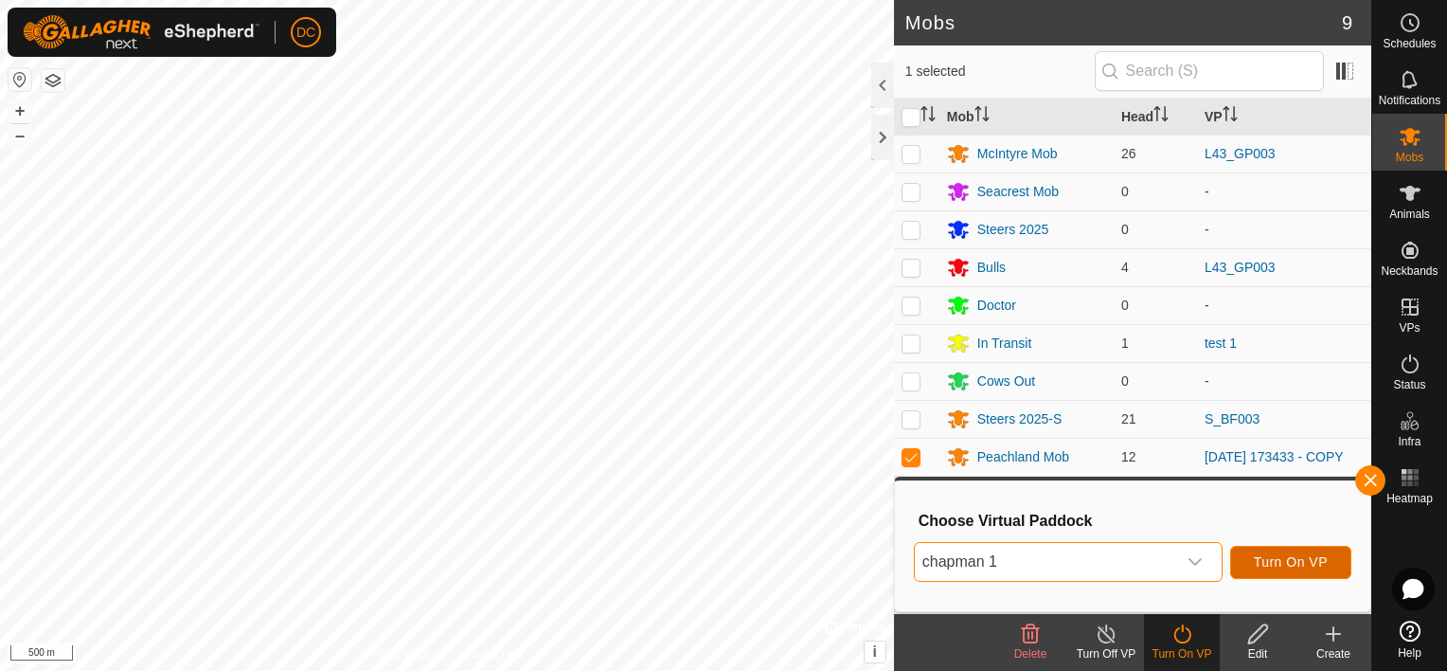
click at [1302, 554] on span "Turn On VP" at bounding box center [1291, 561] width 74 height 15
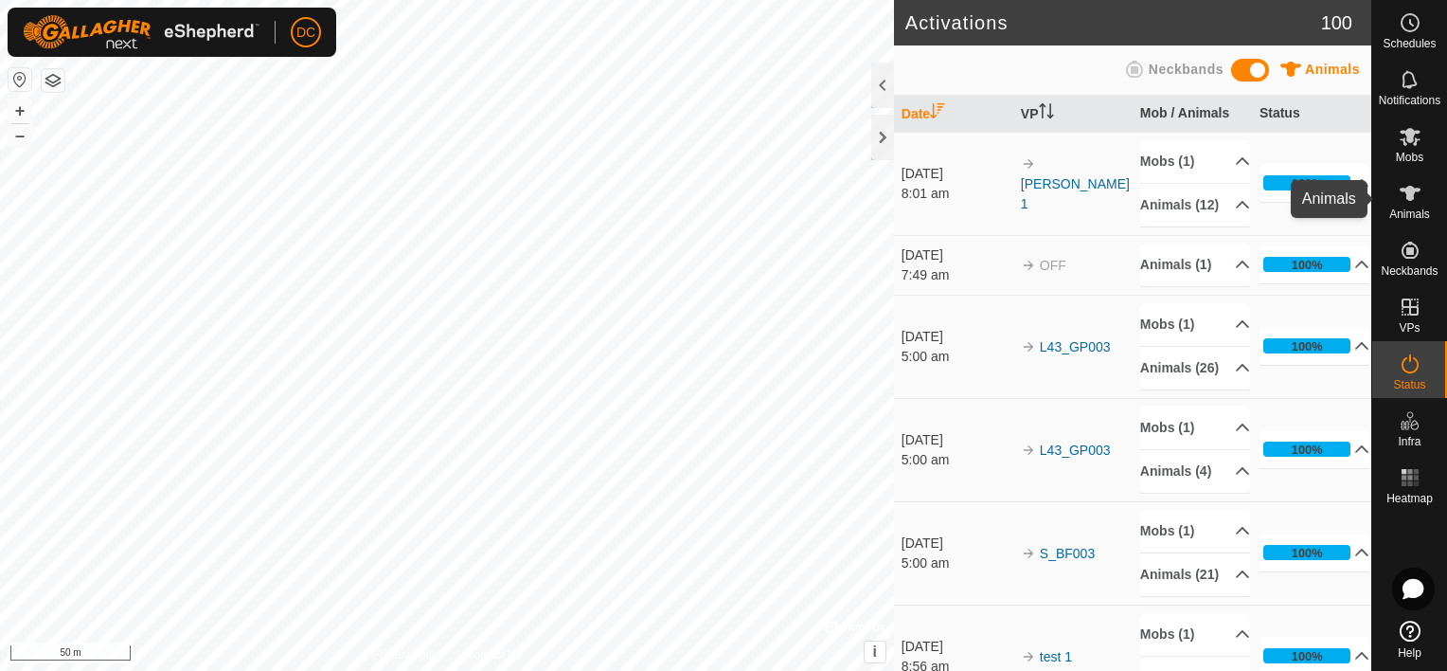
click at [1413, 191] on icon at bounding box center [1410, 193] width 21 height 15
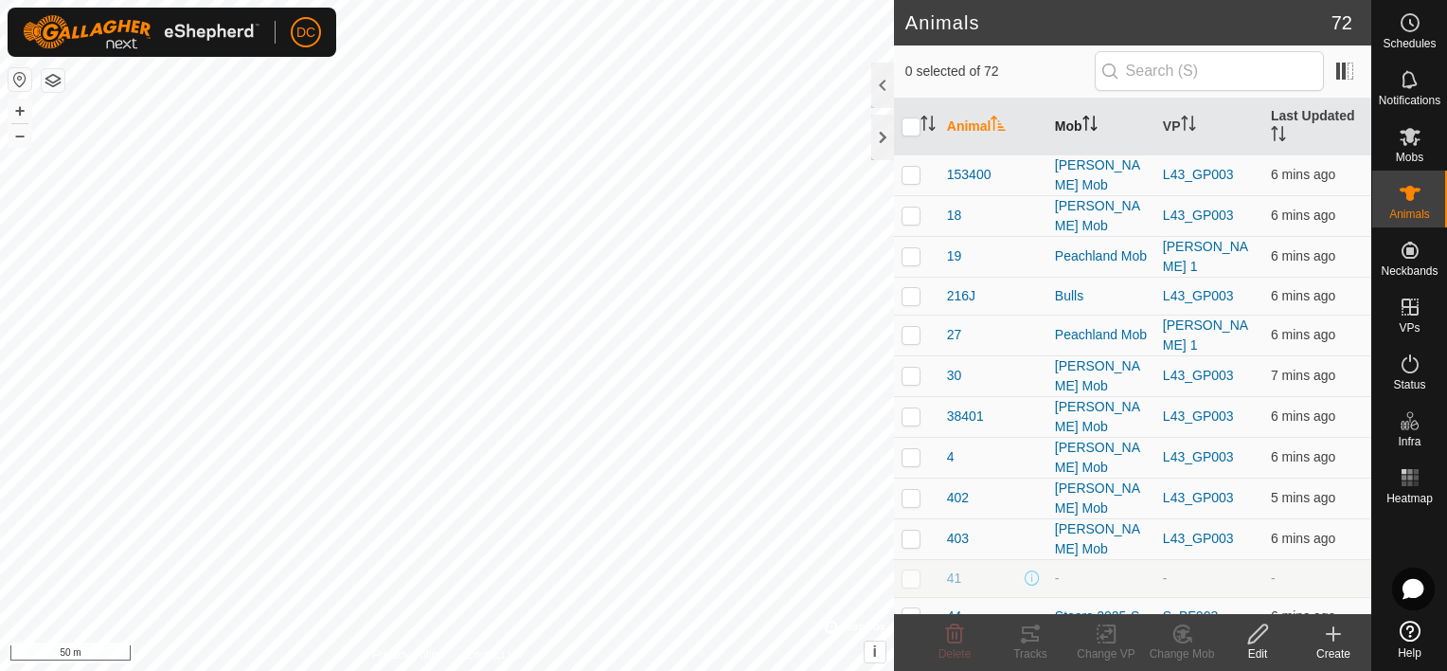
click at [1085, 125] on icon "Activate to sort" at bounding box center [1086, 123] width 2 height 15
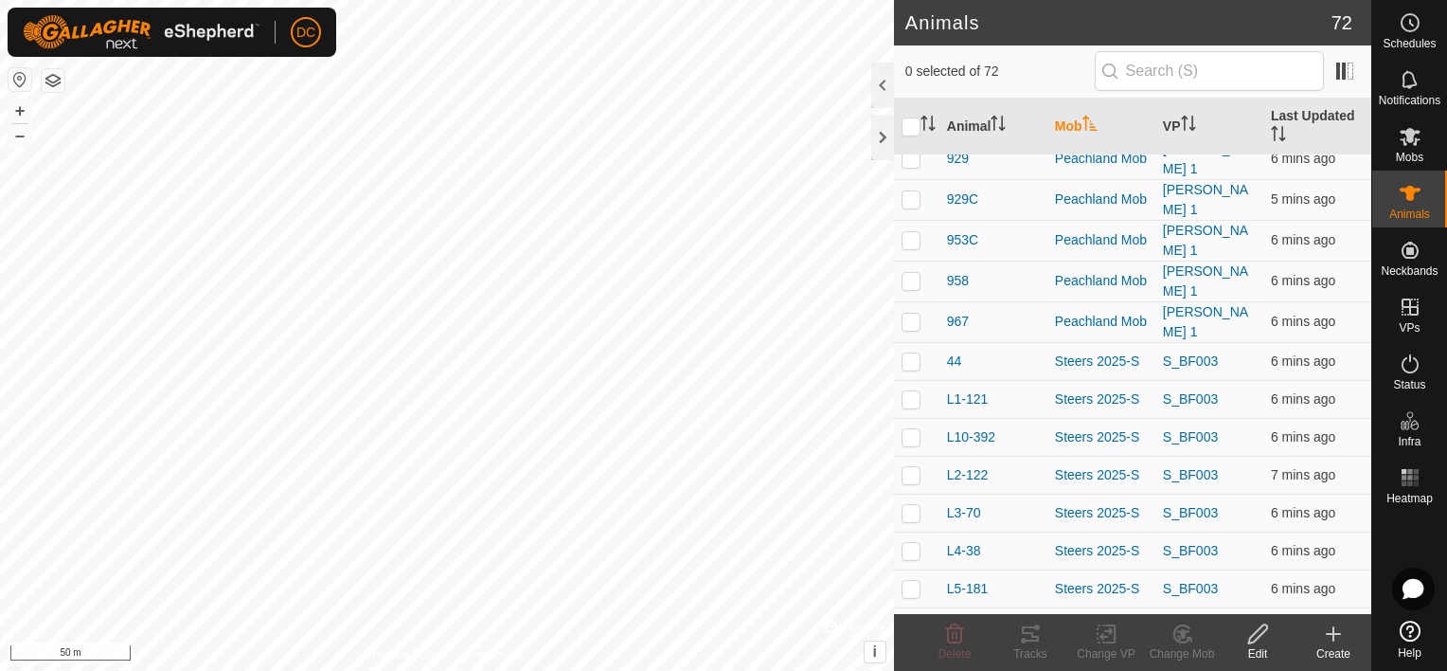
scroll to position [1894, 0]
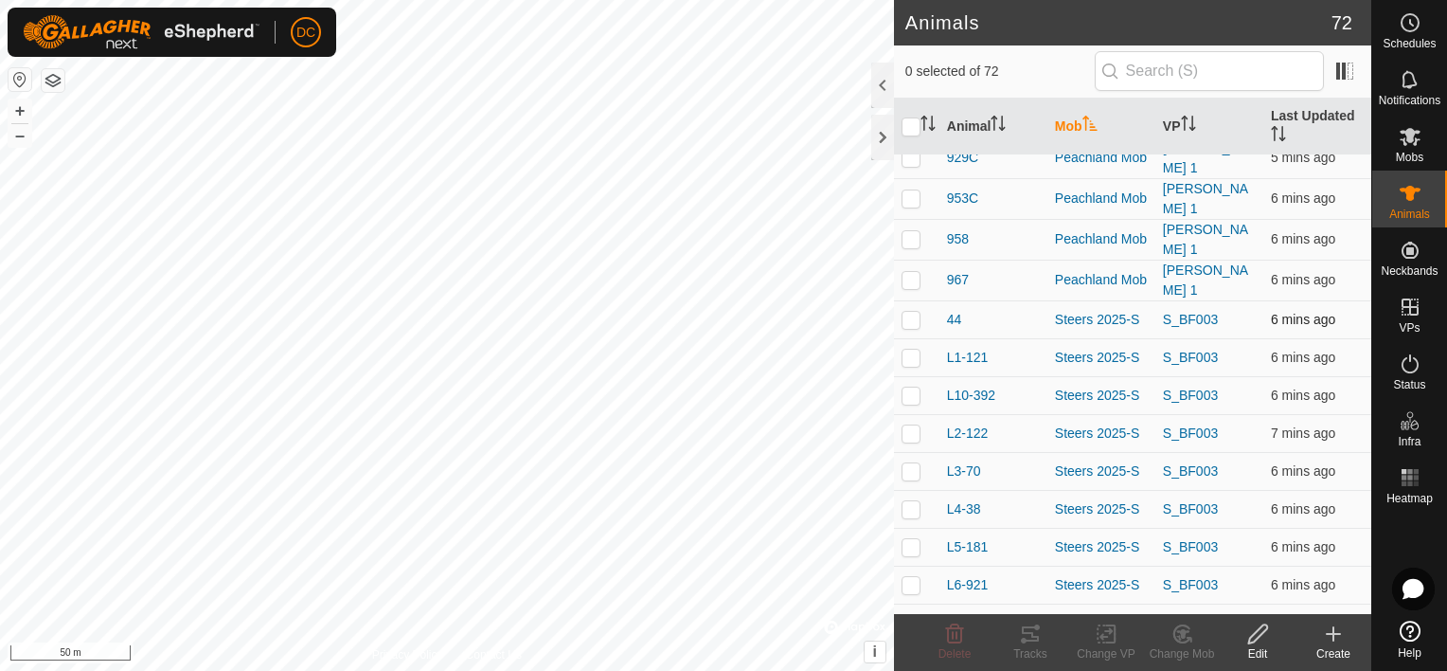
click at [909, 312] on p-checkbox at bounding box center [911, 319] width 19 height 15
checkbox input "true"
click at [909, 350] on p-checkbox at bounding box center [911, 357] width 19 height 15
checkbox input "true"
click at [913, 387] on p-checkbox at bounding box center [911, 394] width 19 height 15
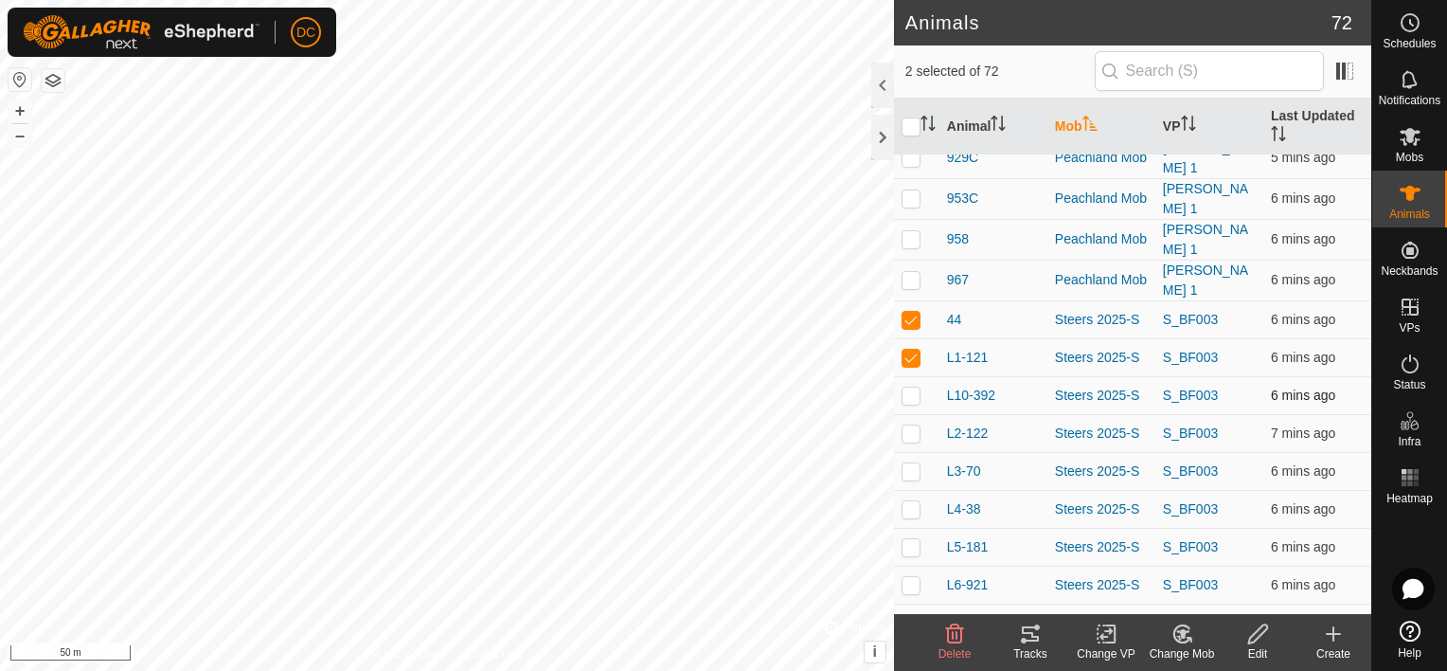
checkbox input "true"
click at [911, 425] on p-checkbox at bounding box center [911, 432] width 19 height 15
checkbox input "true"
click at [909, 463] on p-checkbox at bounding box center [911, 470] width 19 height 15
checkbox input "true"
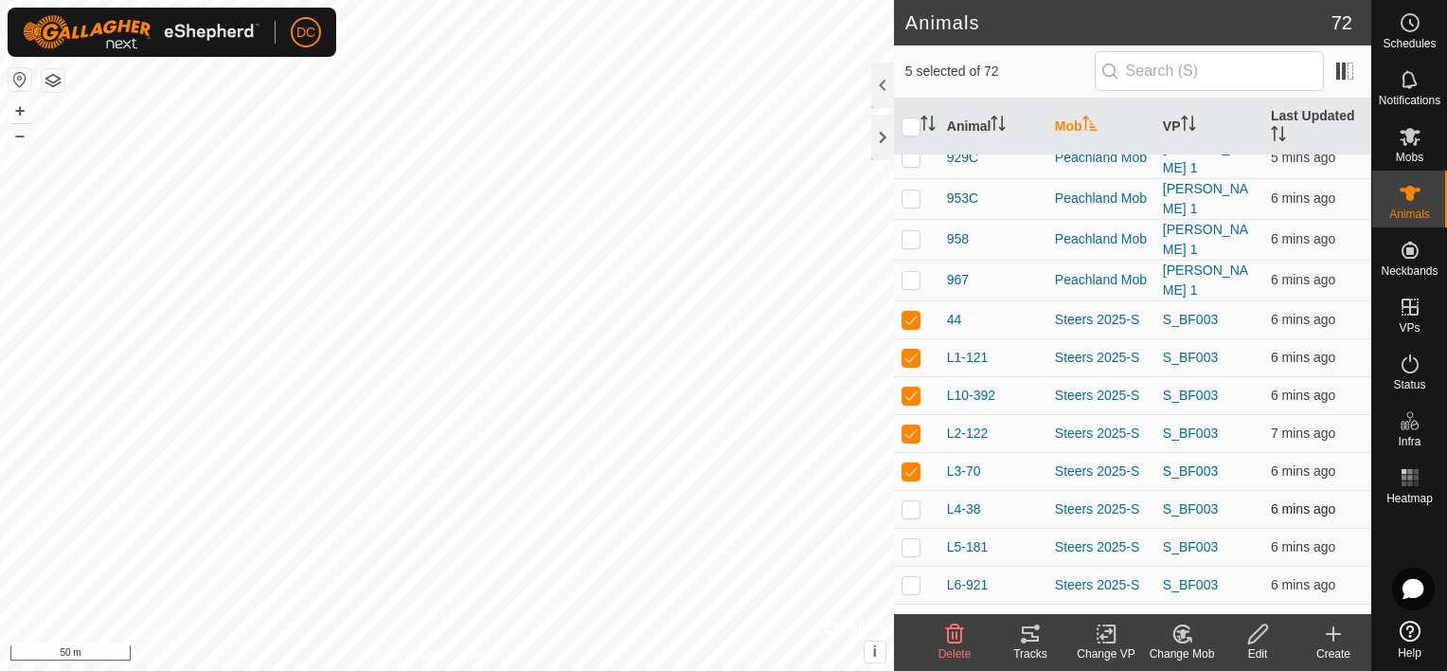
click at [909, 501] on p-checkbox at bounding box center [911, 508] width 19 height 15
checkbox input "true"
click at [911, 528] on td at bounding box center [916, 547] width 45 height 38
checkbox input "true"
click at [905, 577] on p-checkbox at bounding box center [911, 584] width 19 height 15
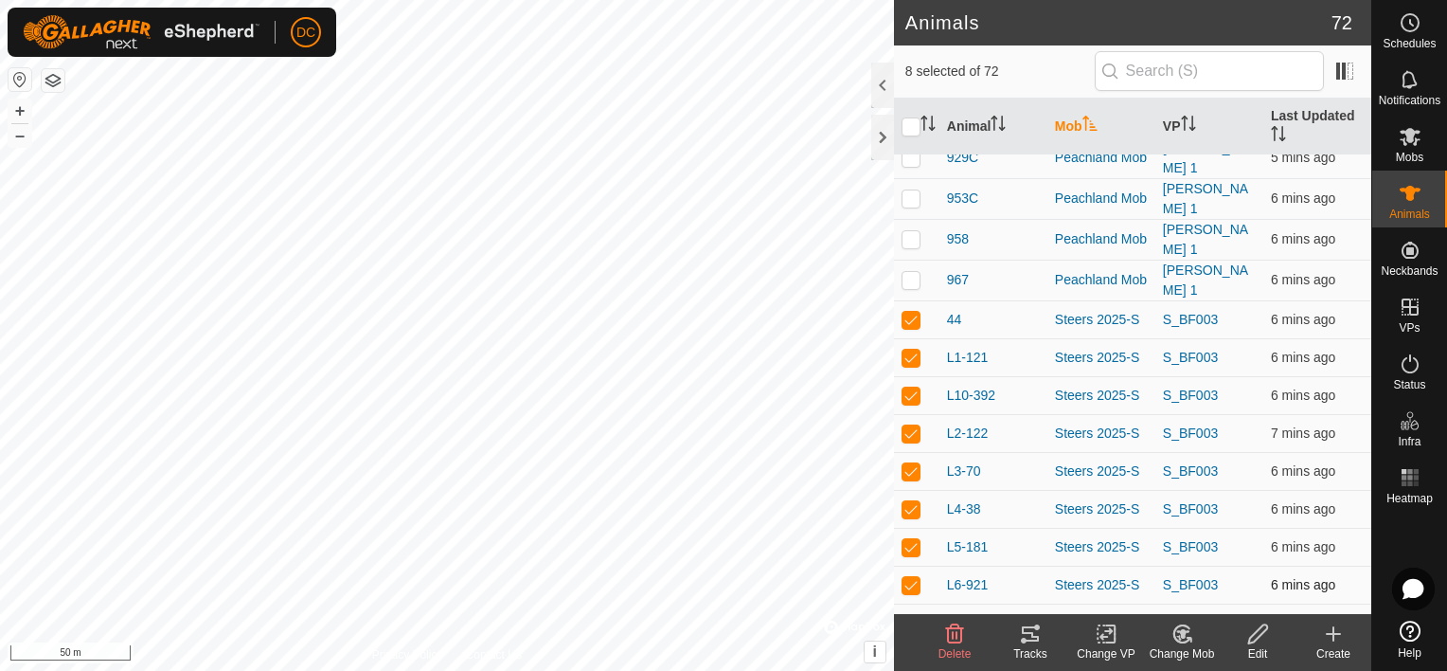
click at [922, 565] on td at bounding box center [916, 584] width 45 height 38
click at [911, 577] on p-checkbox at bounding box center [911, 584] width 19 height 15
checkbox input "true"
click at [912, 615] on p-checkbox at bounding box center [911, 622] width 19 height 15
checkbox input "true"
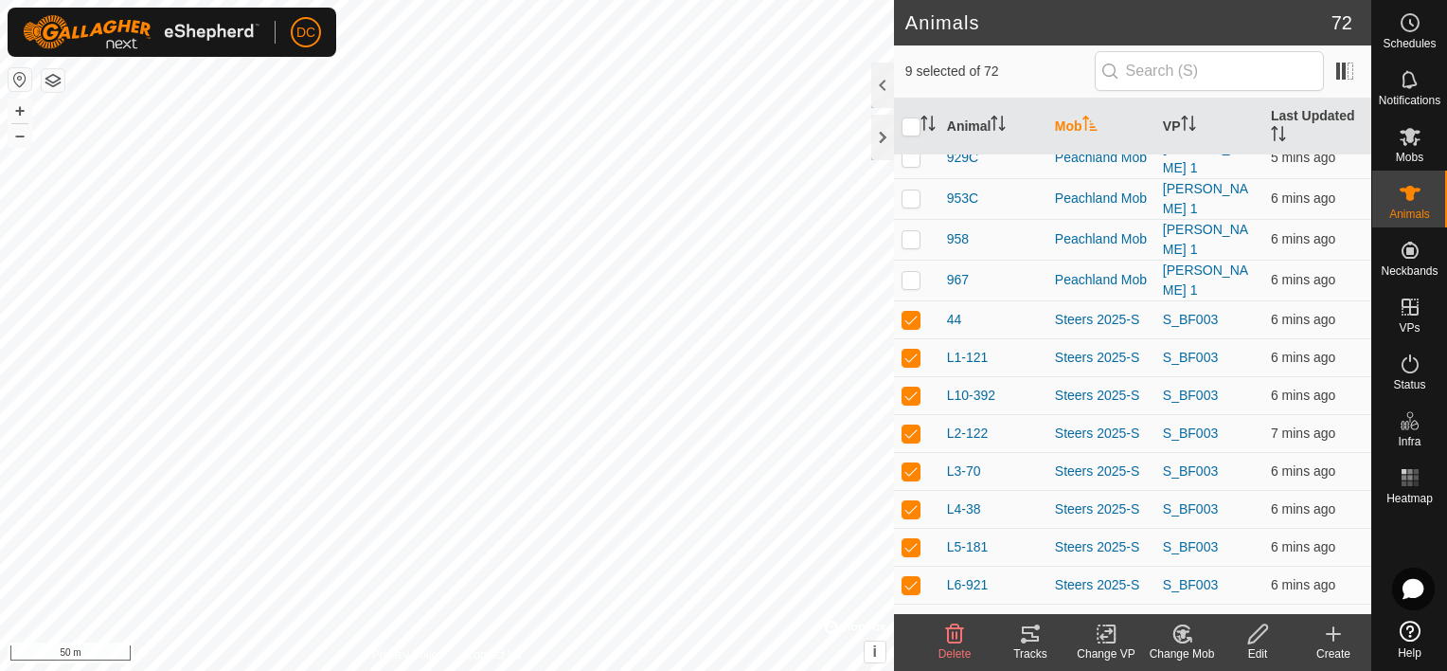
scroll to position [1989, 0]
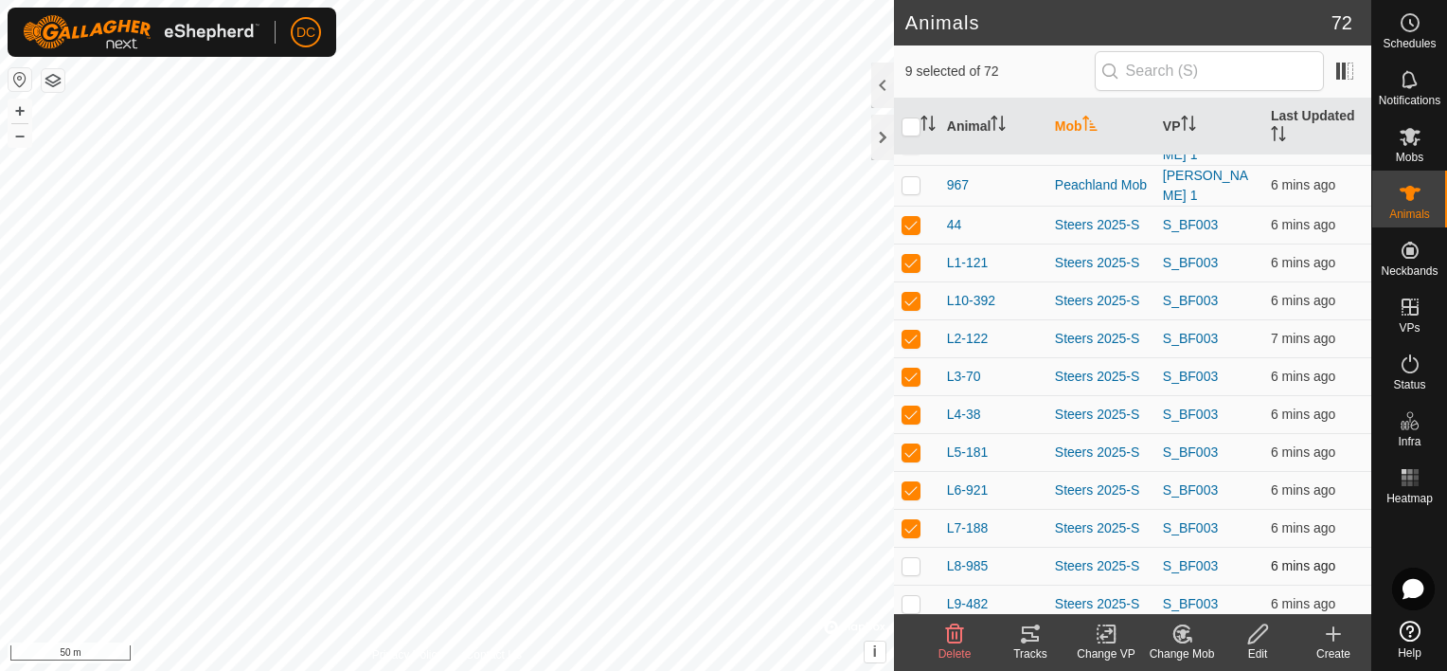
click at [909, 558] on p-checkbox at bounding box center [911, 565] width 19 height 15
checkbox input "true"
click at [909, 596] on p-checkbox at bounding box center [911, 603] width 19 height 15
click at [914, 596] on p-checkbox at bounding box center [911, 603] width 19 height 15
checkbox input "false"
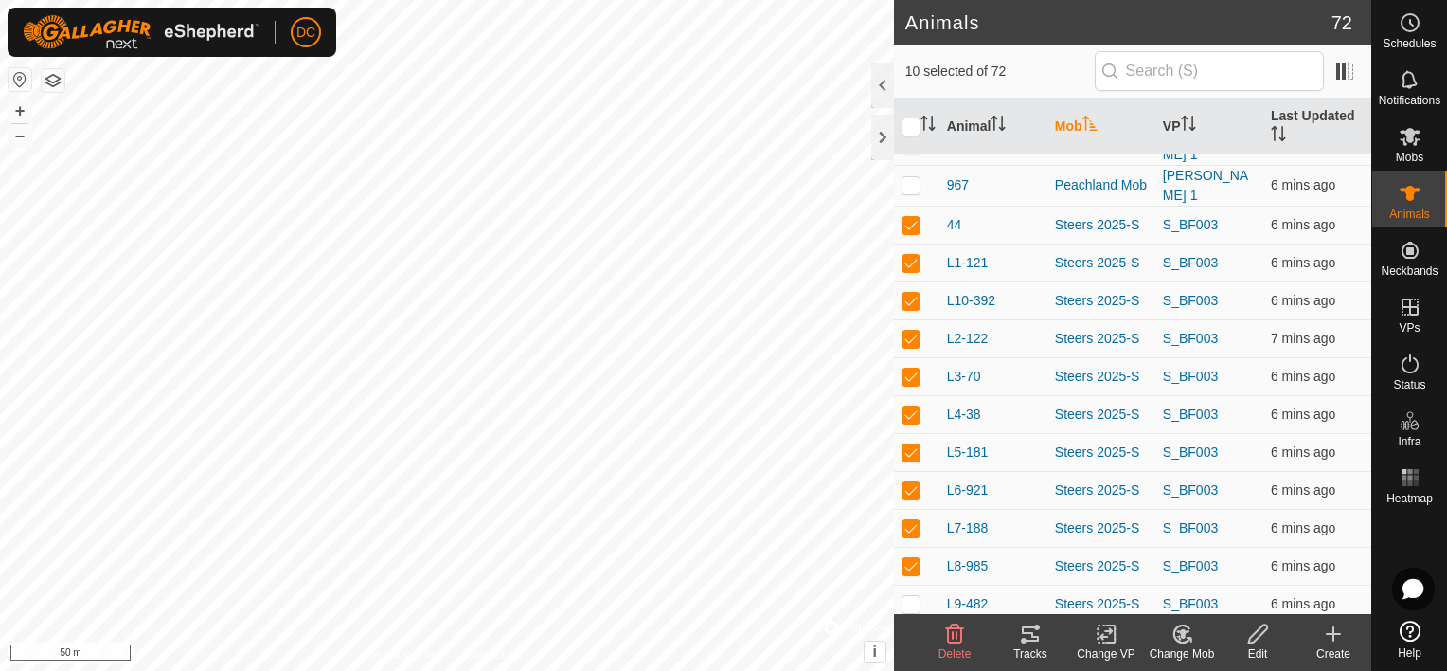
click at [1029, 636] on icon at bounding box center [1030, 633] width 23 height 23
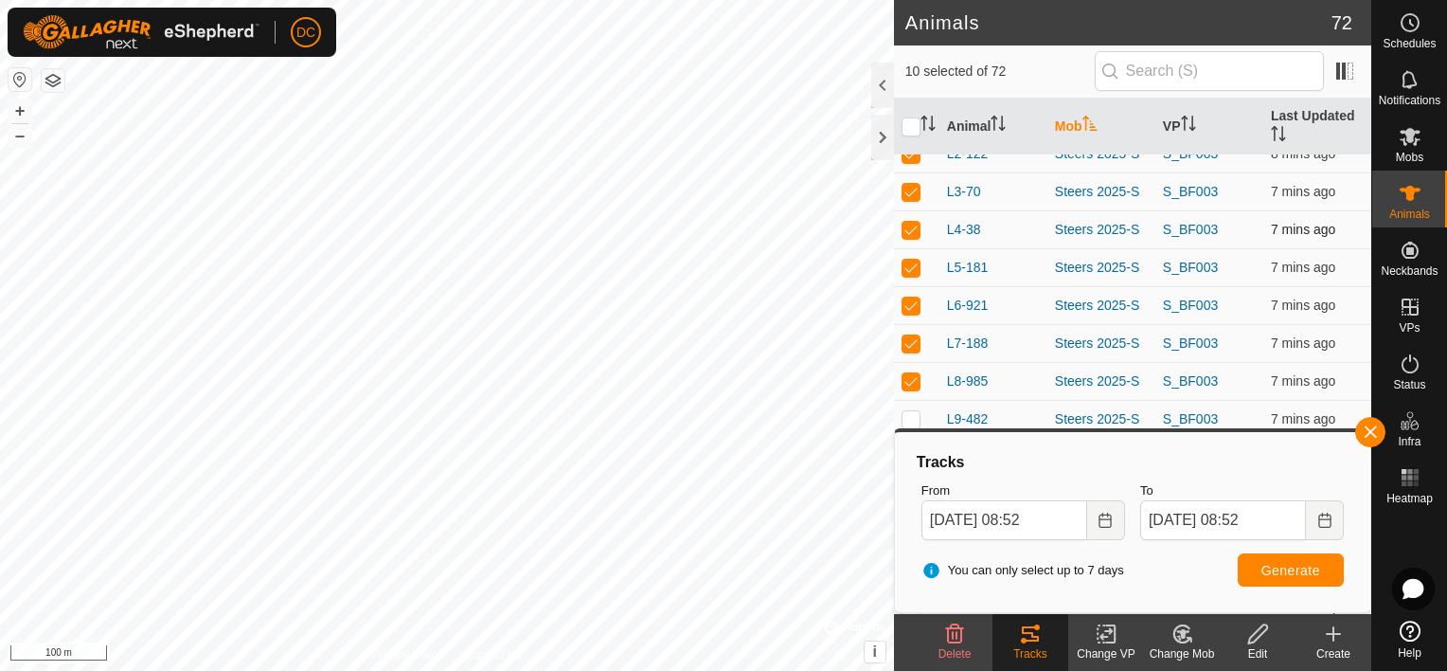
scroll to position [2273, 0]
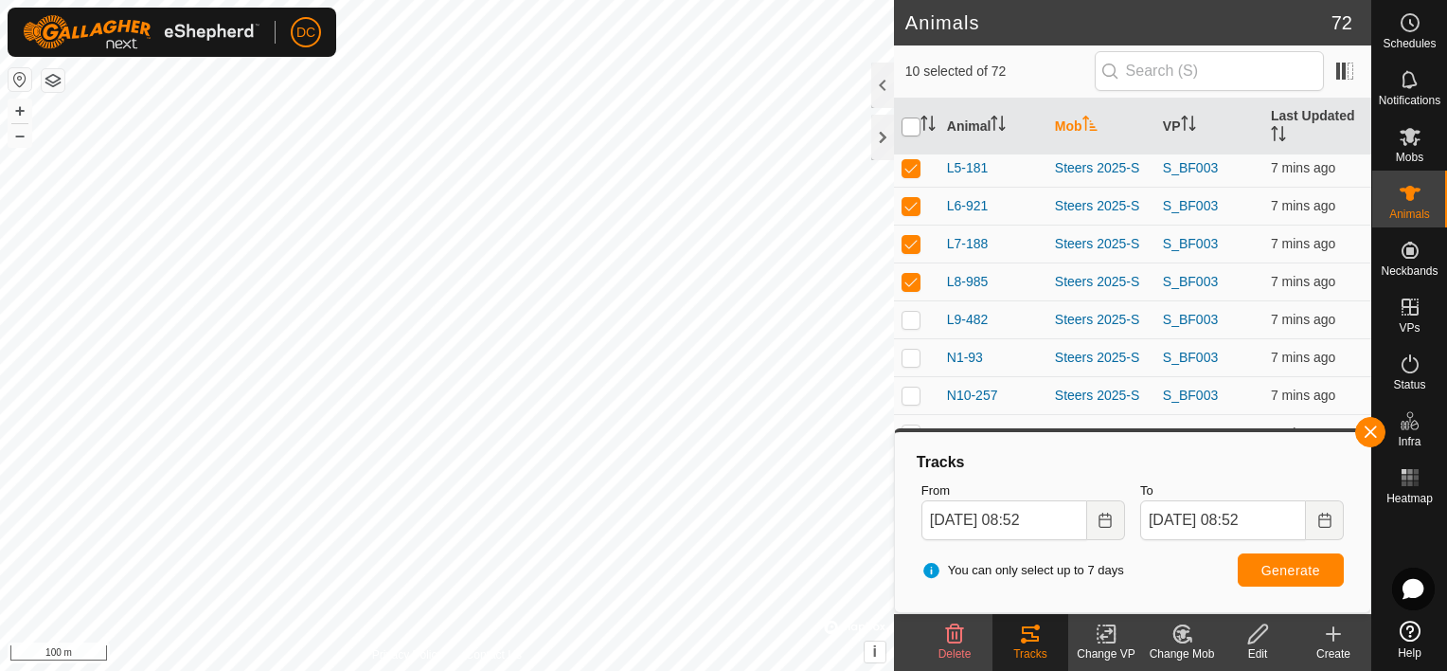
click at [908, 125] on input "checkbox" at bounding box center [911, 126] width 19 height 19
checkbox input "true"
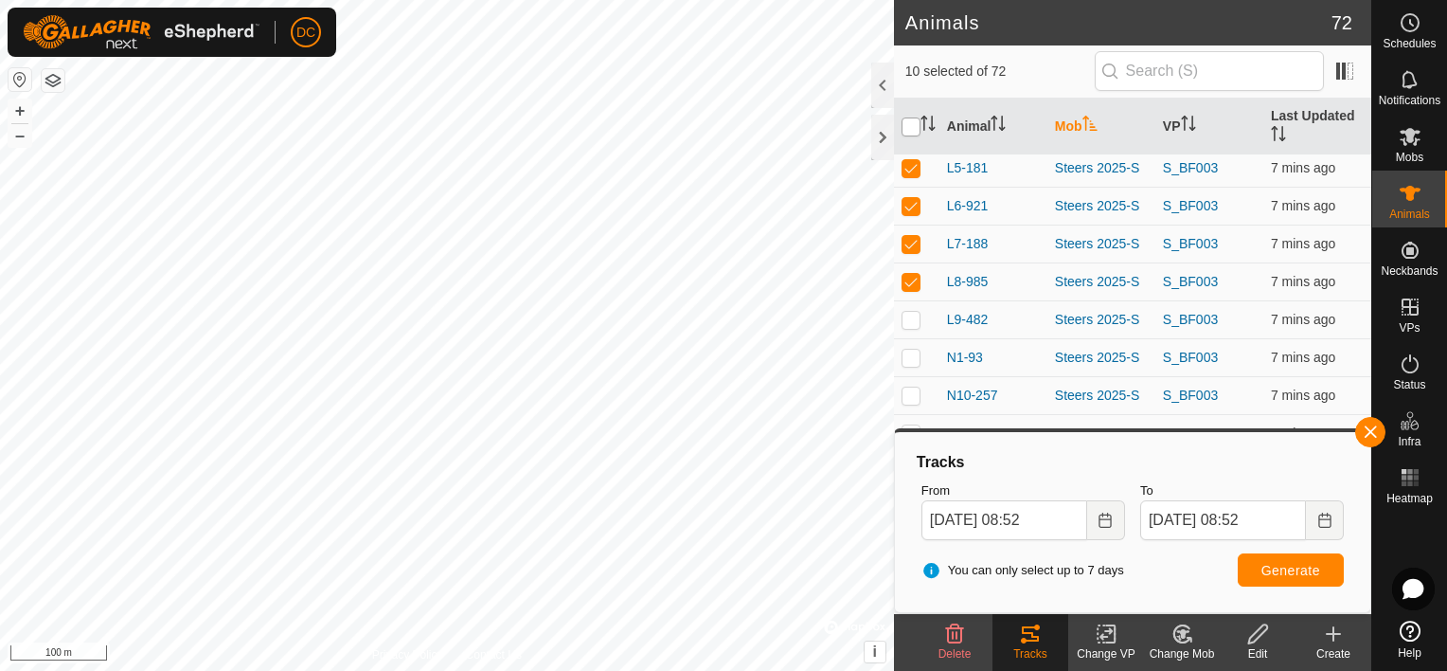
checkbox input "true"
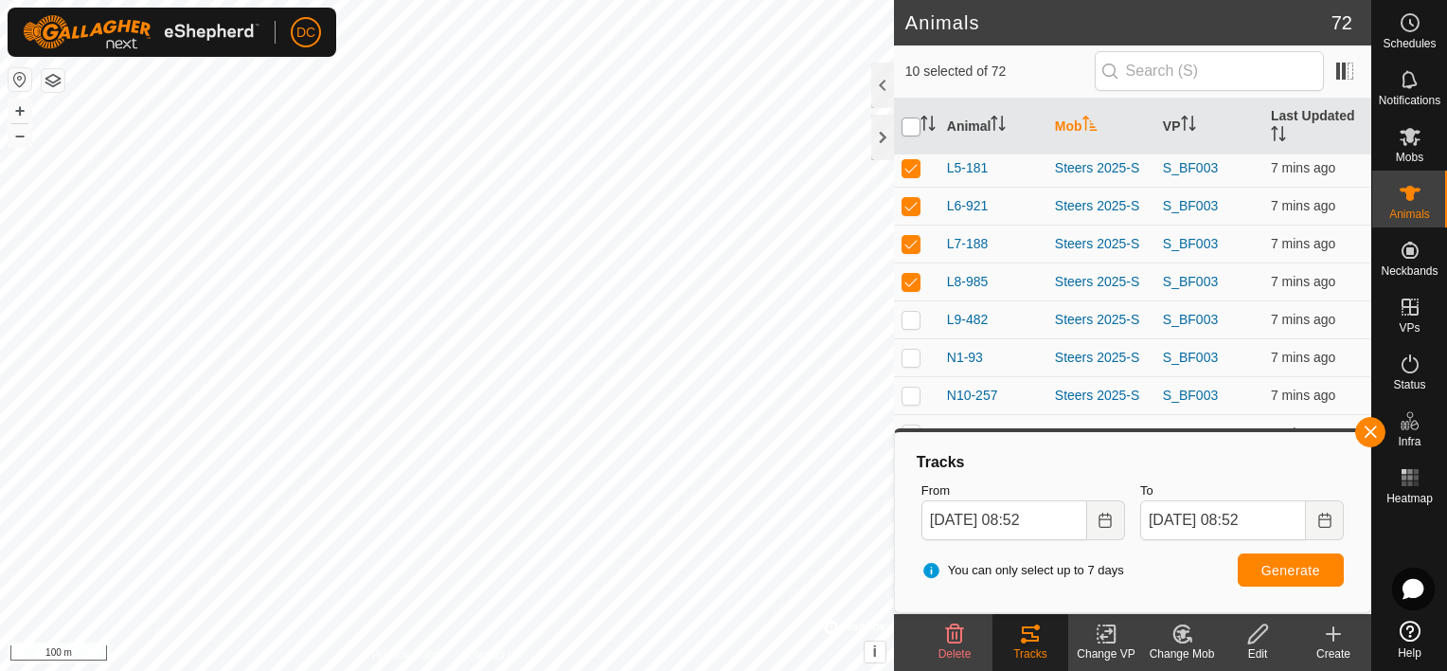
checkbox input "true"
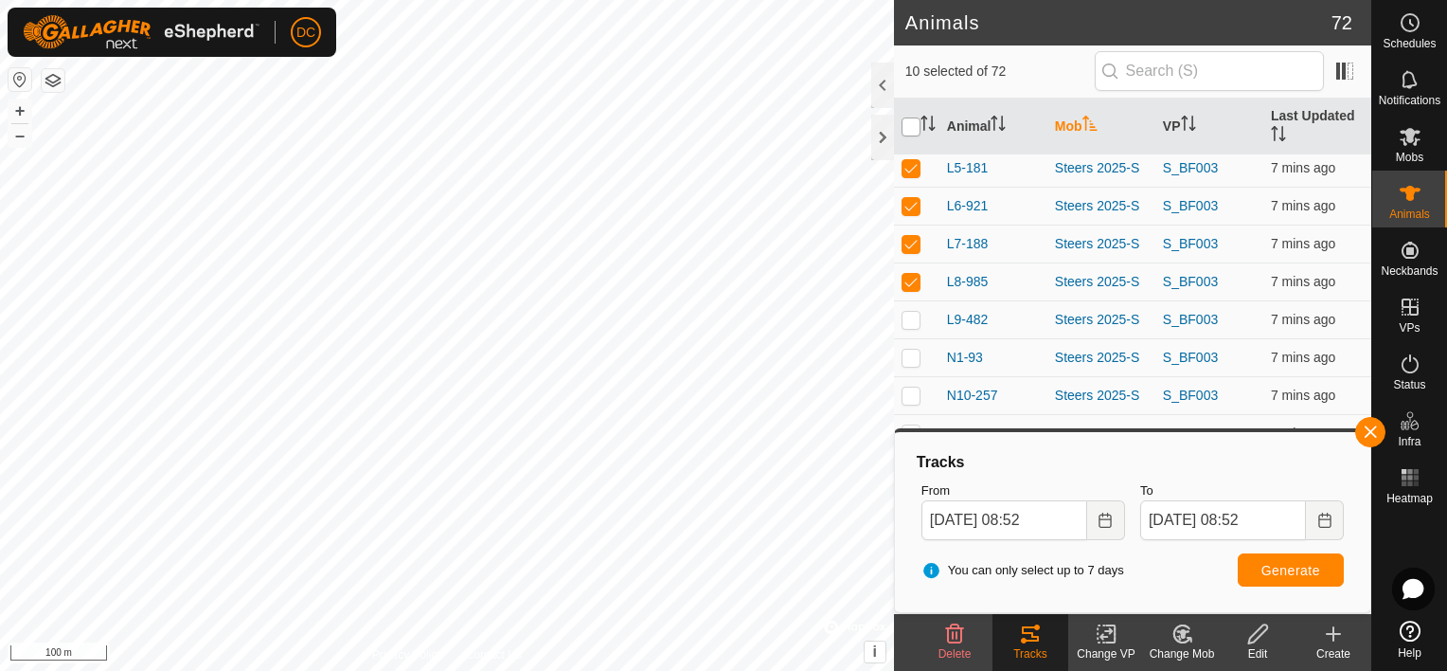
checkbox input "true"
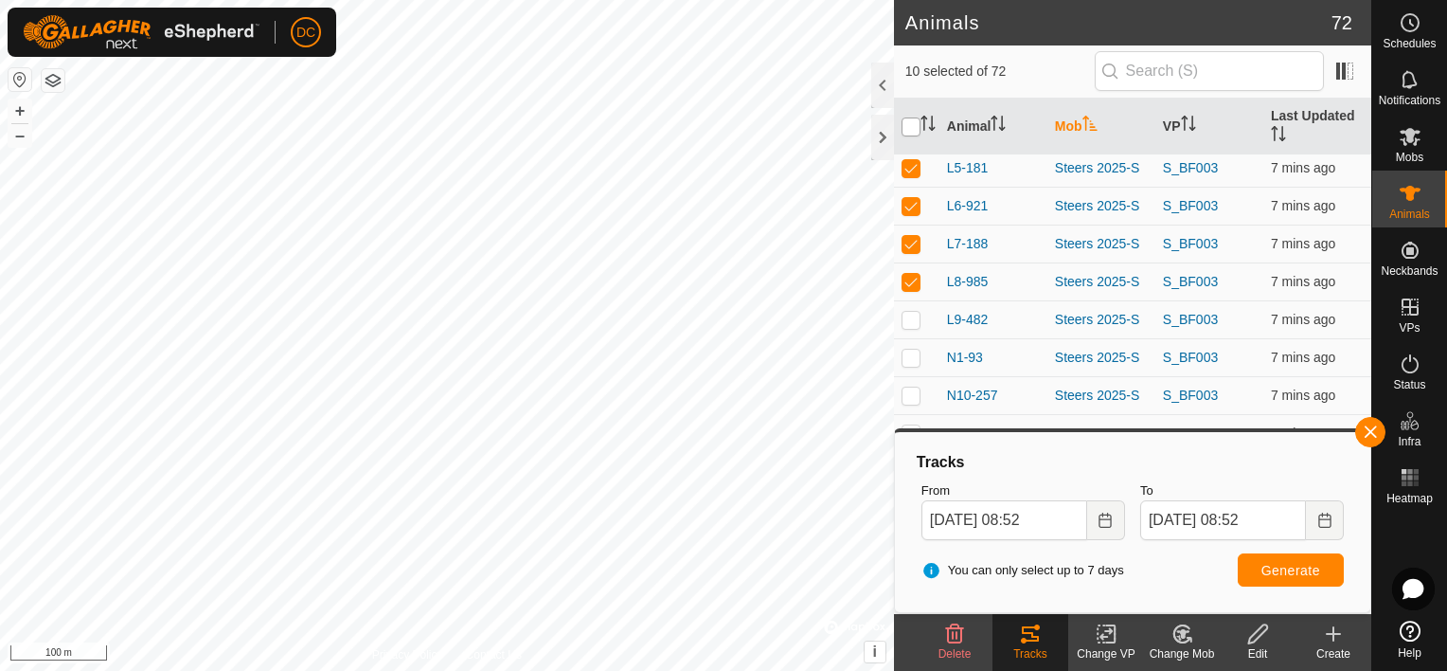
checkbox input "true"
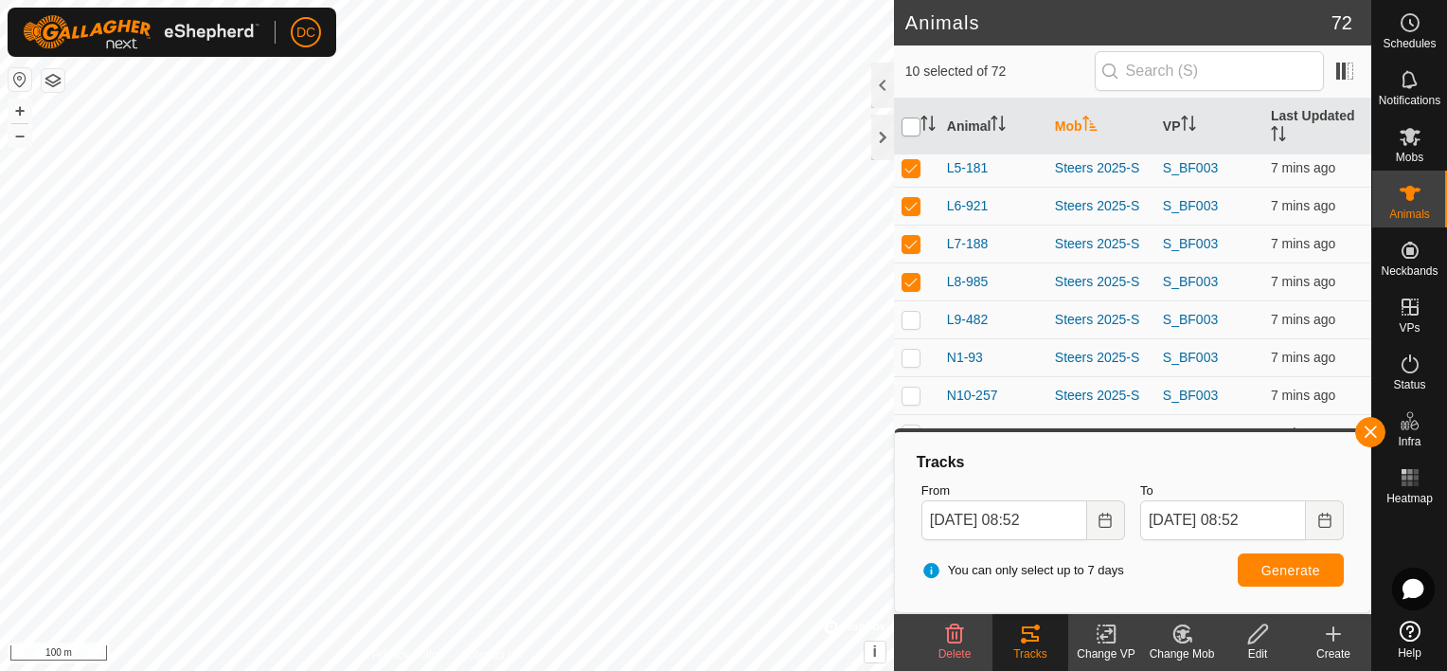
checkbox input "true"
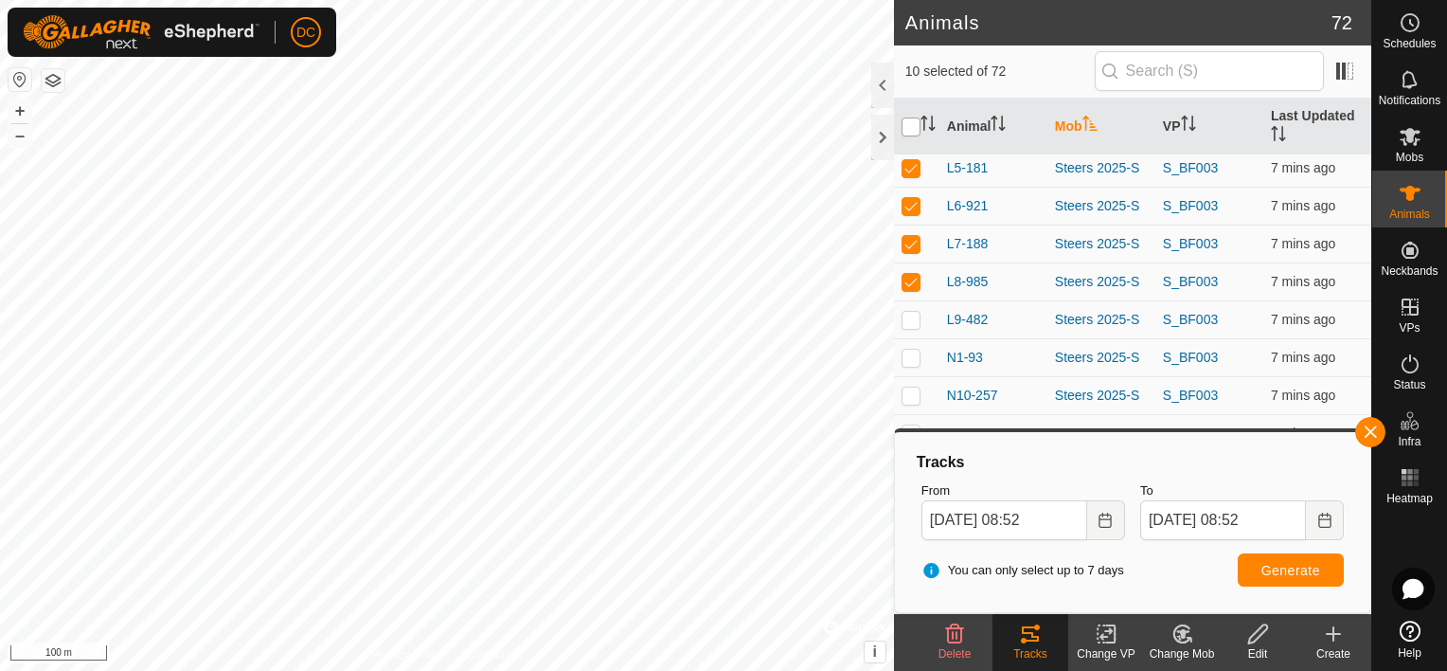
checkbox input "true"
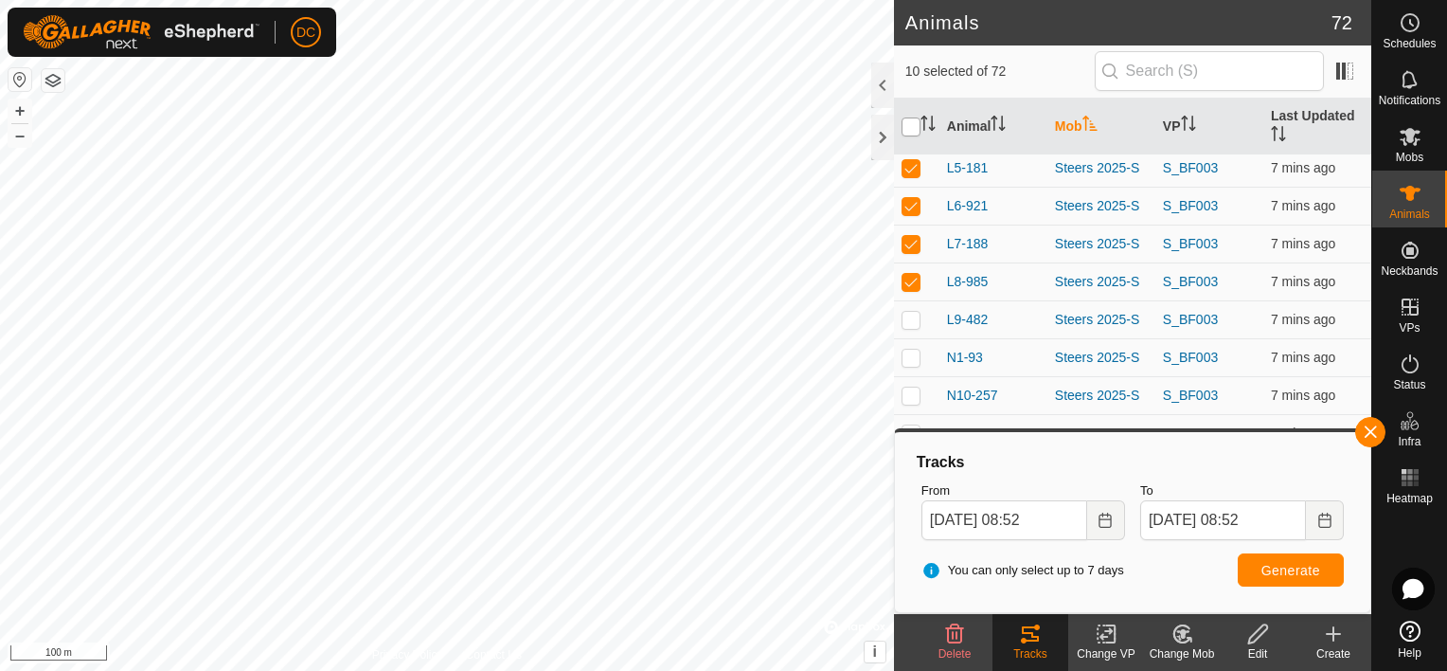
checkbox input "true"
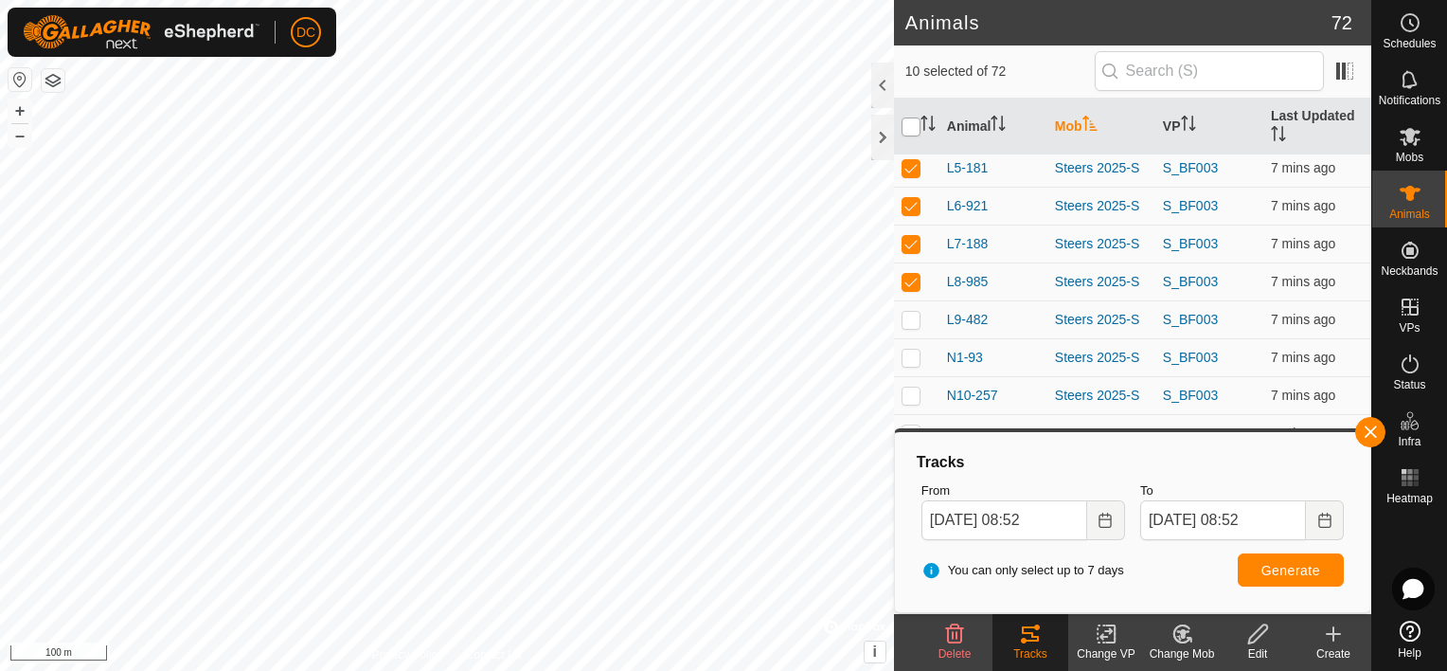
checkbox input "true"
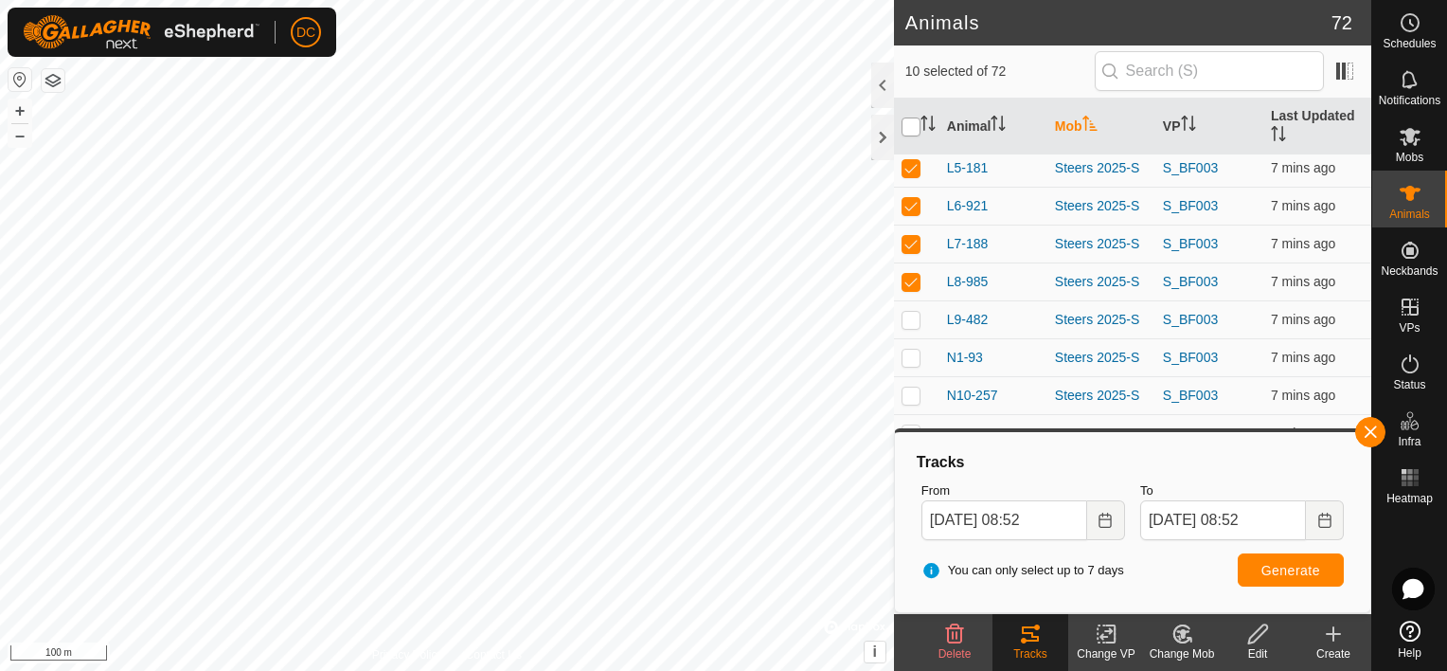
checkbox input "true"
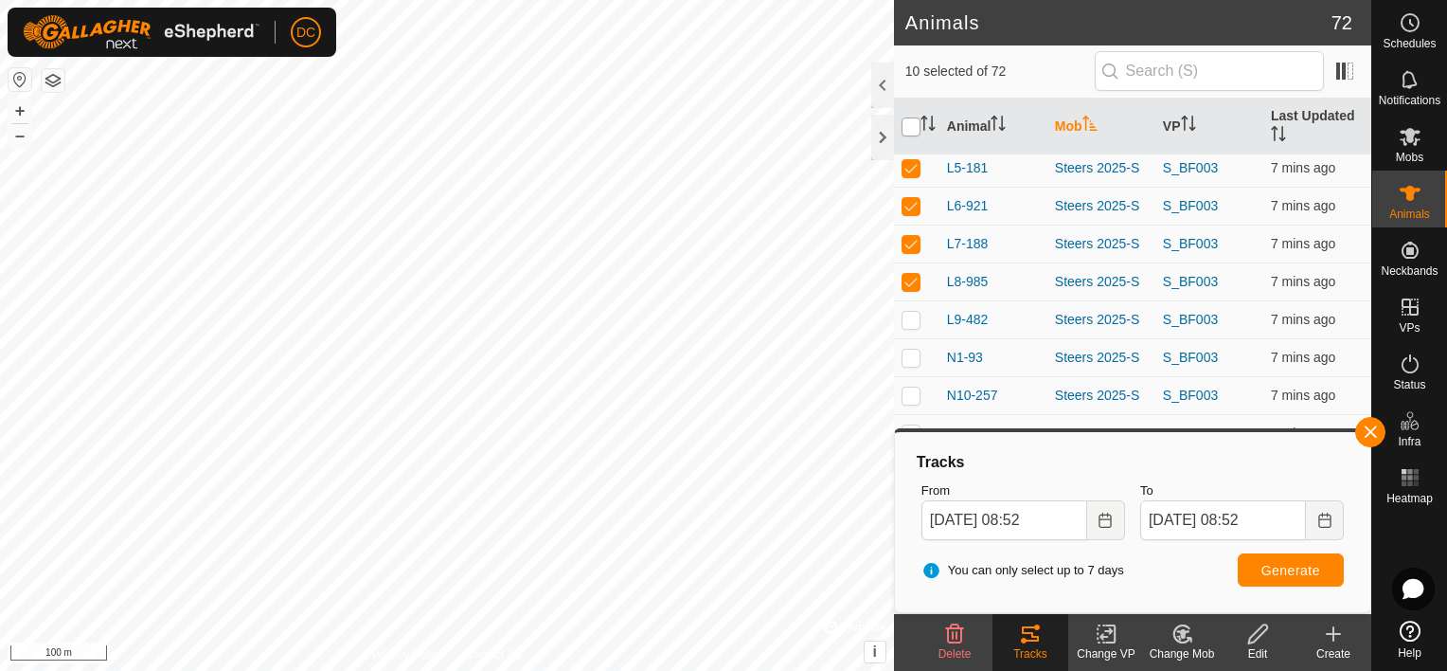
checkbox input "true"
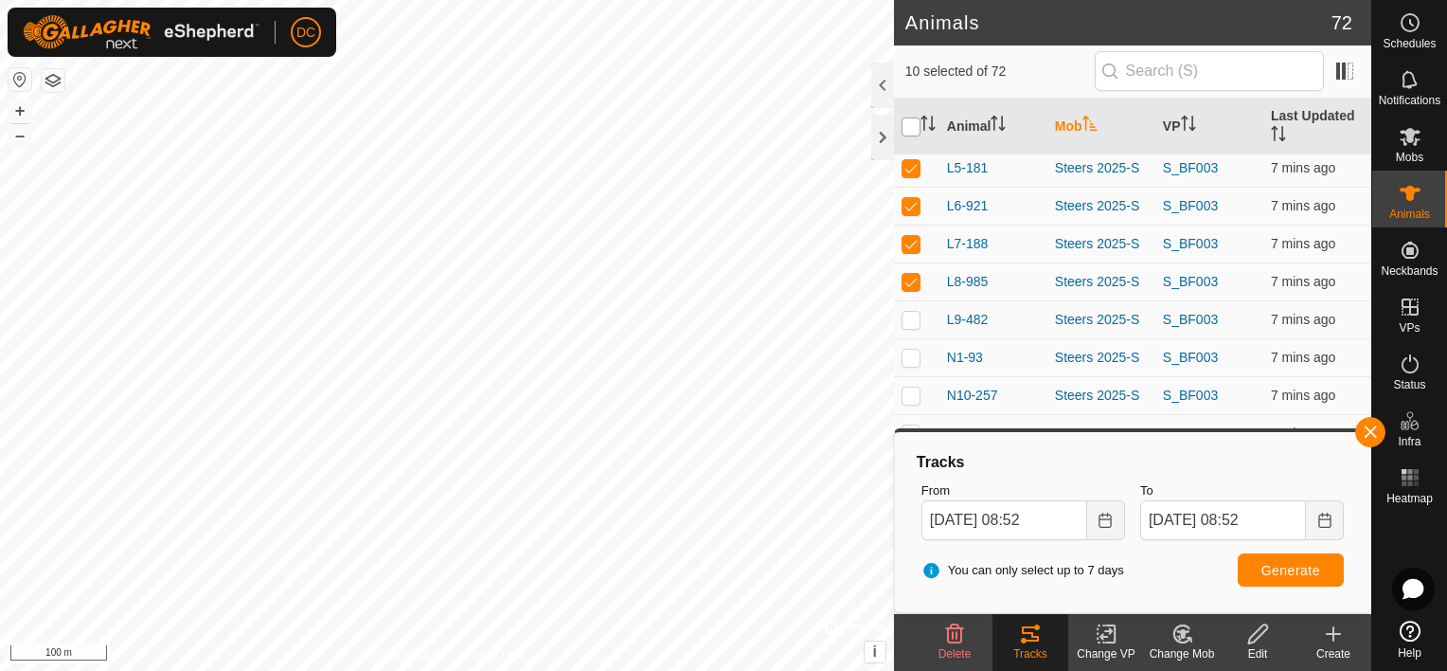
checkbox input "true"
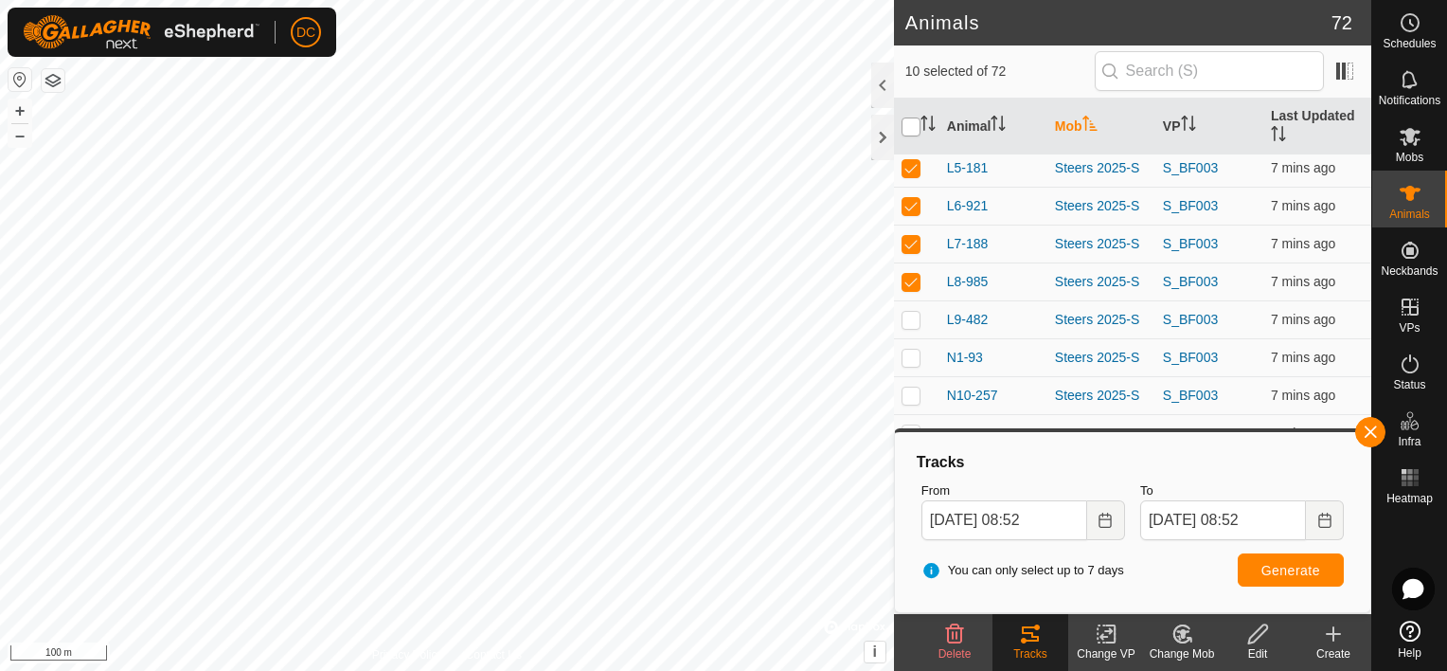
checkbox input "true"
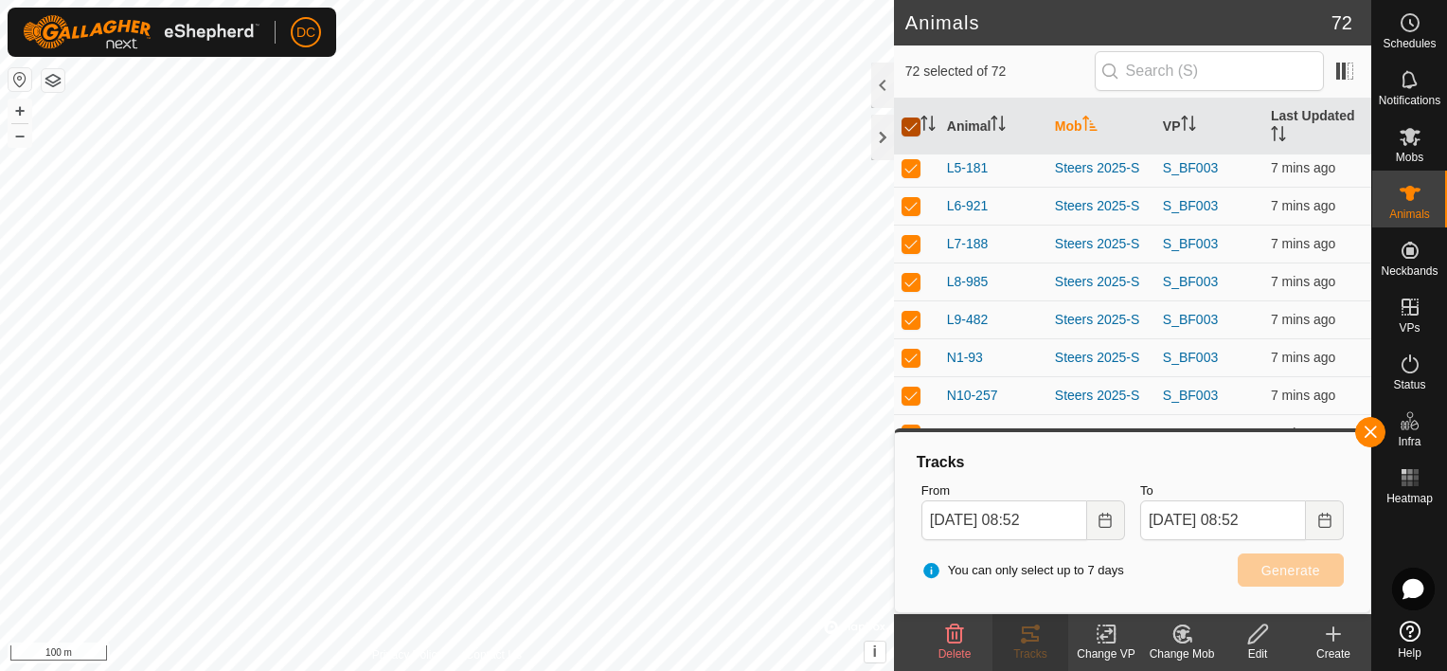
click at [907, 126] on input "checkbox" at bounding box center [911, 126] width 19 height 19
checkbox input "false"
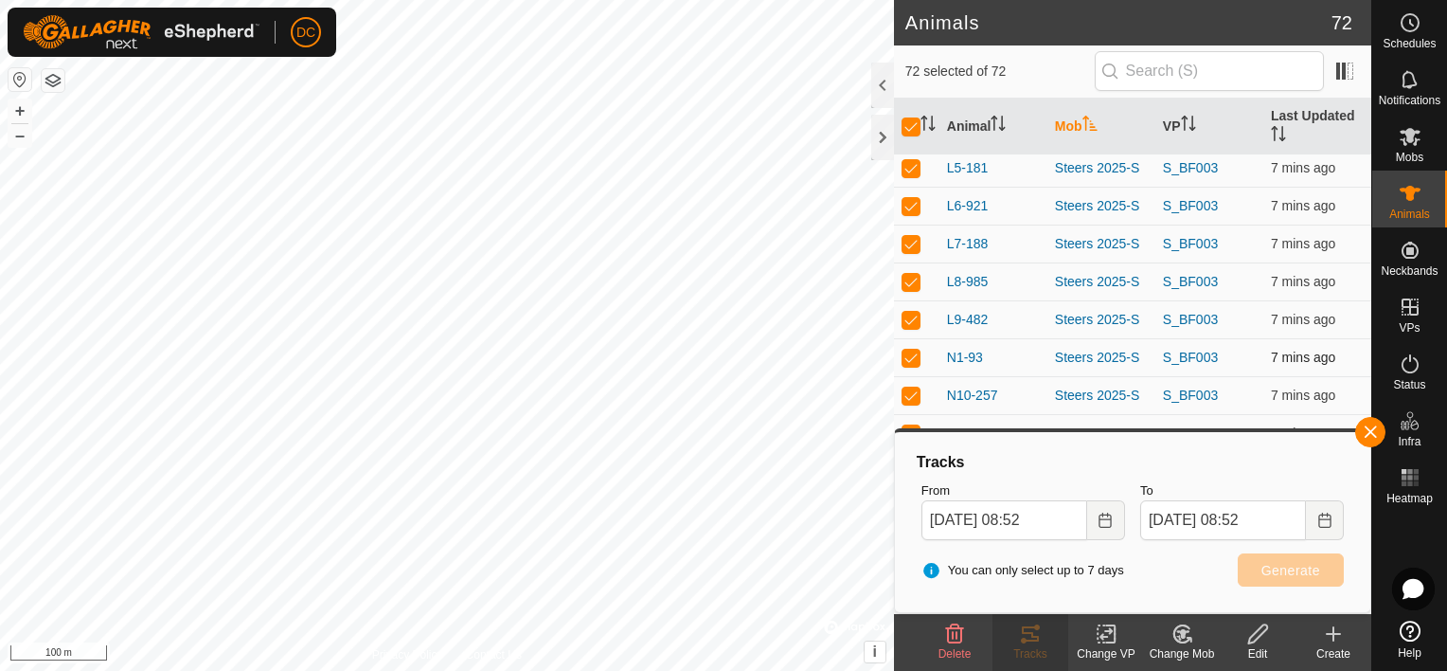
checkbox input "false"
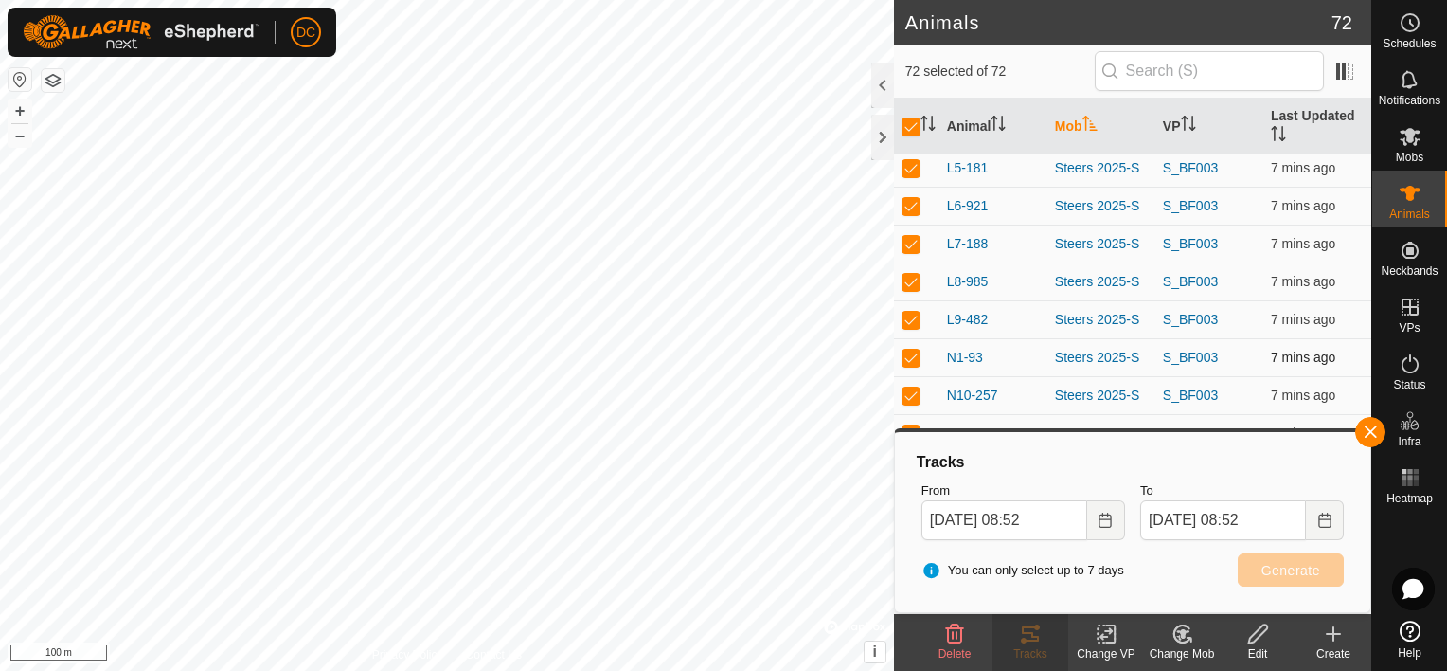
checkbox input "false"
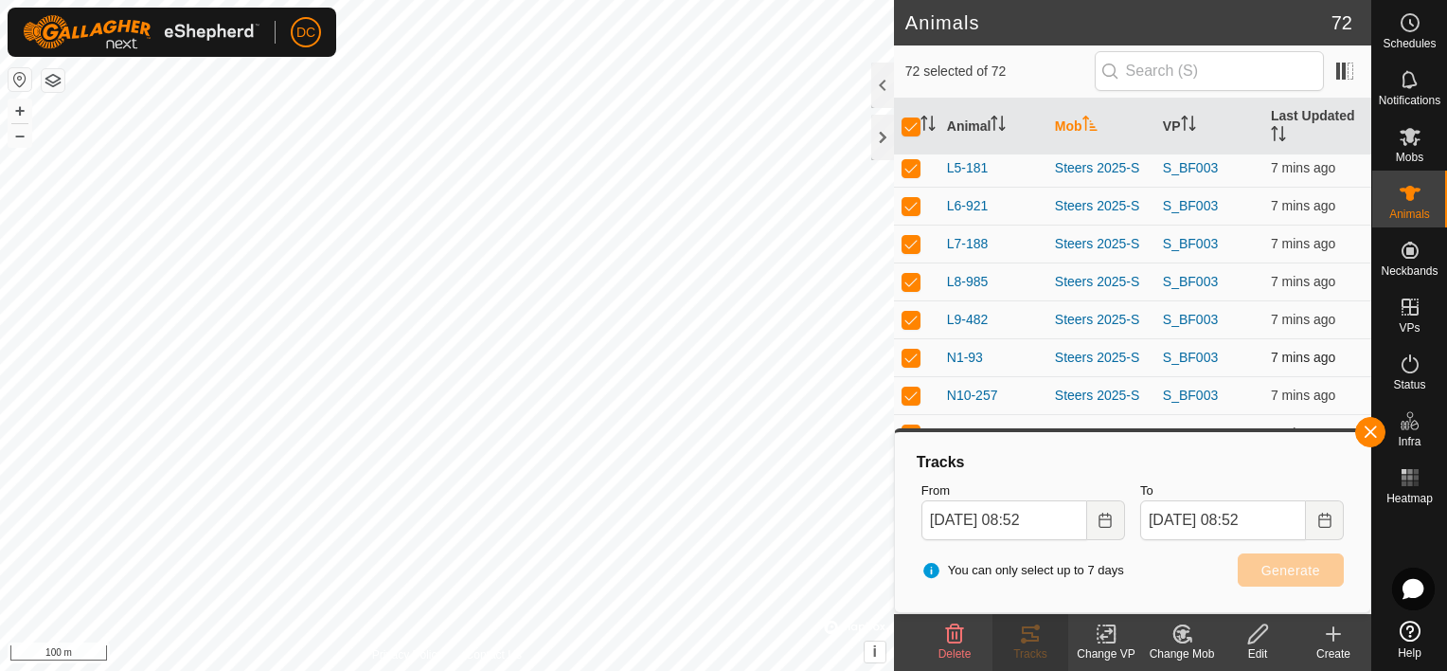
checkbox input "false"
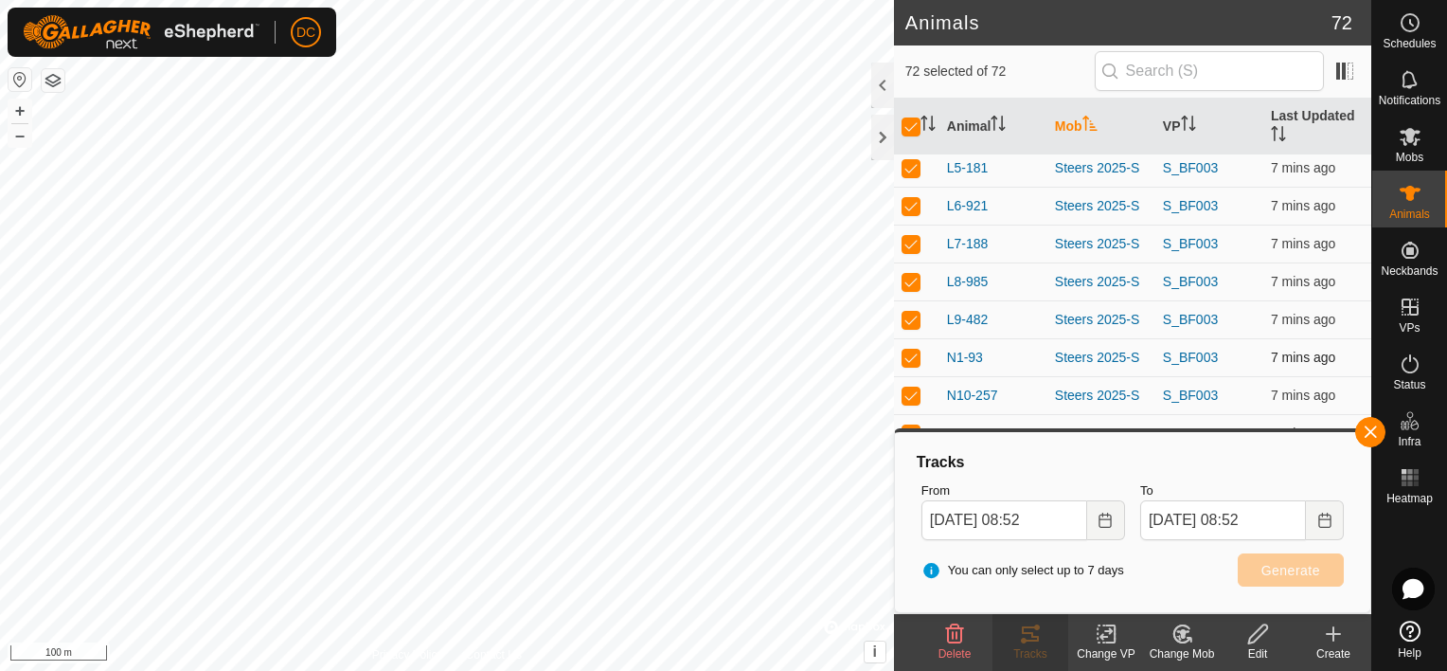
checkbox input "false"
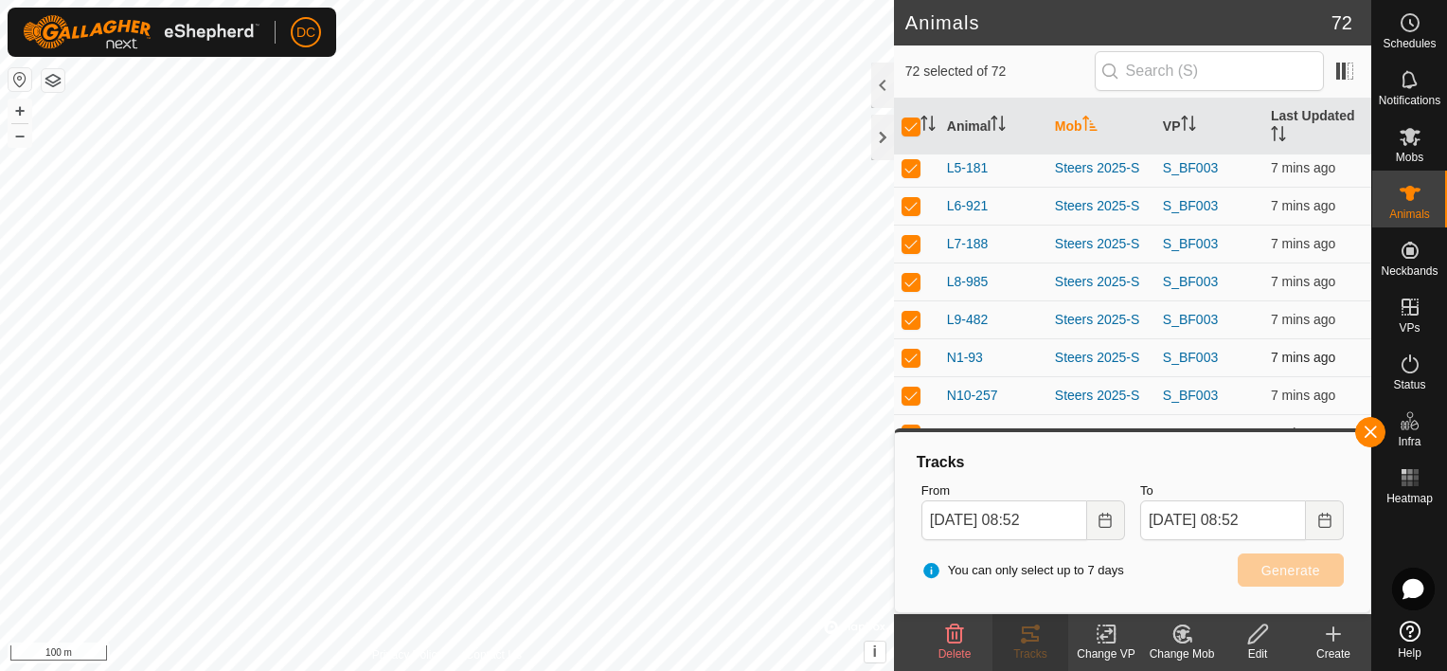
checkbox input "false"
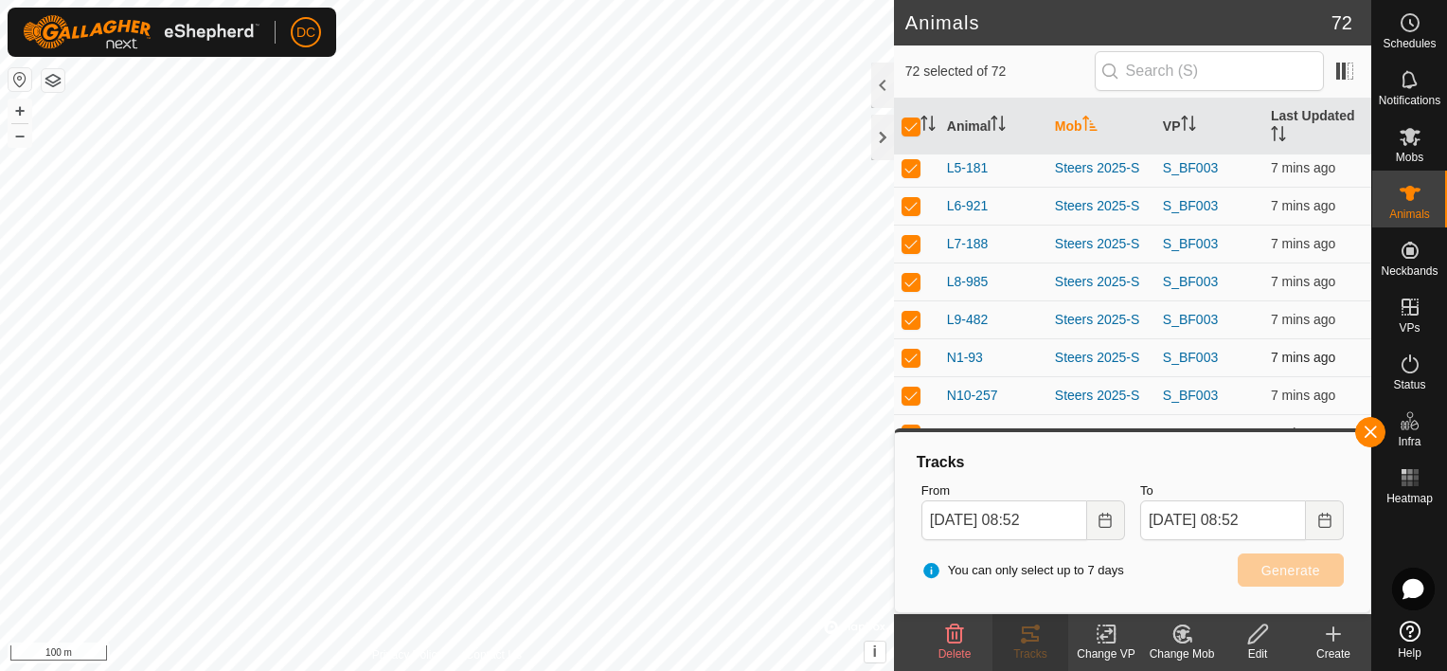
checkbox input "false"
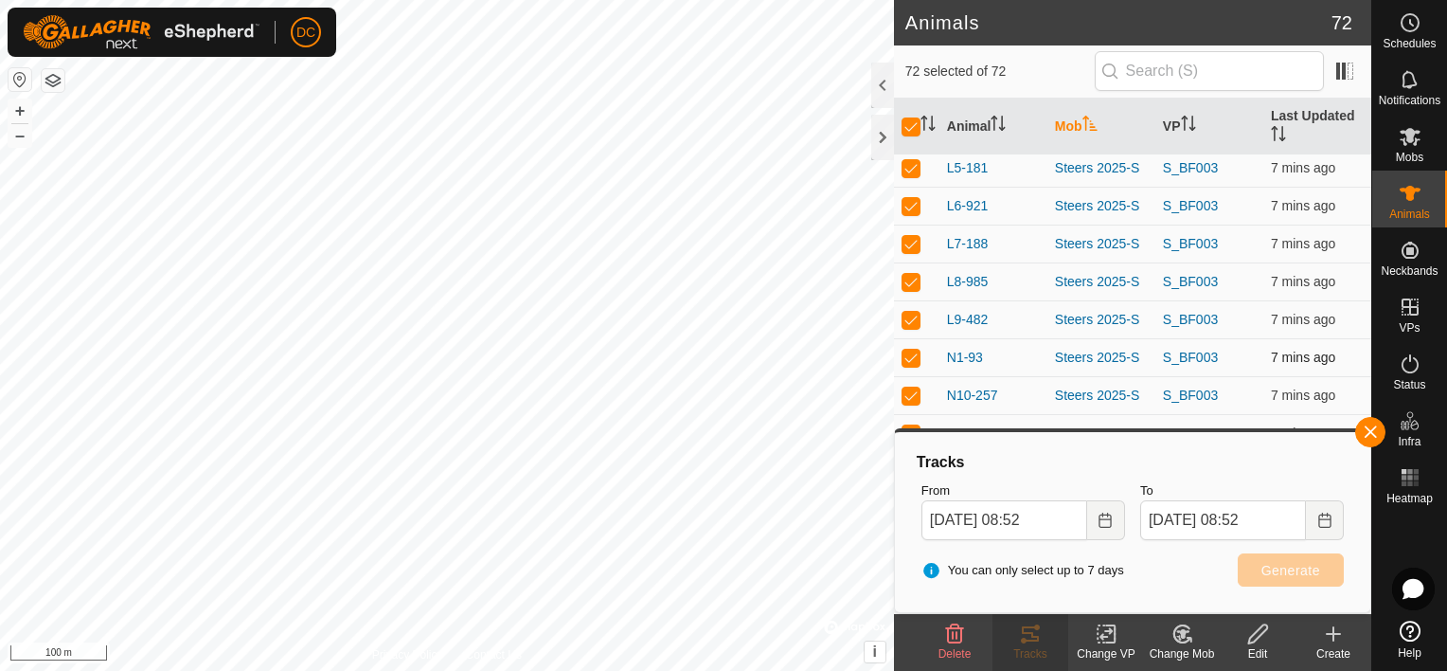
checkbox input "false"
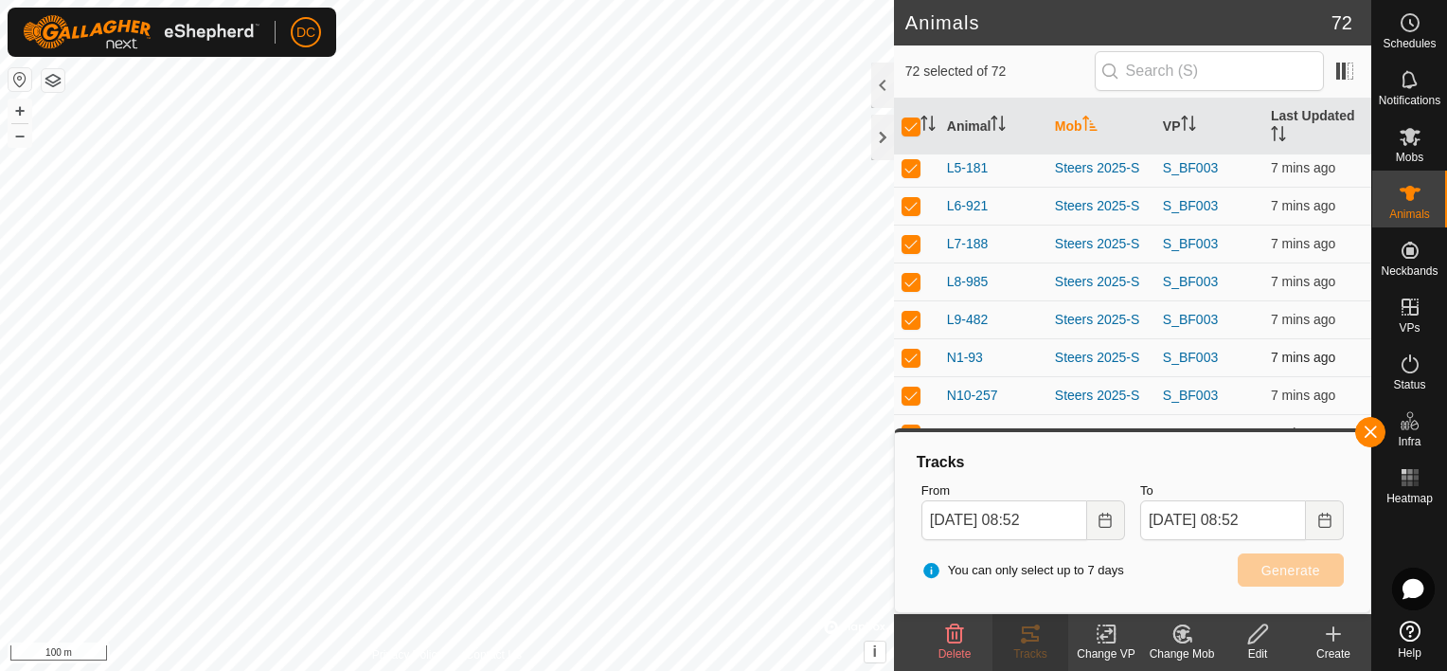
checkbox input "false"
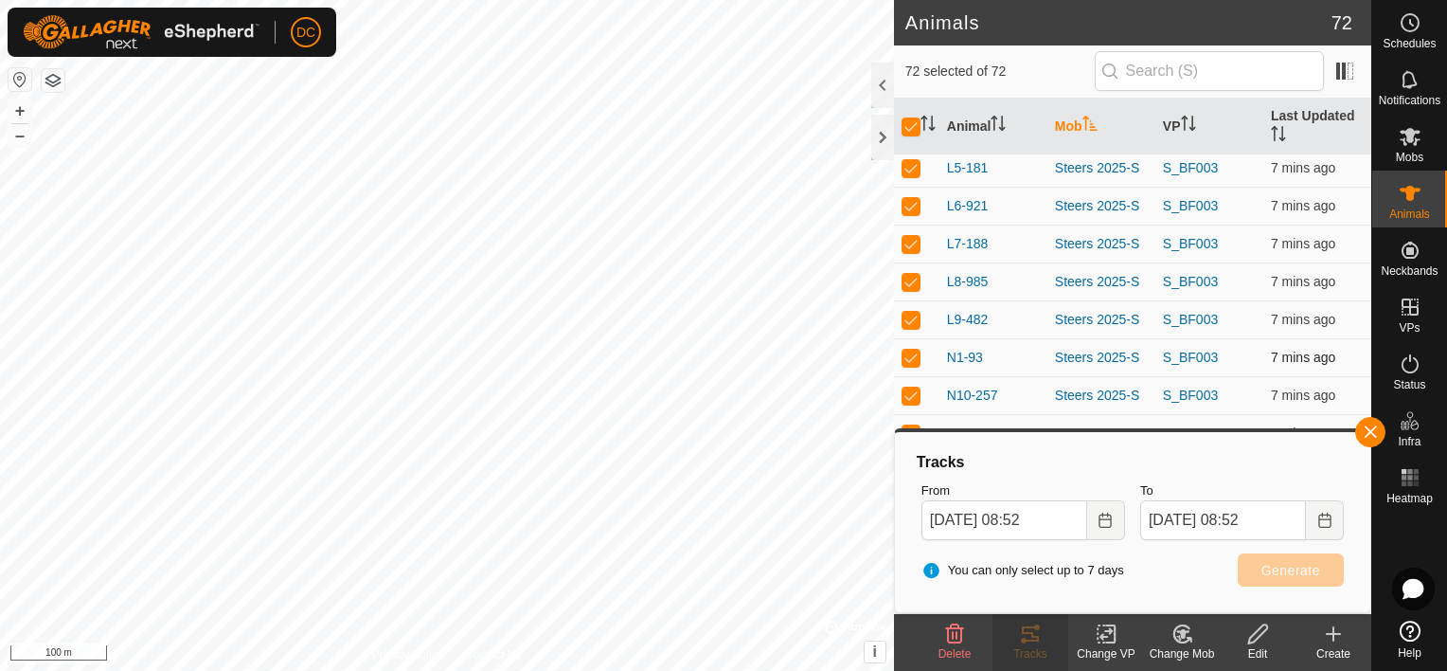
checkbox input "false"
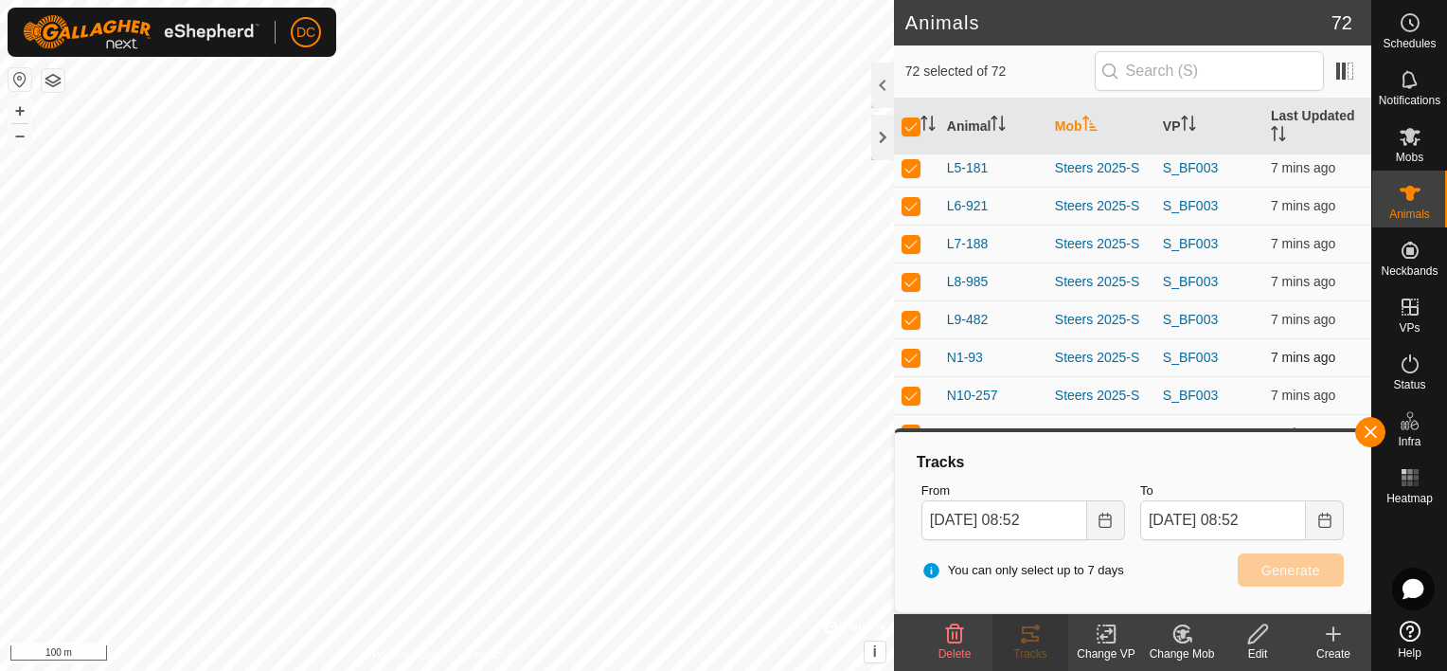
checkbox input "false"
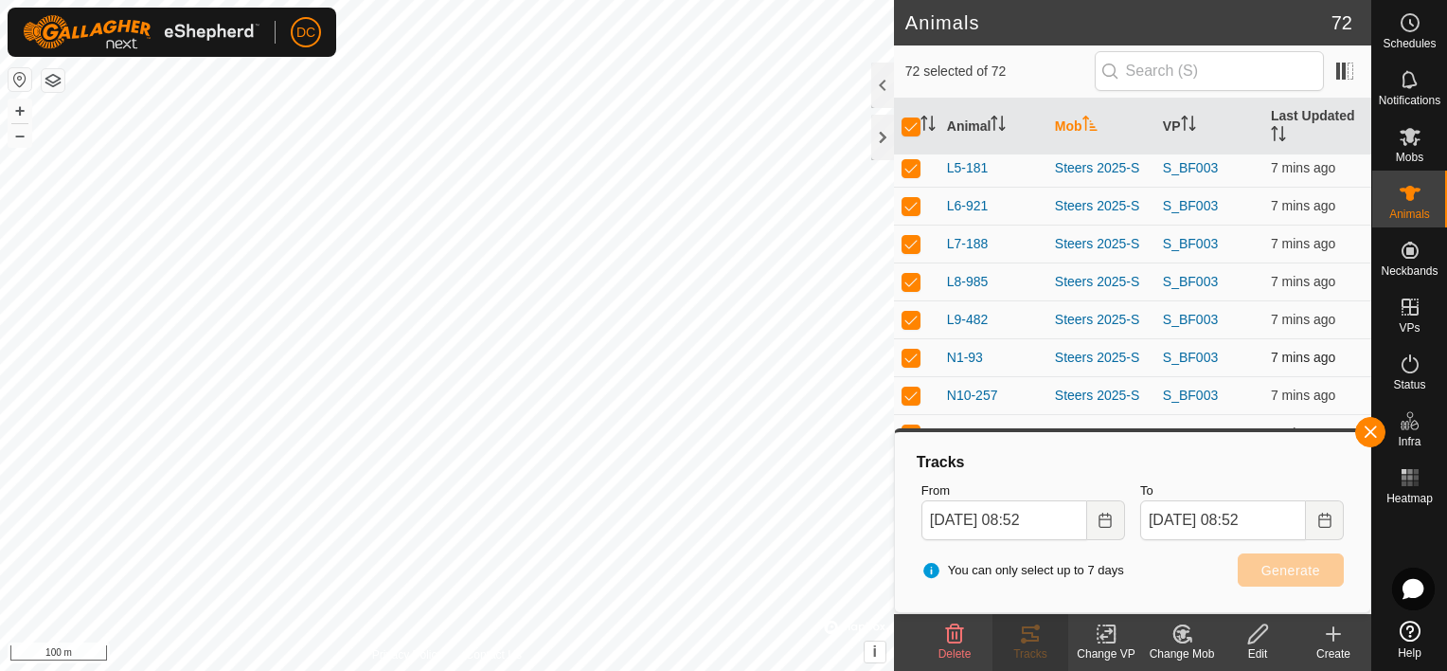
checkbox input "false"
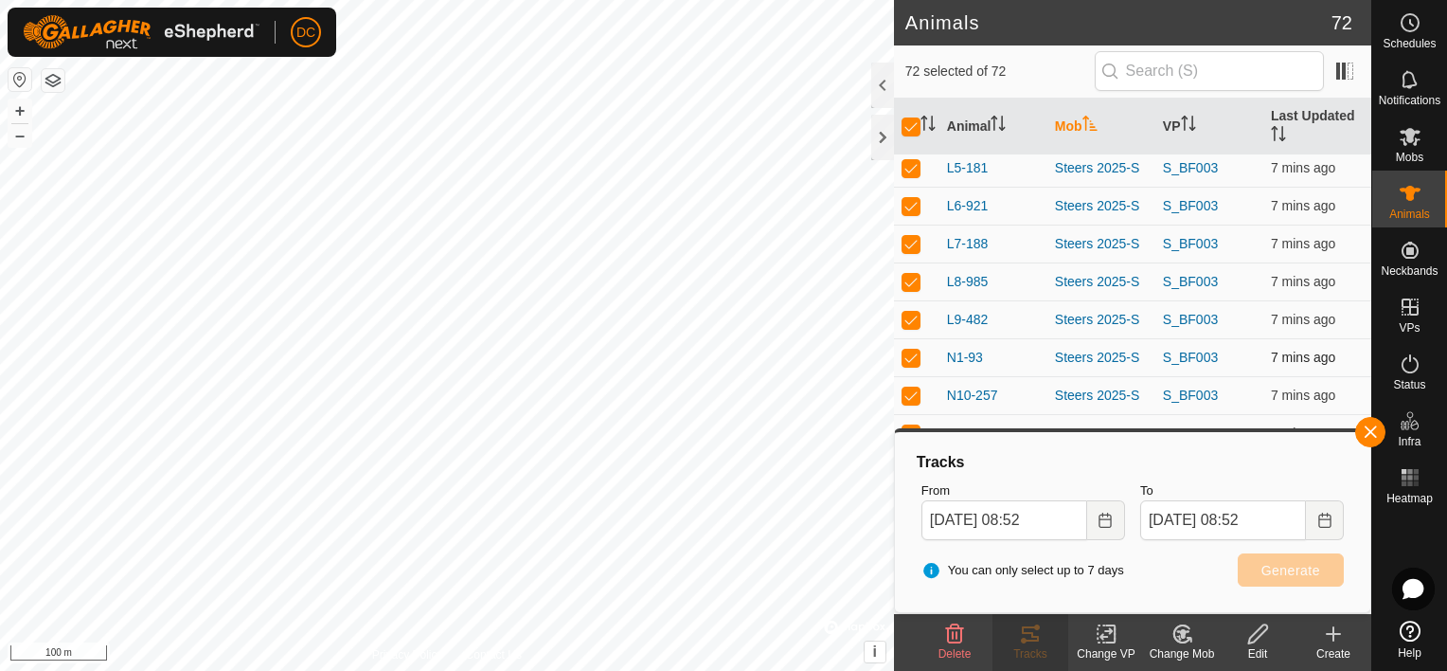
checkbox input "false"
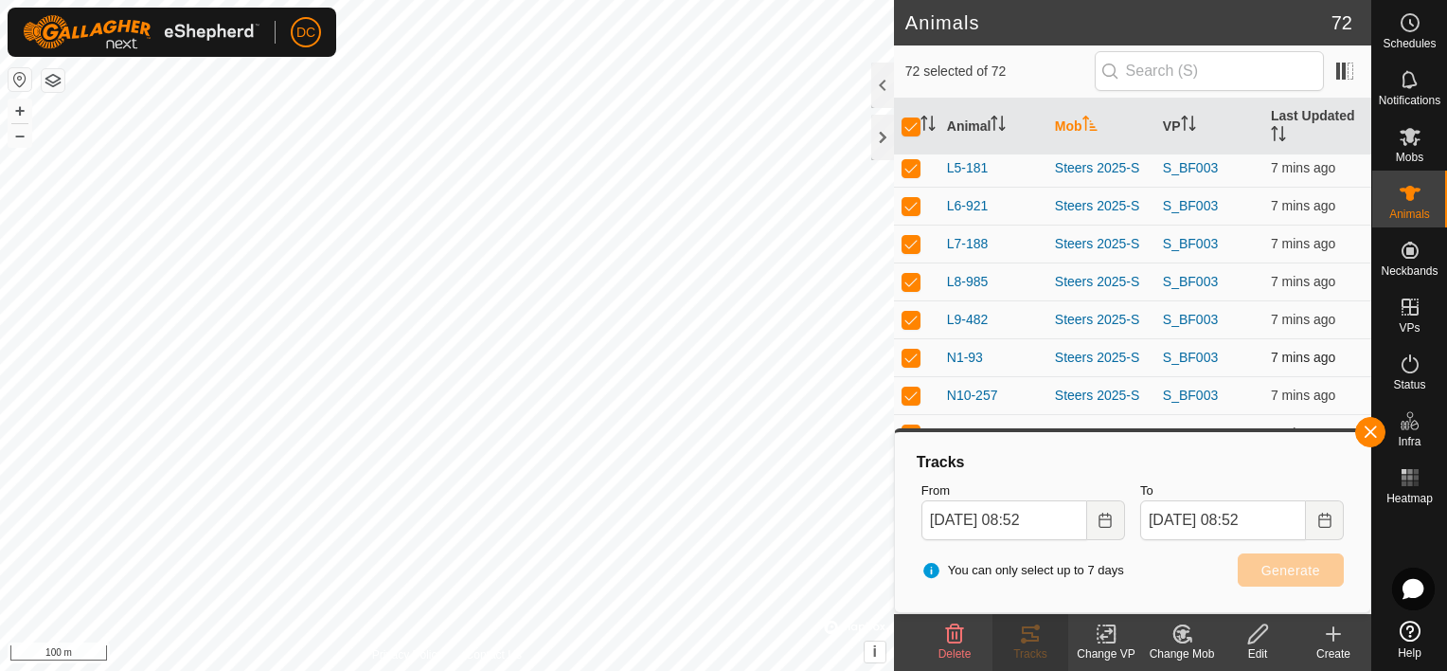
checkbox input "false"
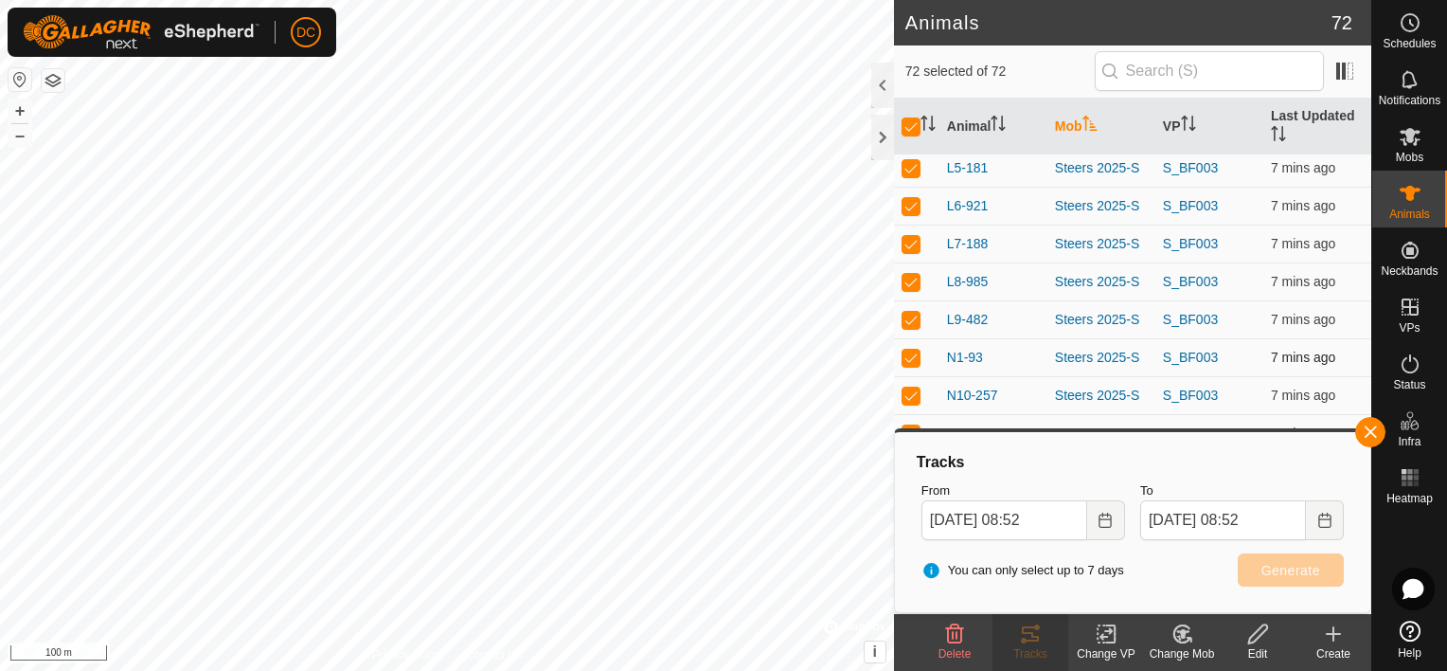
checkbox input "false"
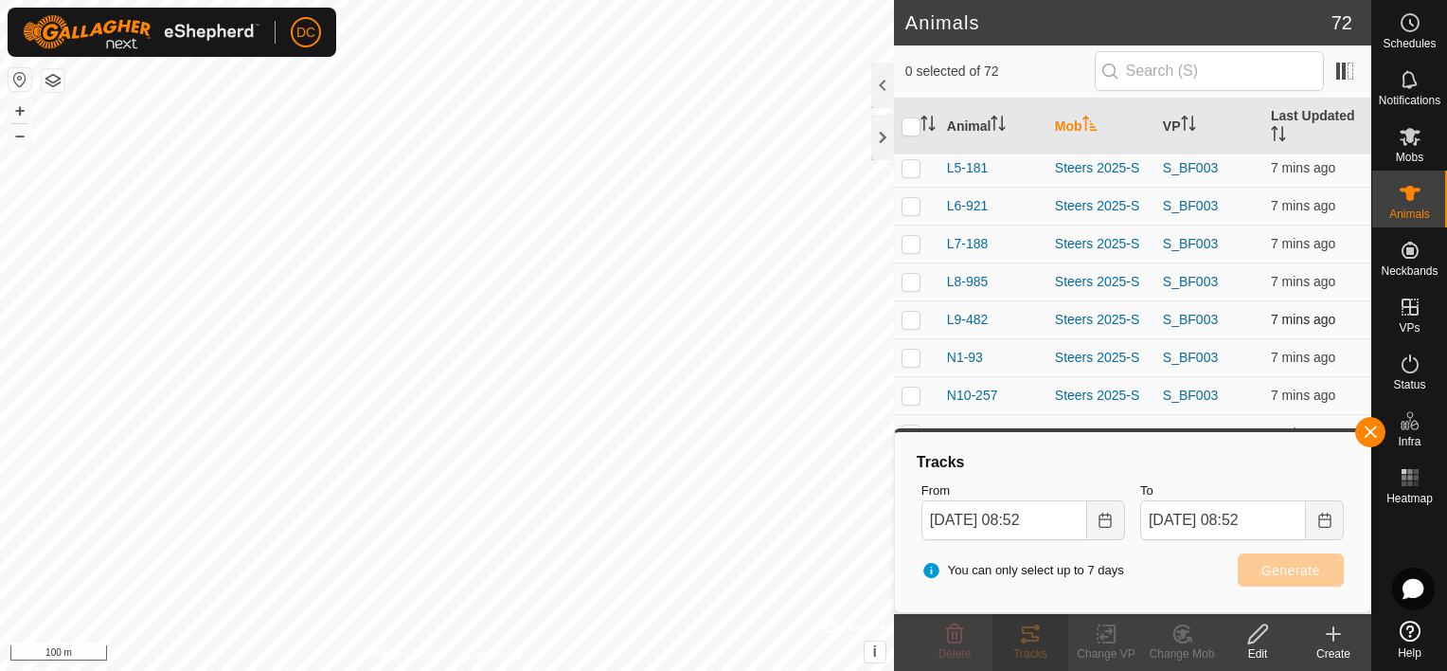
click at [910, 312] on p-checkbox at bounding box center [911, 319] width 19 height 15
checkbox input "true"
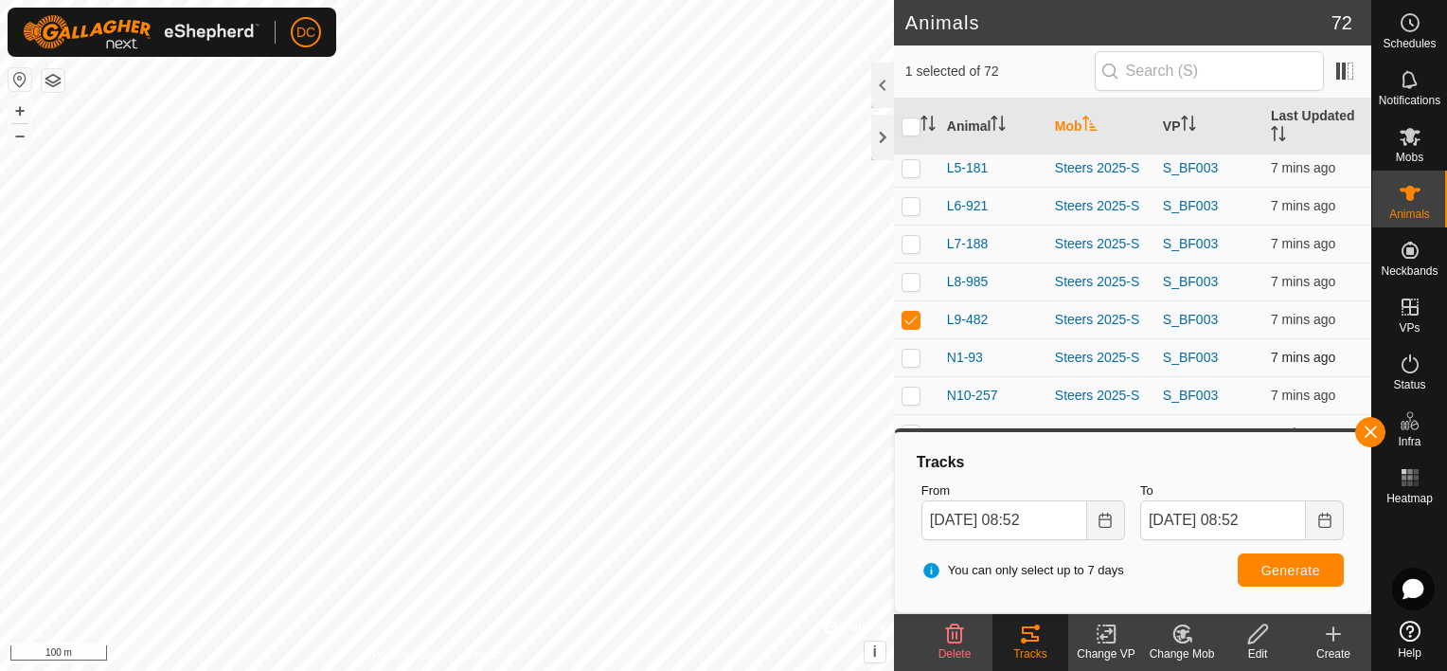
click at [902, 338] on td at bounding box center [916, 357] width 45 height 38
checkbox input "true"
click at [910, 387] on p-checkbox at bounding box center [911, 394] width 19 height 15
checkbox input "true"
click at [907, 425] on p-checkbox at bounding box center [911, 432] width 19 height 15
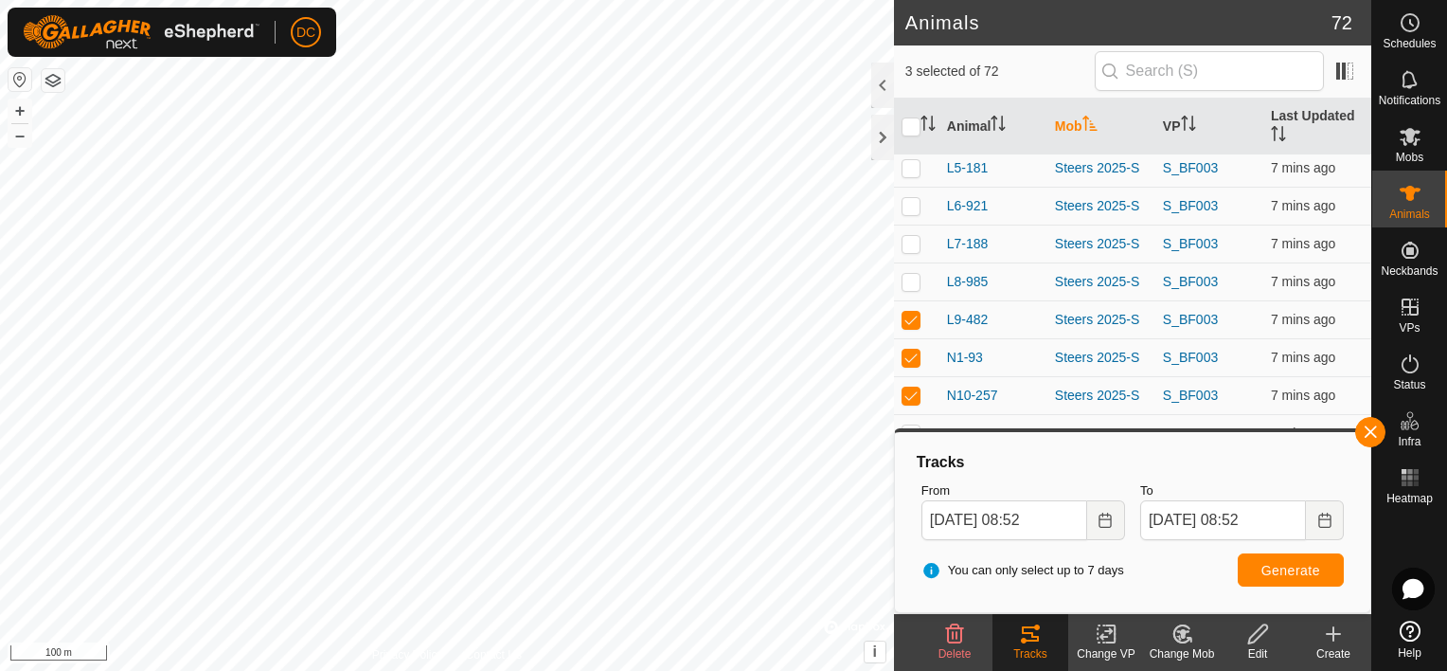
checkbox input "true"
click at [1372, 427] on button "button" at bounding box center [1370, 432] width 30 height 30
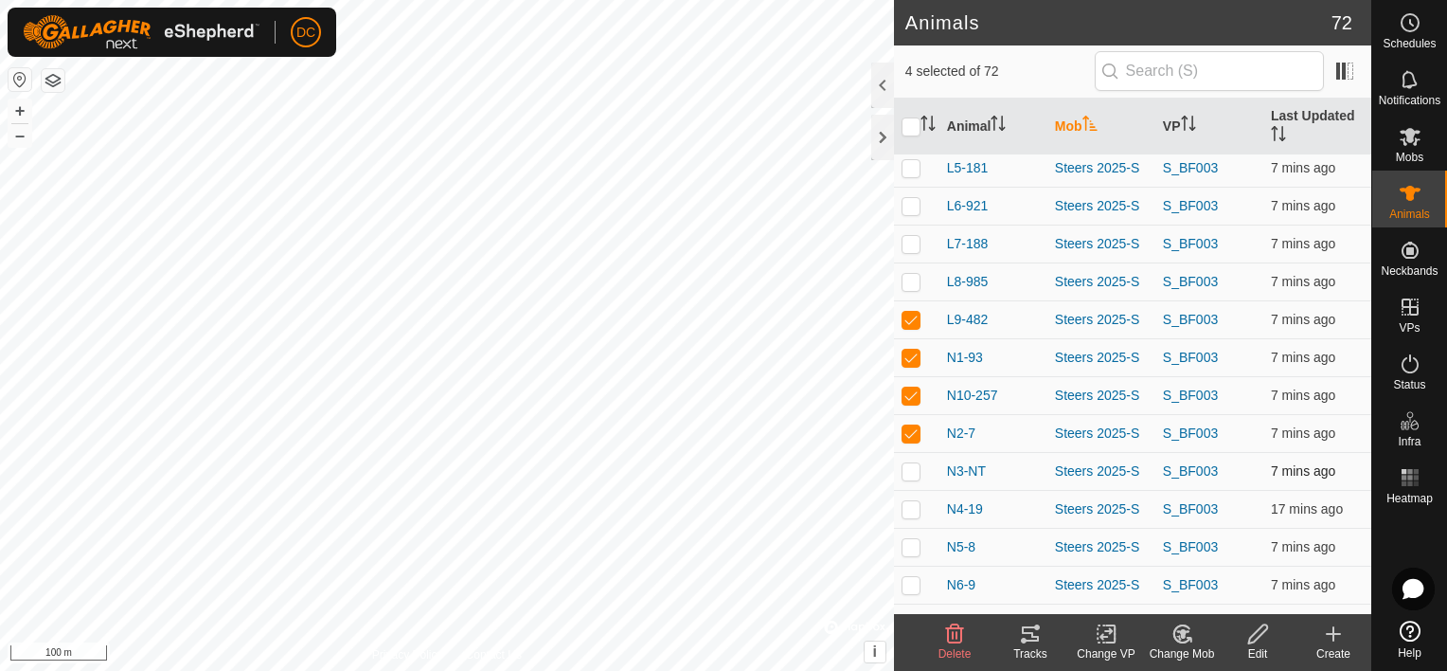
click at [907, 463] on p-checkbox at bounding box center [911, 470] width 19 height 15
checkbox input "true"
click at [914, 501] on p-checkbox at bounding box center [911, 508] width 19 height 15
checkbox input "true"
click at [910, 539] on p-checkbox at bounding box center [911, 546] width 19 height 15
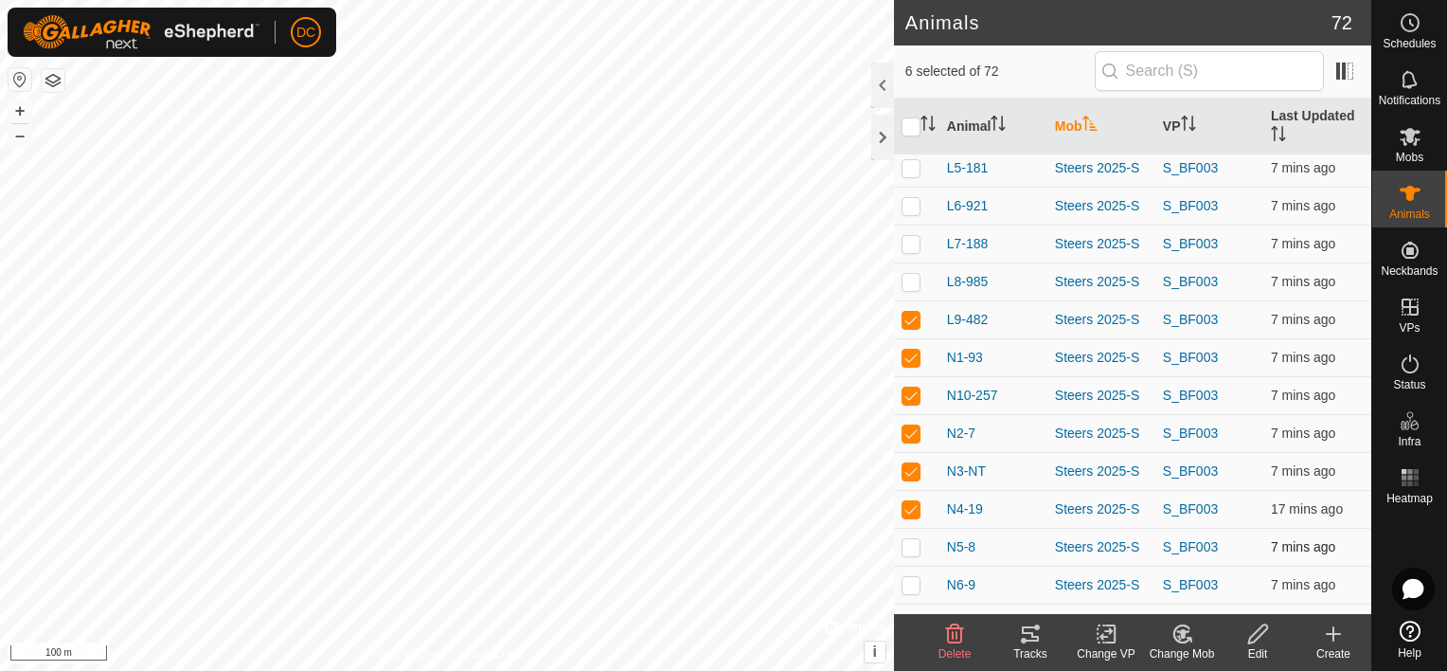
checkbox input "true"
click at [910, 577] on p-checkbox at bounding box center [911, 584] width 19 height 15
checkbox input "true"
click at [910, 615] on p-checkbox at bounding box center [911, 622] width 19 height 15
checkbox input "true"
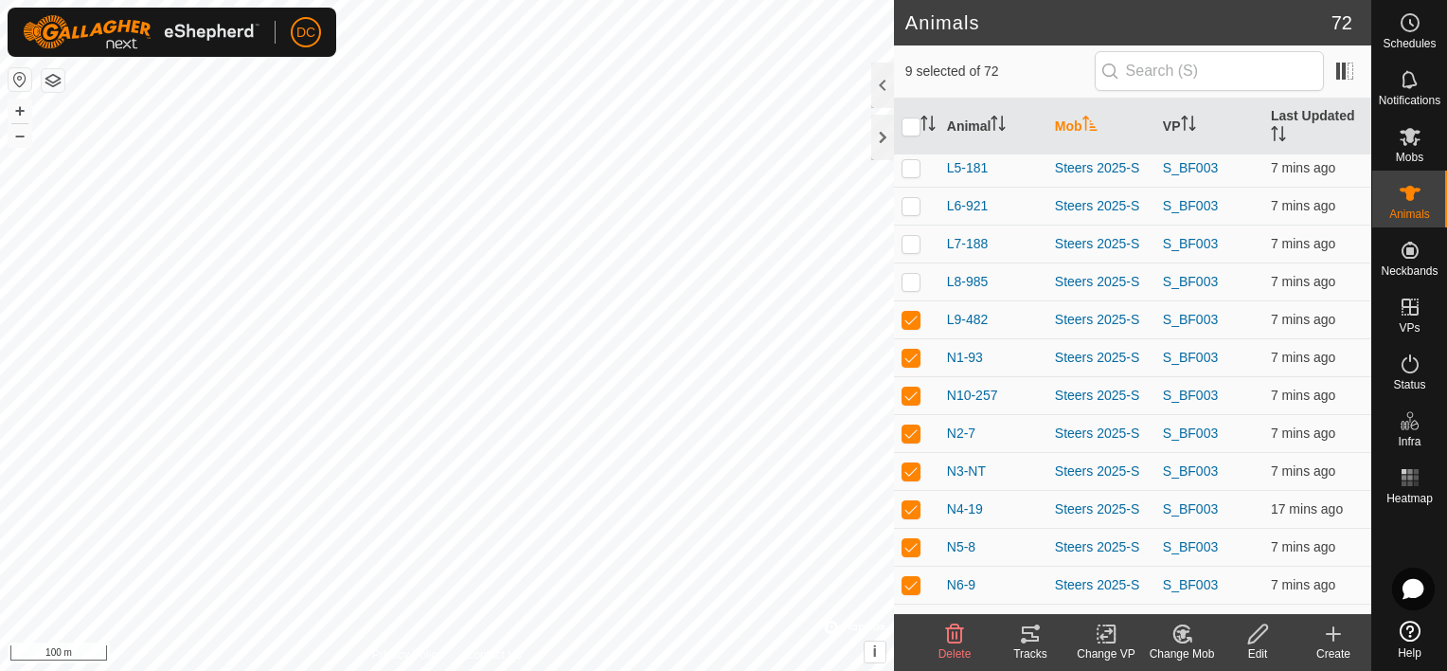
scroll to position [2300, 0]
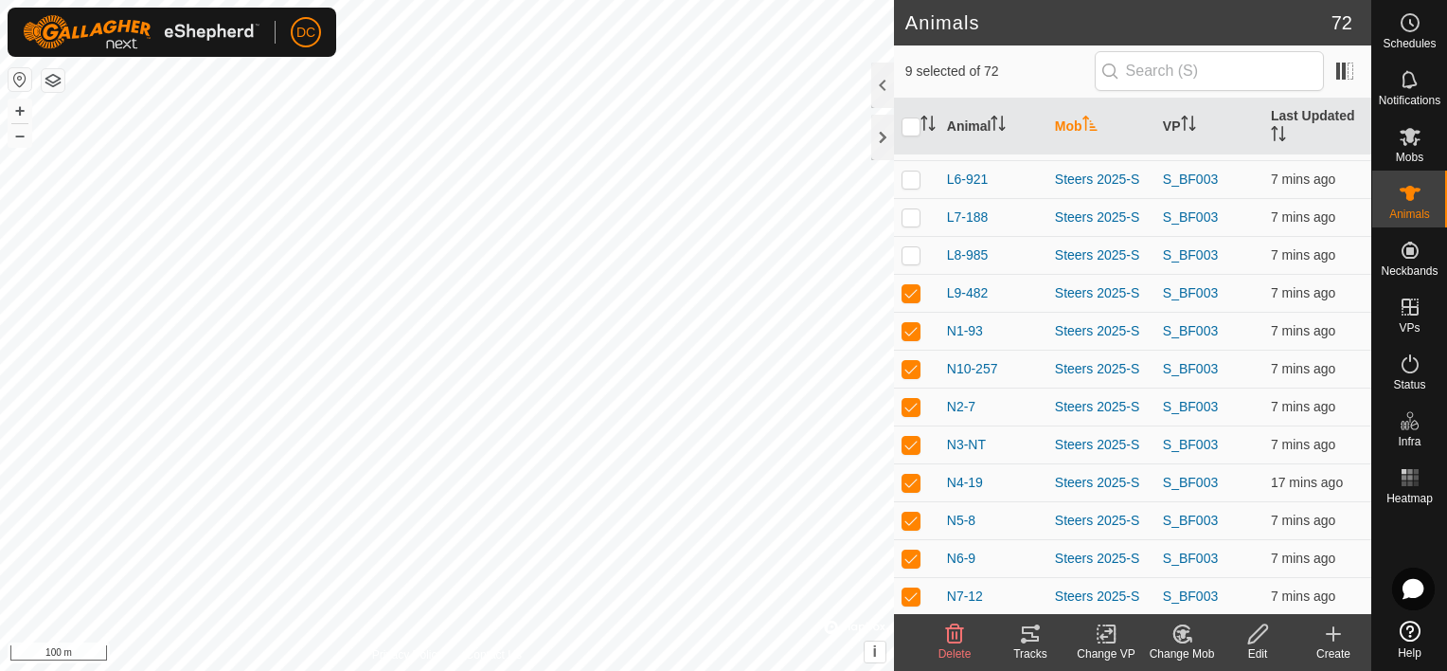
click at [909, 626] on p-checkbox at bounding box center [911, 633] width 19 height 15
checkbox input "true"
click at [1032, 631] on icon at bounding box center [1030, 633] width 23 height 23
